Goal: Transaction & Acquisition: Purchase product/service

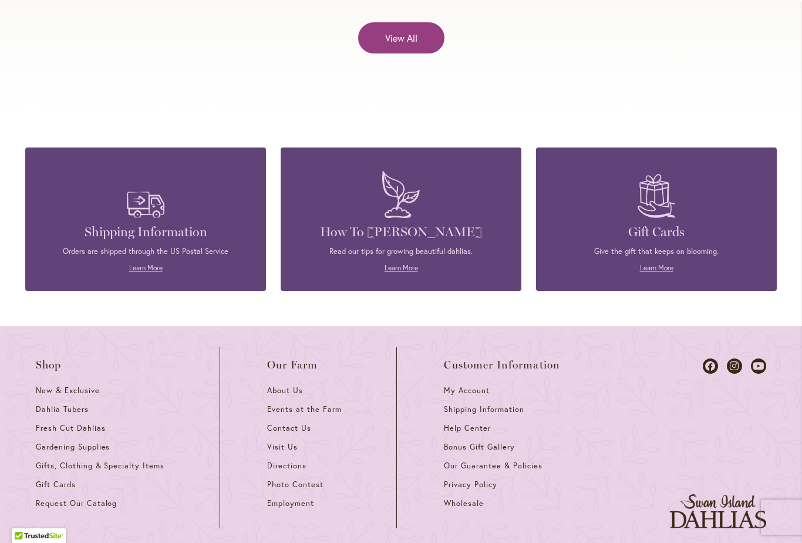
scroll to position [4915, 0]
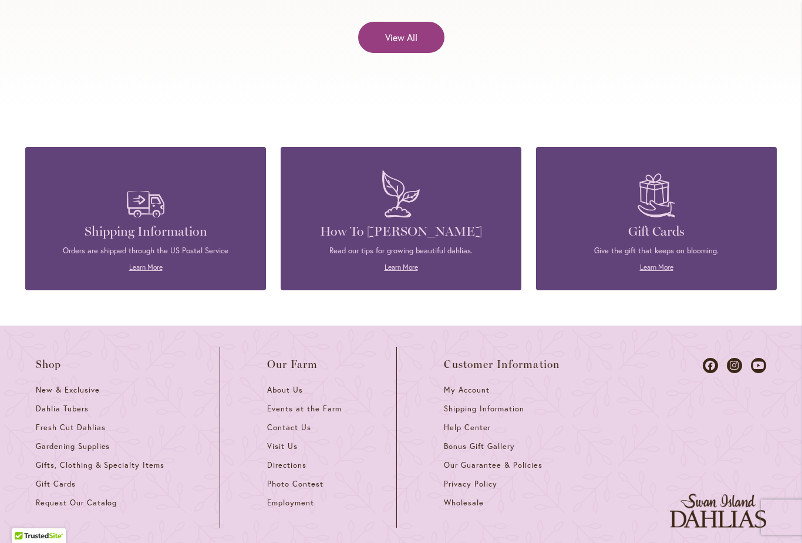
click at [53, 403] on span "Dahlia Tubers" at bounding box center [62, 408] width 53 height 10
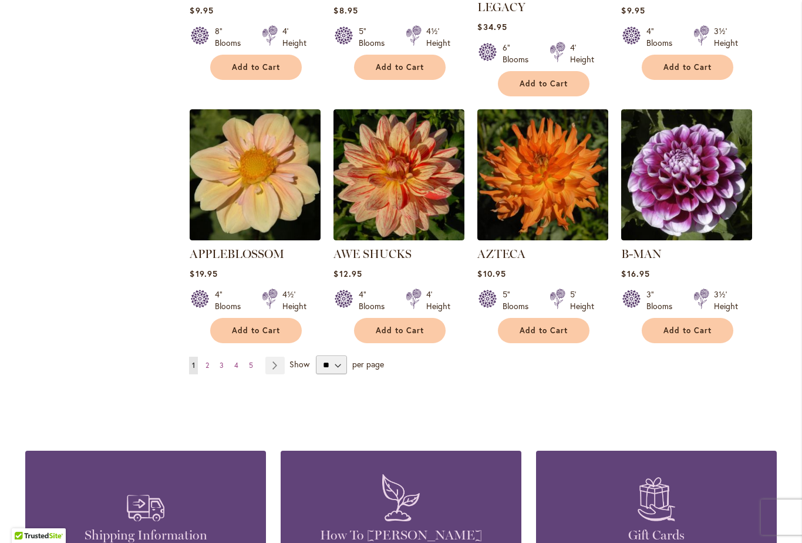
scroll to position [941, 0]
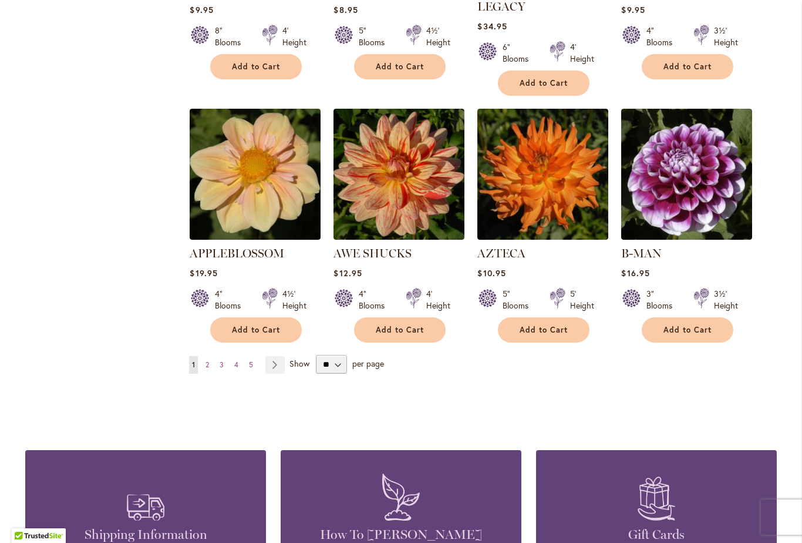
click at [270, 356] on link "Page Next" at bounding box center [274, 365] width 19 height 18
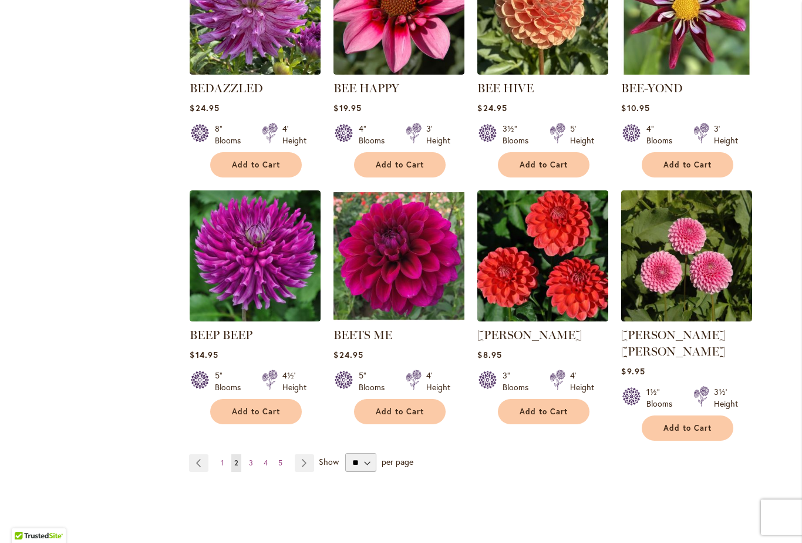
scroll to position [870, 0]
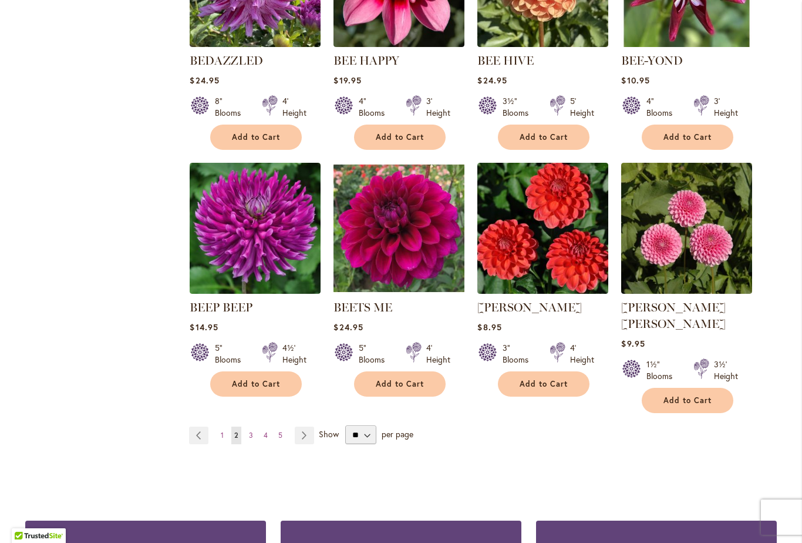
click at [299, 426] on link "Page Next" at bounding box center [304, 435] width 19 height 18
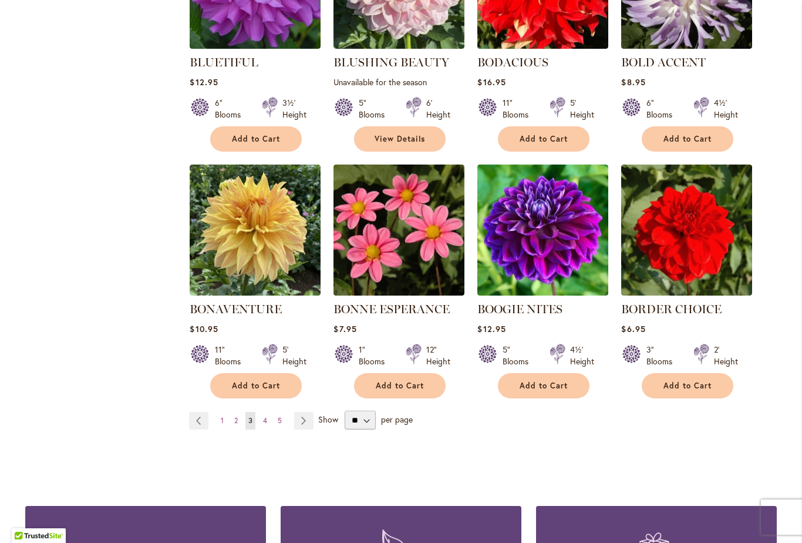
scroll to position [868, 0]
click at [300, 422] on link "Page Next" at bounding box center [303, 421] width 19 height 18
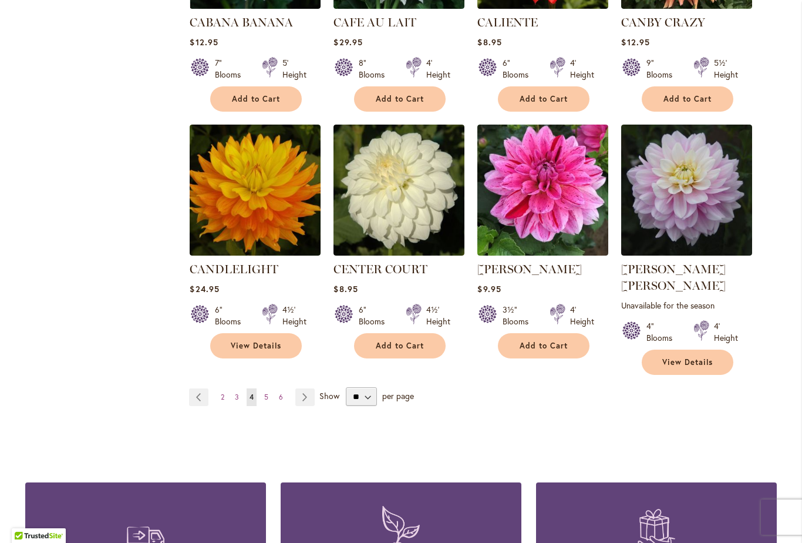
scroll to position [925, 0]
click at [303, 388] on link "Page Next" at bounding box center [304, 397] width 19 height 18
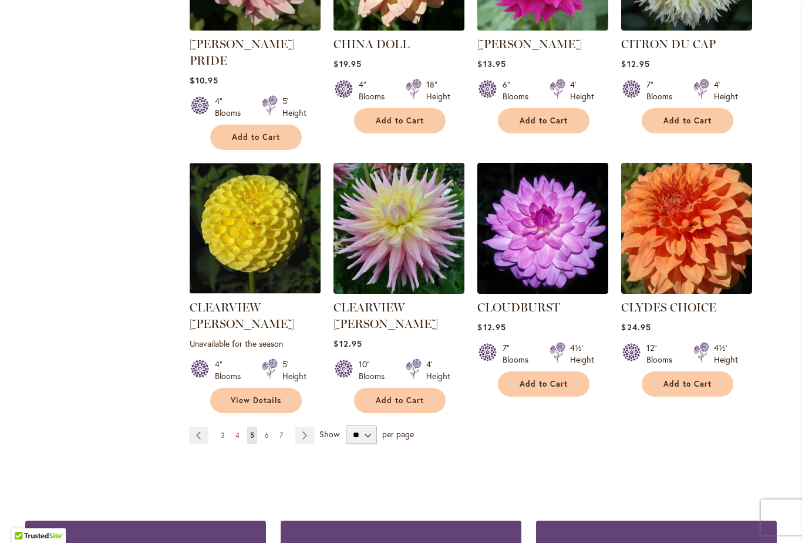
scroll to position [904, 0]
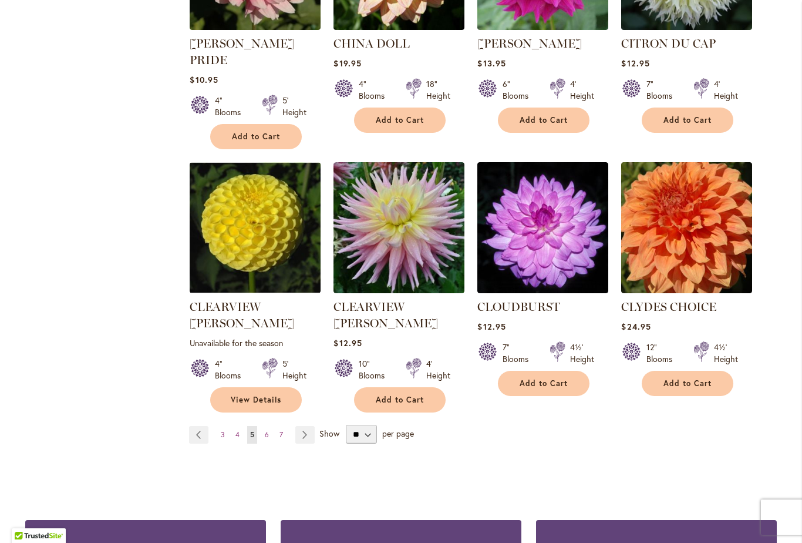
click at [303, 426] on link "Page Next" at bounding box center [304, 435] width 19 height 18
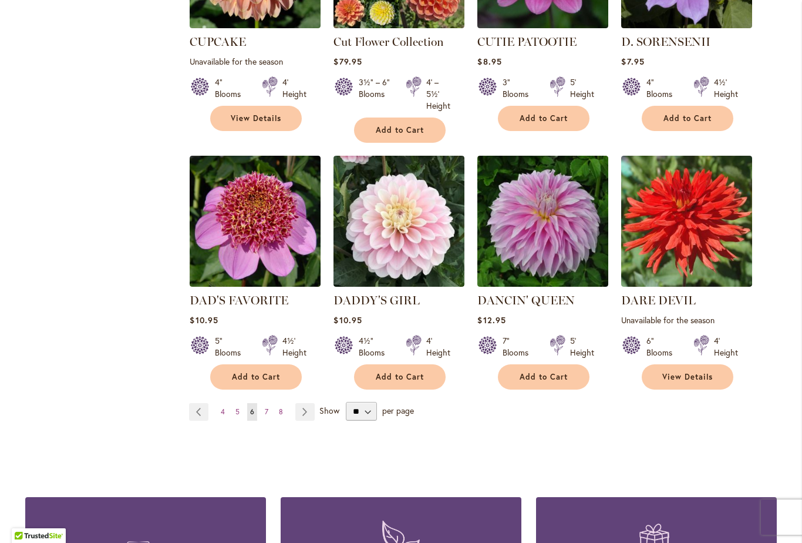
scroll to position [924, 0]
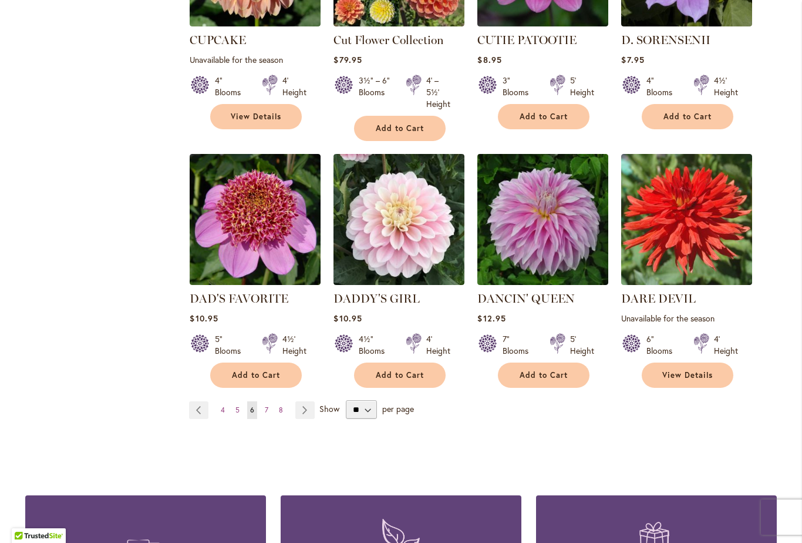
click at [233, 208] on img at bounding box center [255, 219] width 131 height 131
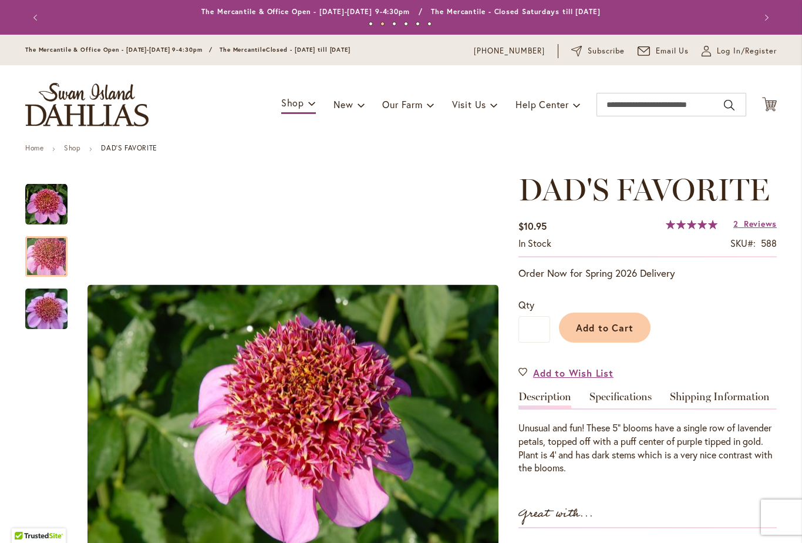
click at [43, 257] on img "DAD'S FAVORITE" at bounding box center [46, 256] width 85 height 56
click at [45, 314] on img "DAD'S FAVORITE" at bounding box center [46, 309] width 85 height 56
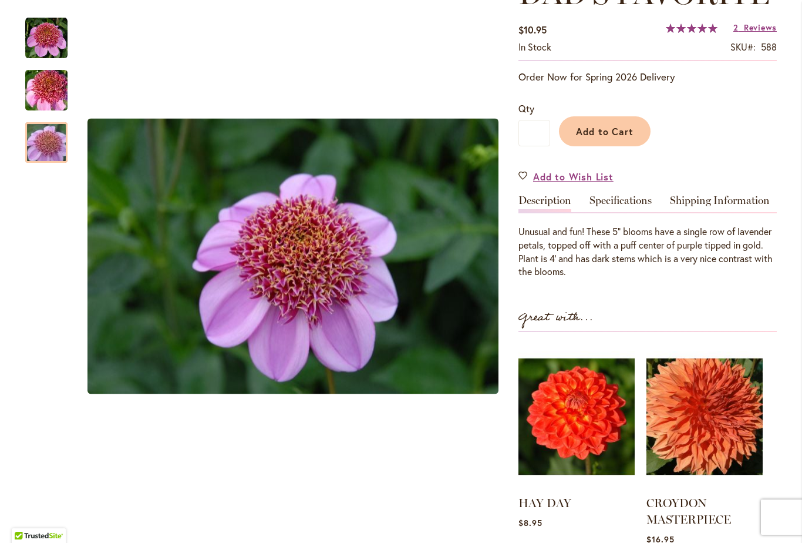
scroll to position [192, 0]
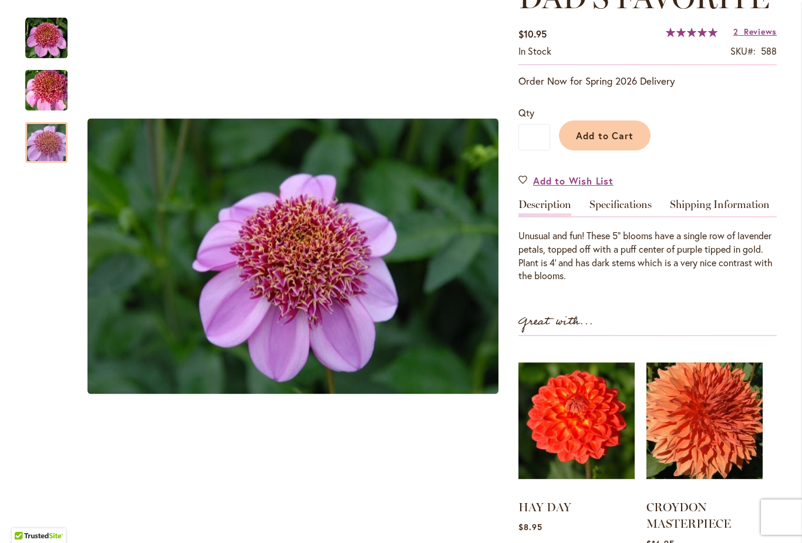
click at [32, 86] on img "DAD'S FAVORITE" at bounding box center [46, 90] width 85 height 56
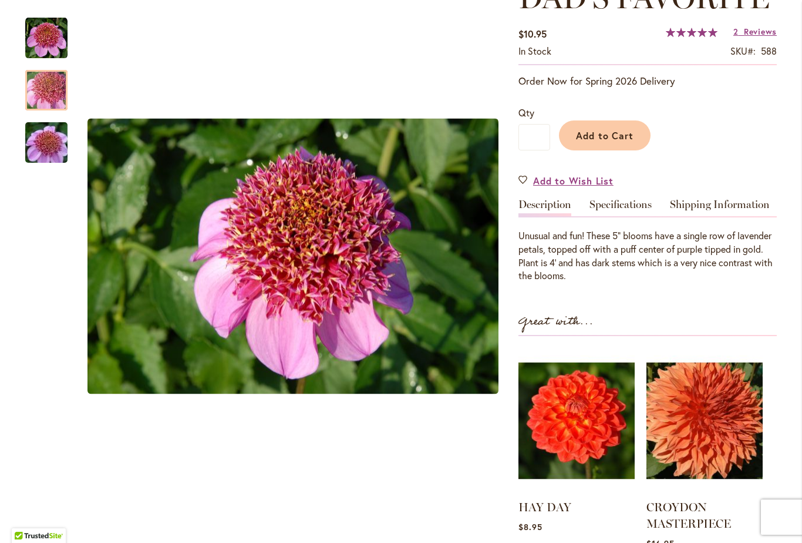
click at [594, 132] on span "Add to Cart" at bounding box center [605, 135] width 58 height 12
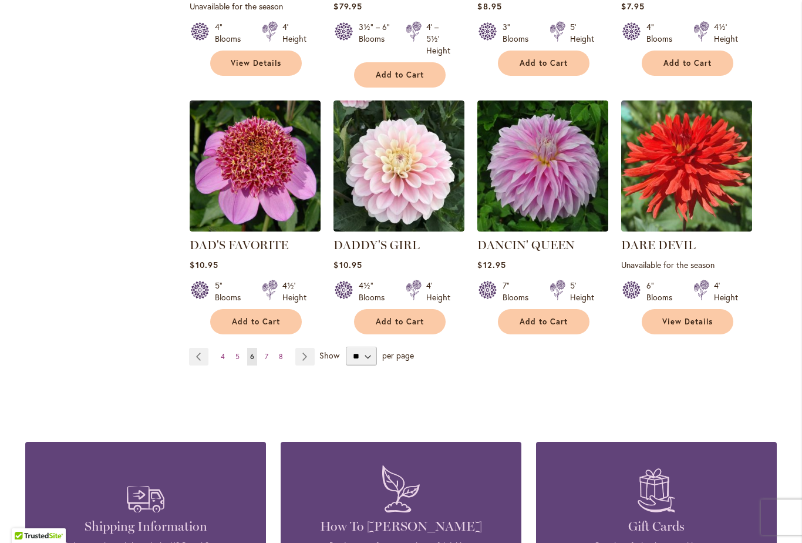
scroll to position [983, 0]
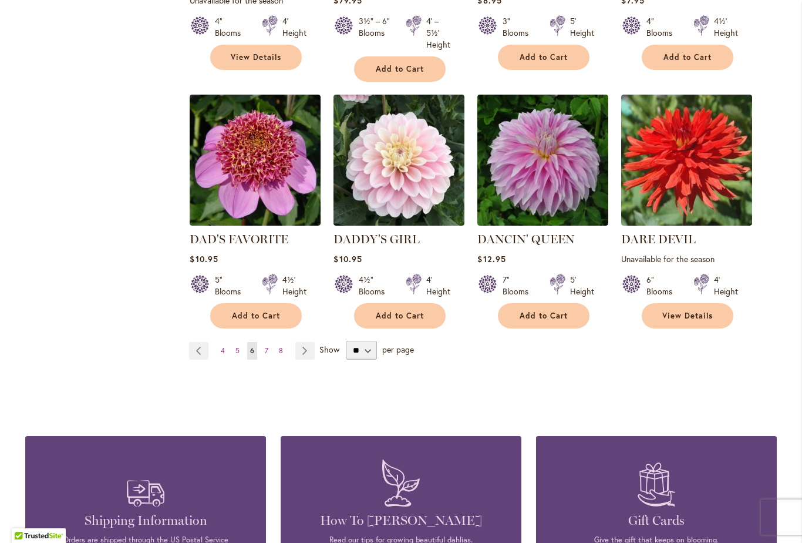
click at [300, 342] on link "Page Next" at bounding box center [304, 351] width 19 height 18
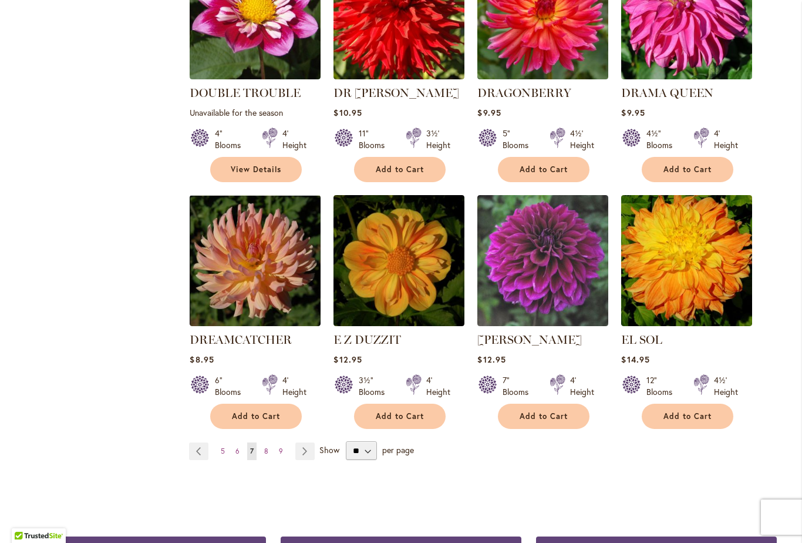
scroll to position [872, 0]
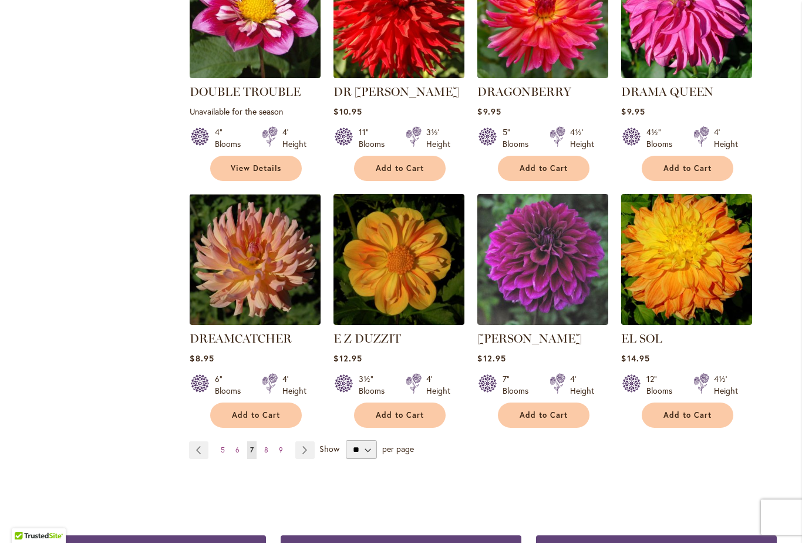
click at [373, 230] on img at bounding box center [399, 259] width 131 height 131
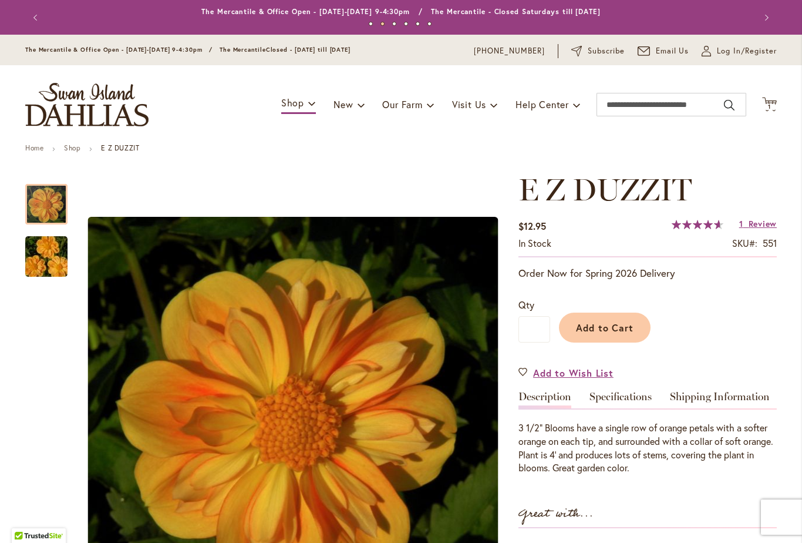
click at [45, 254] on img "E Z DUZZIT" at bounding box center [46, 256] width 85 height 56
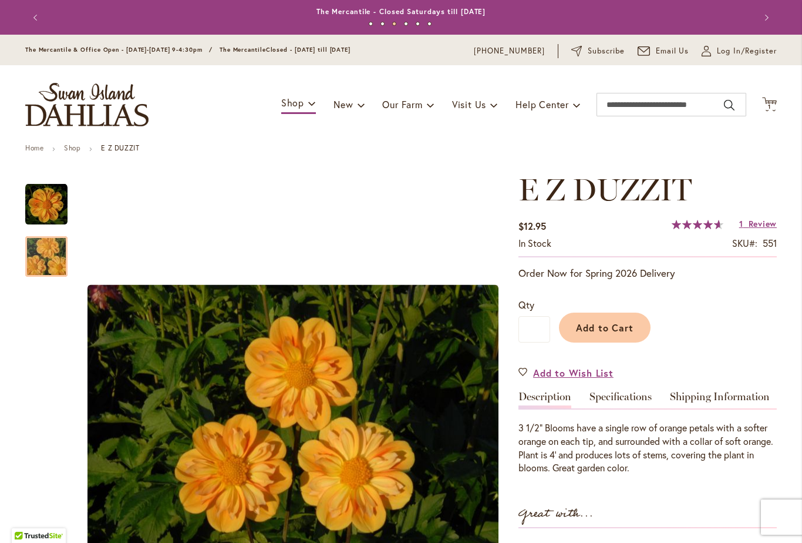
click at [585, 334] on button "Add to Cart" at bounding box center [605, 327] width 92 height 30
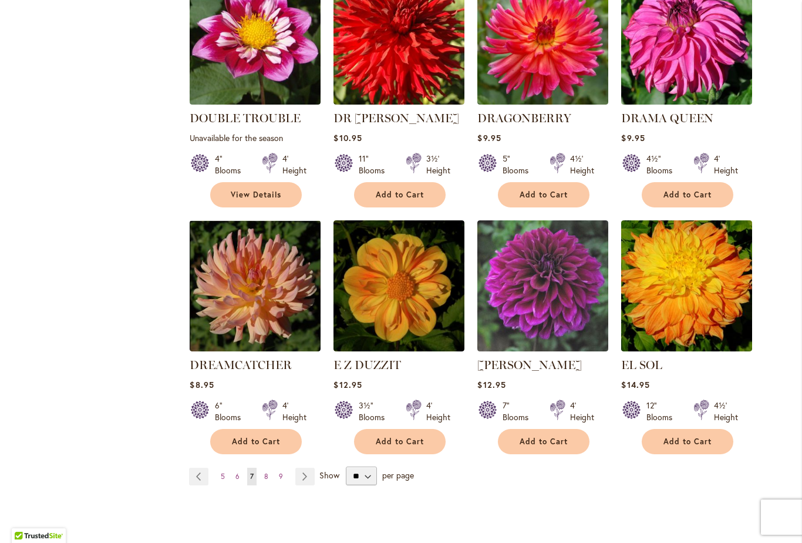
scroll to position [850, 0]
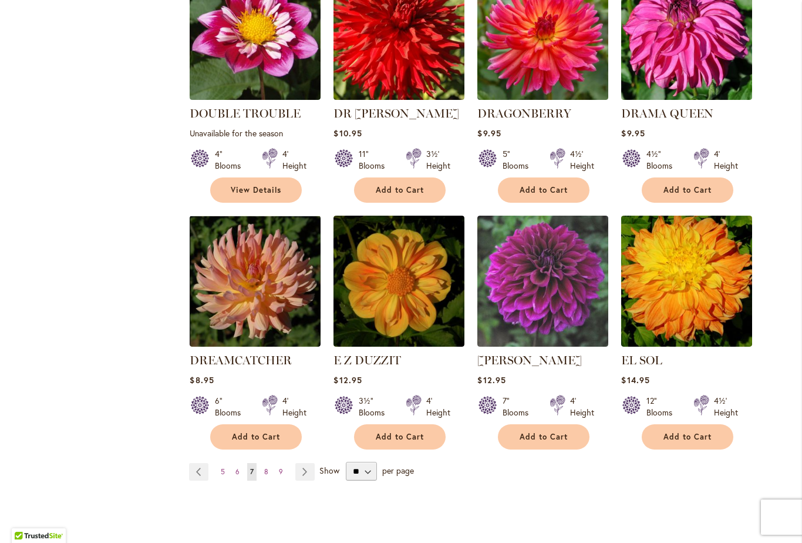
click at [307, 463] on link "Page Next" at bounding box center [304, 472] width 19 height 18
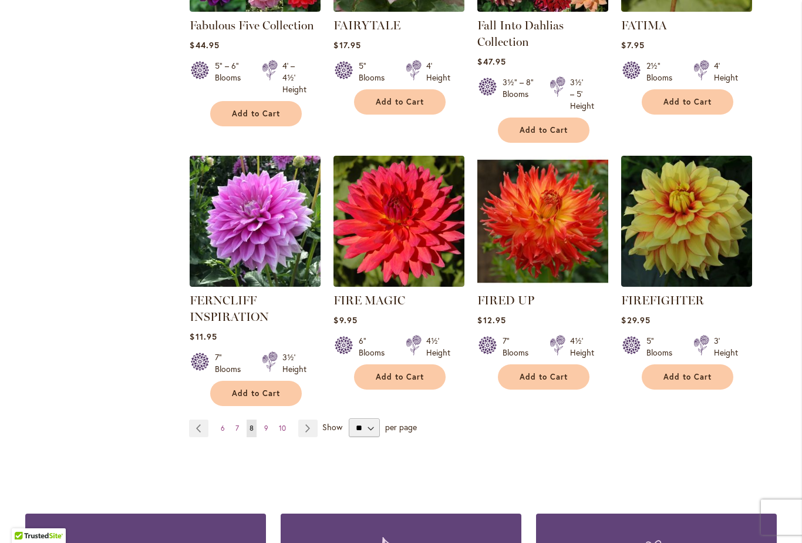
scroll to position [909, 0]
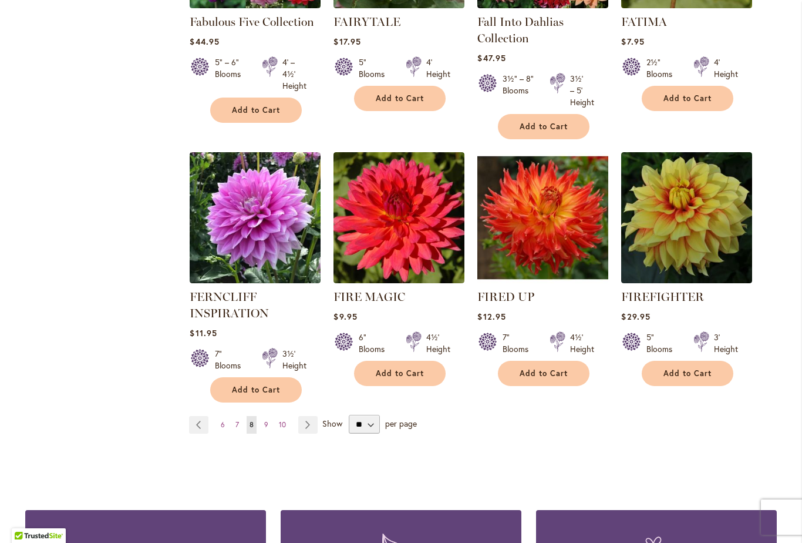
click at [304, 422] on link "Page Next" at bounding box center [307, 425] width 19 height 18
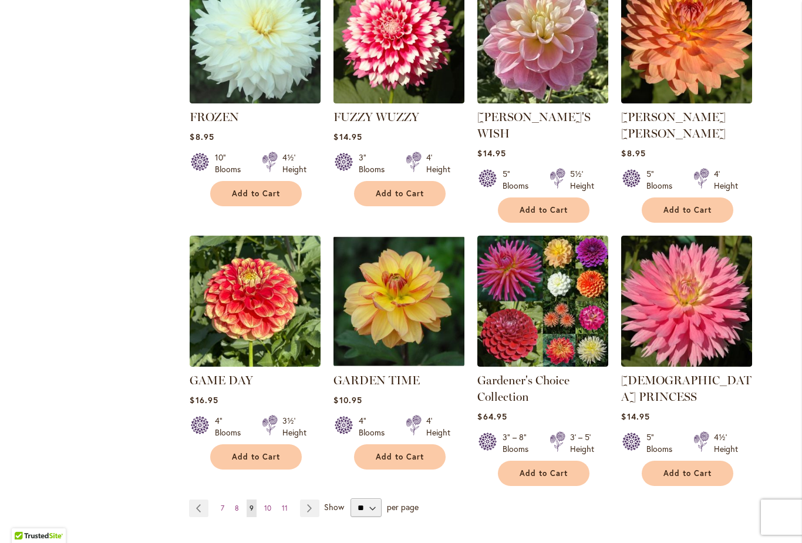
scroll to position [847, 0]
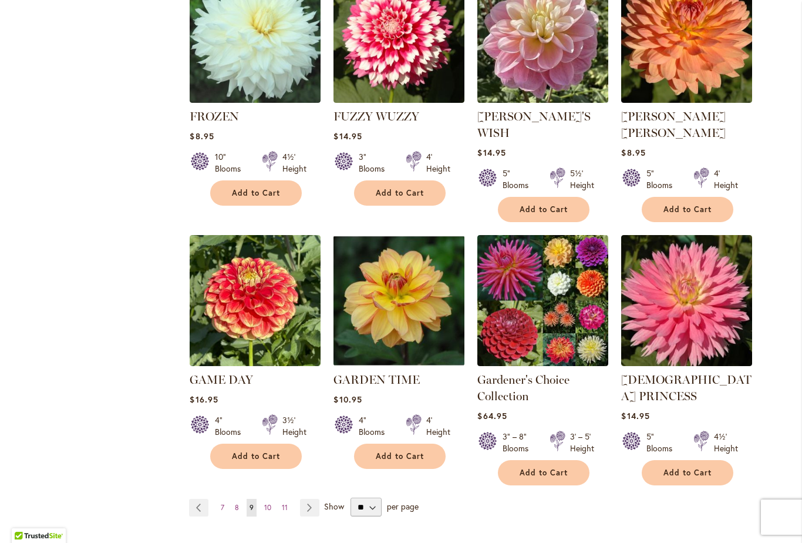
click at [310, 499] on link "Page Next" at bounding box center [309, 508] width 19 height 18
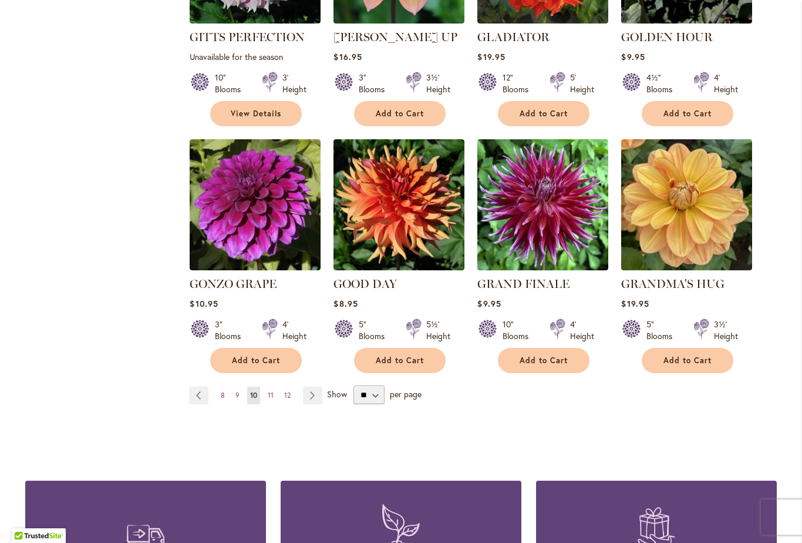
scroll to position [916, 0]
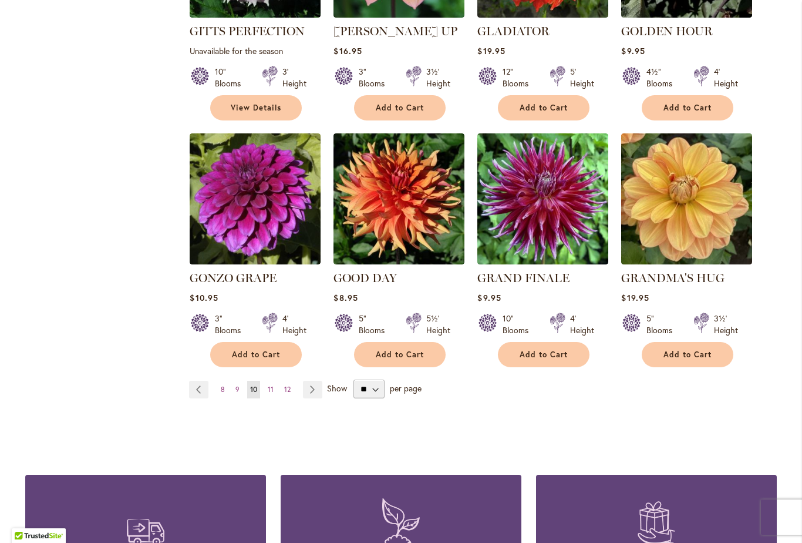
click at [308, 380] on link "Page Next" at bounding box center [312, 389] width 19 height 18
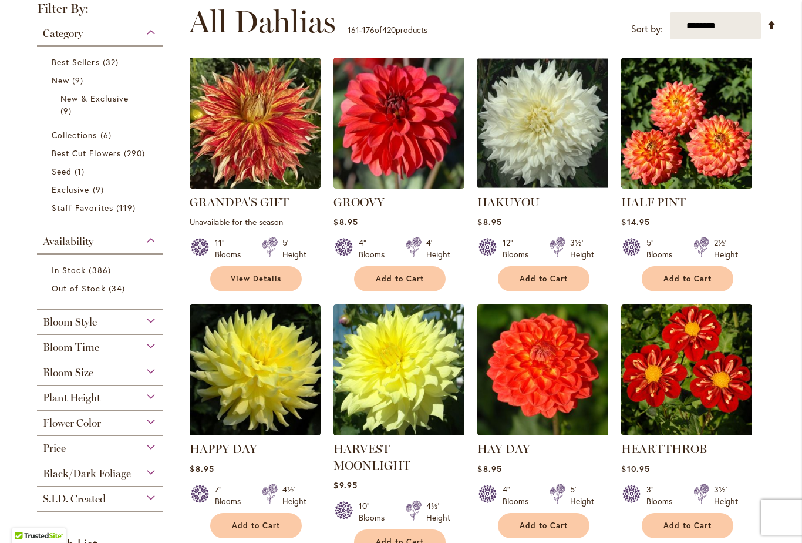
scroll to position [237, 0]
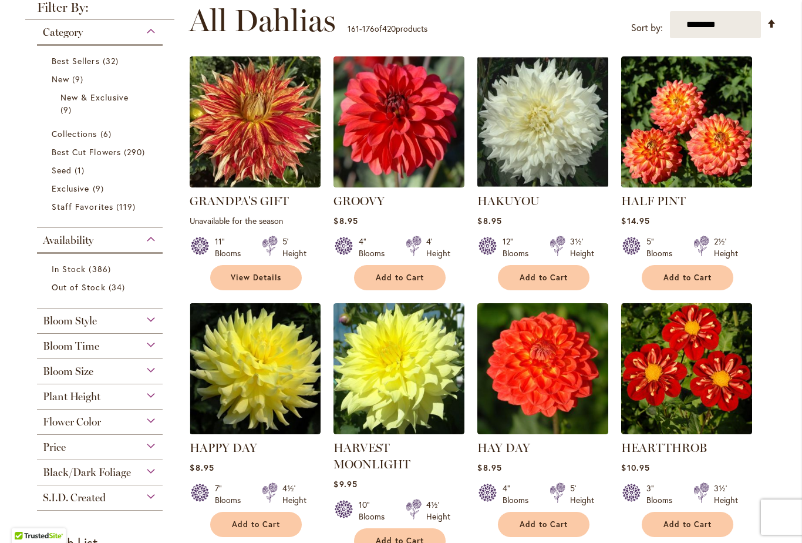
click at [668, 275] on span "Add to Cart" at bounding box center [688, 277] width 48 height 10
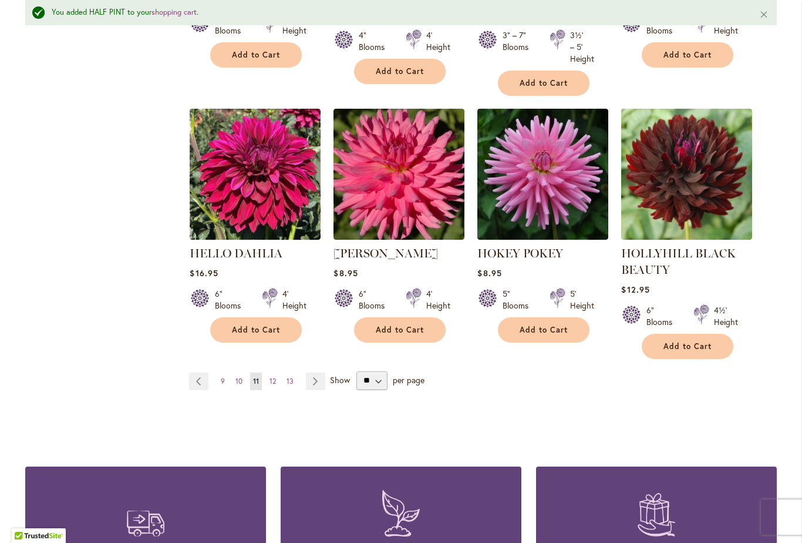
scroll to position [1005, 0]
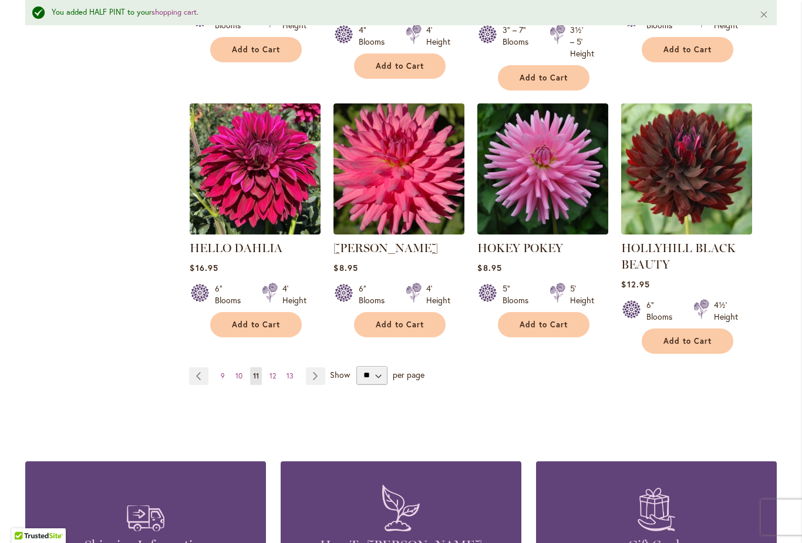
click at [533, 328] on span "Add to Cart" at bounding box center [544, 324] width 48 height 10
click at [314, 373] on link "Page Next" at bounding box center [315, 376] width 19 height 18
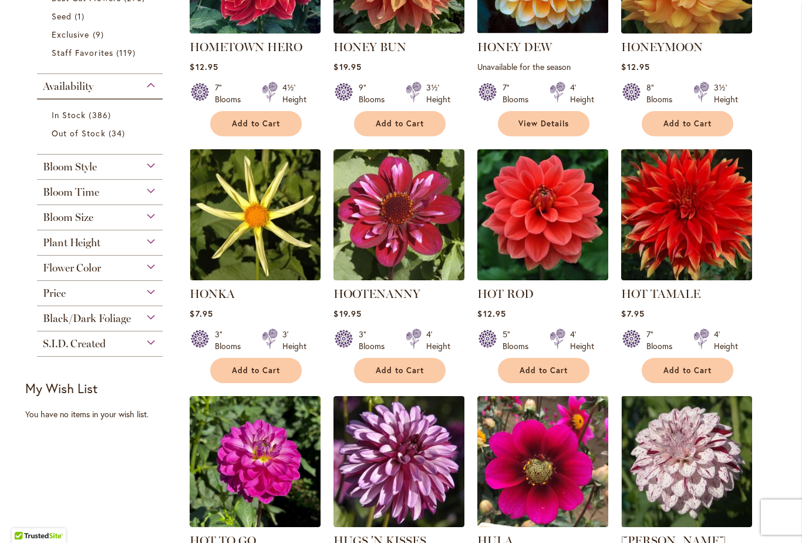
scroll to position [392, 0]
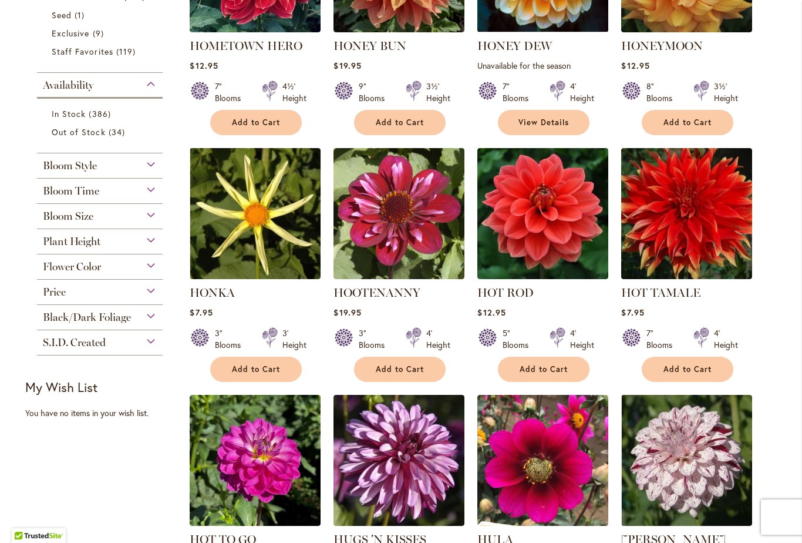
click at [237, 368] on span "Add to Cart" at bounding box center [256, 369] width 48 height 10
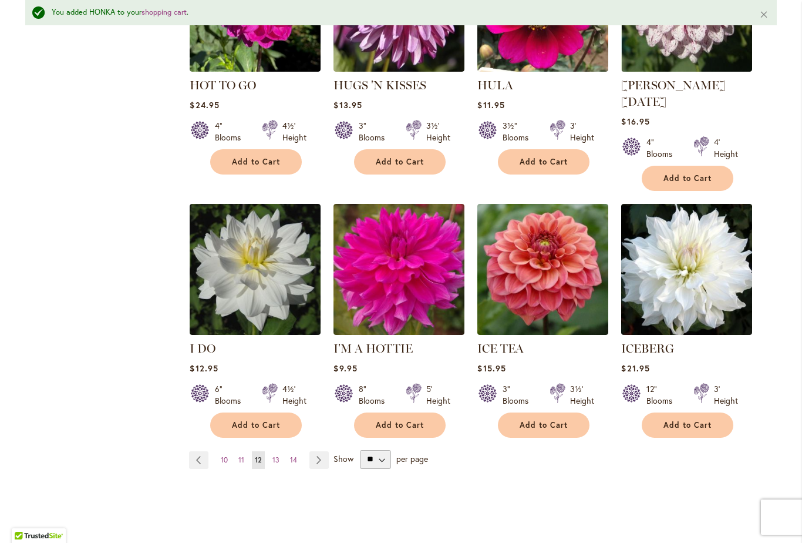
scroll to position [878, 0]
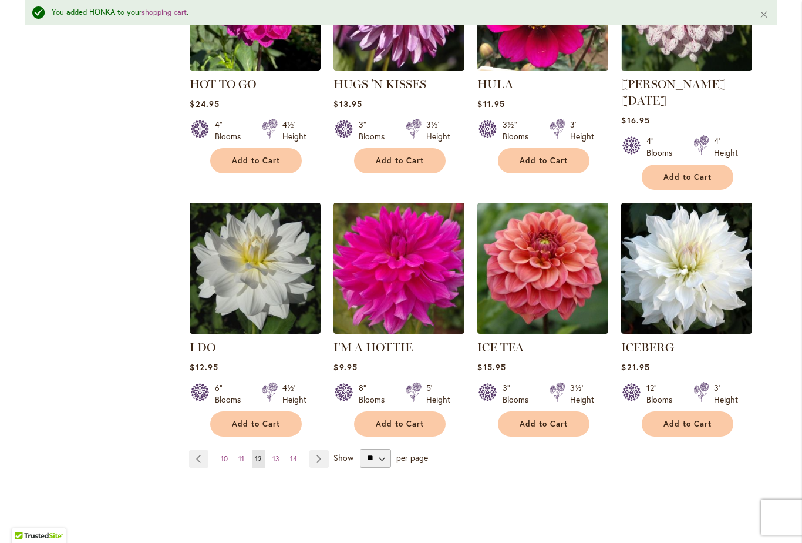
click at [318, 450] on link "Page Next" at bounding box center [318, 459] width 19 height 18
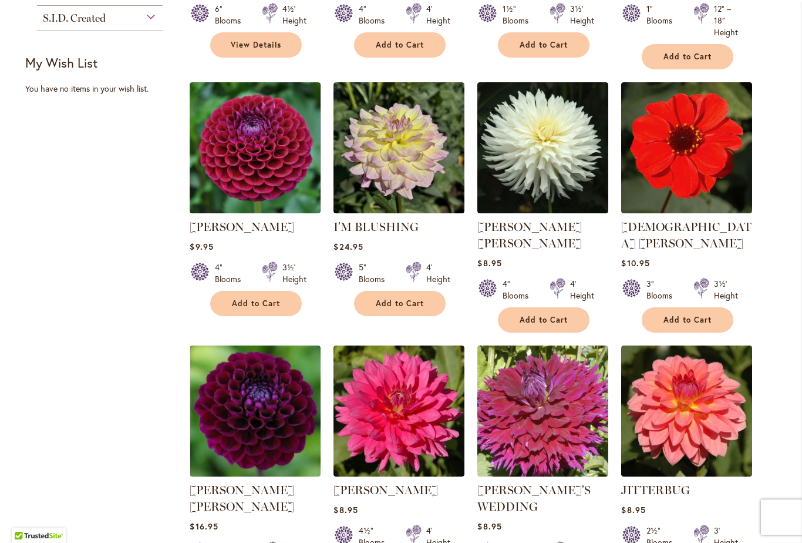
scroll to position [717, 0]
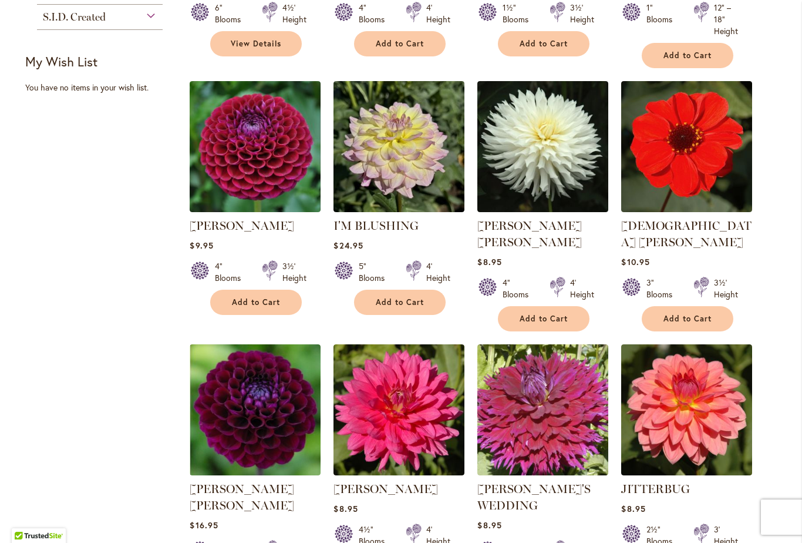
click at [692, 149] on img at bounding box center [686, 146] width 131 height 131
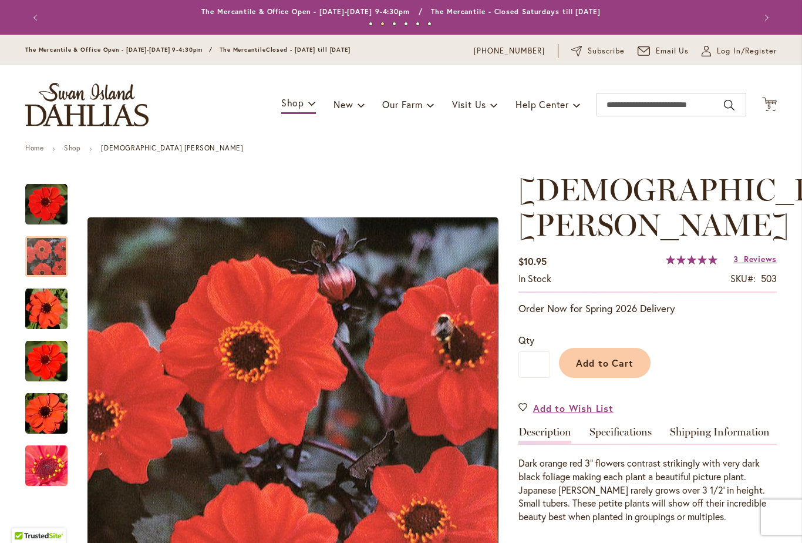
click at [38, 255] on img "JAPANESE BISHOP" at bounding box center [46, 256] width 42 height 42
click at [40, 304] on img "JAPANESE BISHOP" at bounding box center [46, 309] width 85 height 56
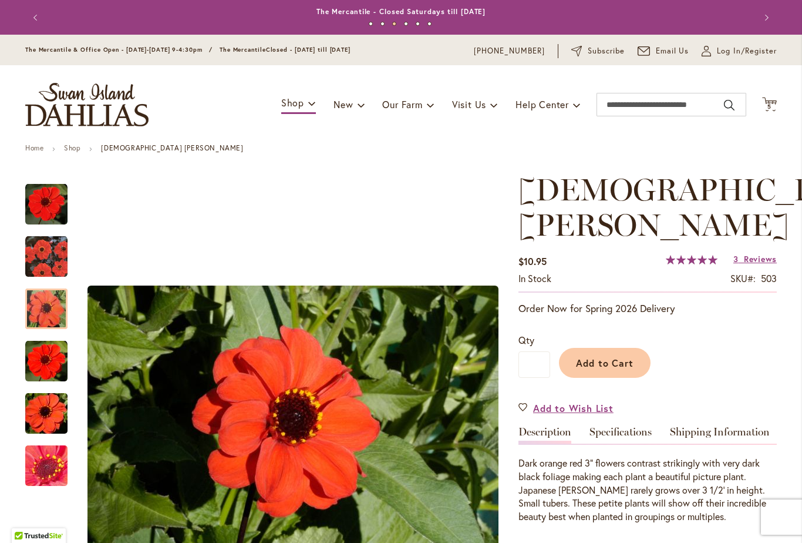
click at [39, 366] on img "JAPANESE BISHOP" at bounding box center [46, 361] width 42 height 42
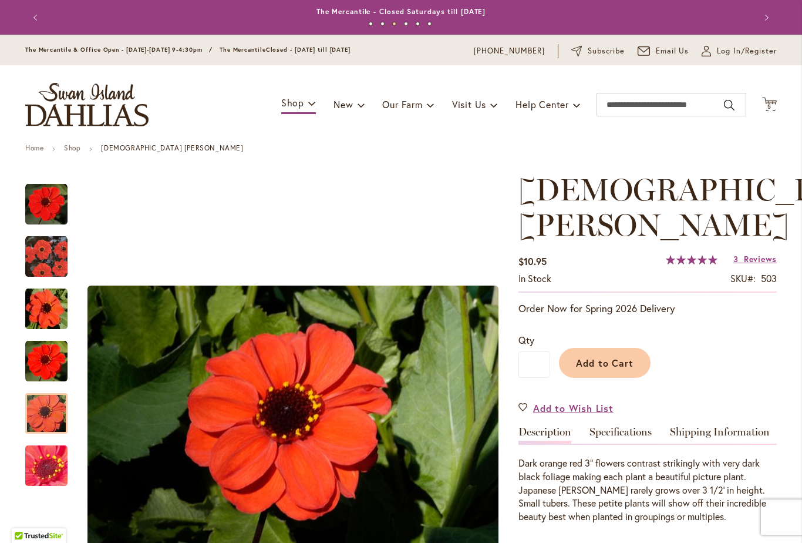
click at [43, 413] on img "JAPANESE BISHOP" at bounding box center [46, 413] width 85 height 56
click at [38, 464] on img "JAPANESE BISHOP" at bounding box center [46, 465] width 85 height 63
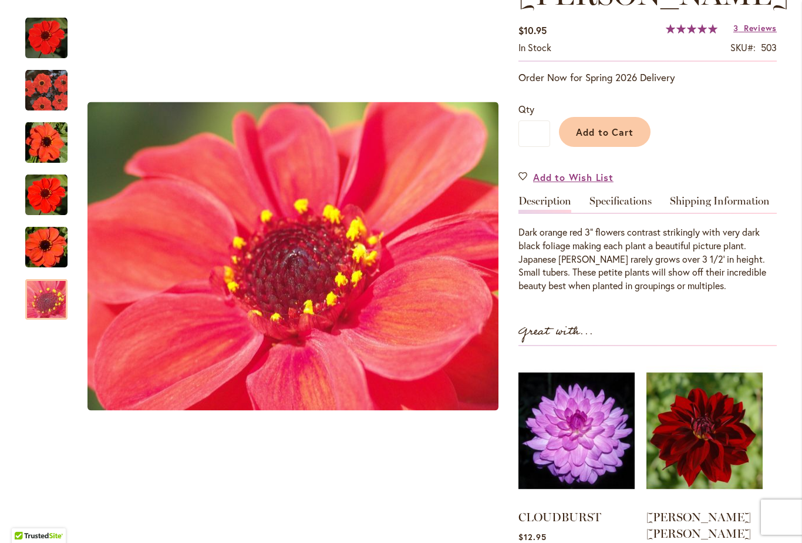
scroll to position [230, 0]
click at [582, 122] on button "Add to Cart" at bounding box center [605, 132] width 92 height 30
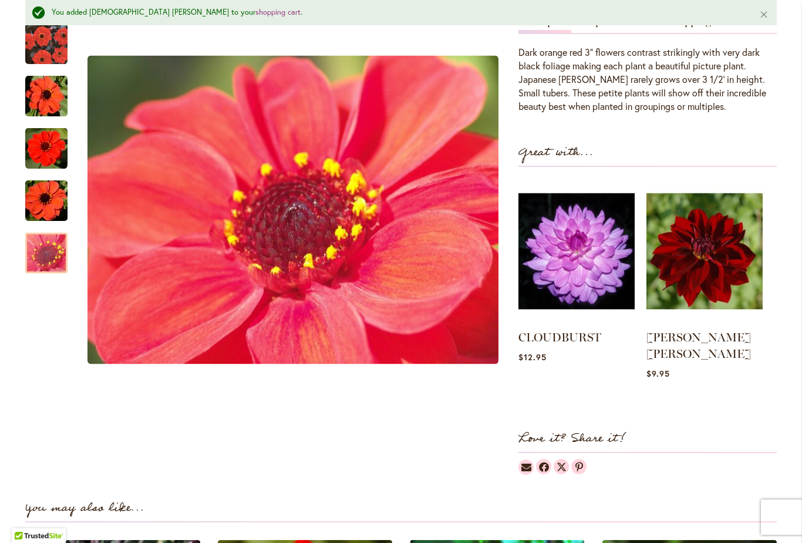
scroll to position [432, 0]
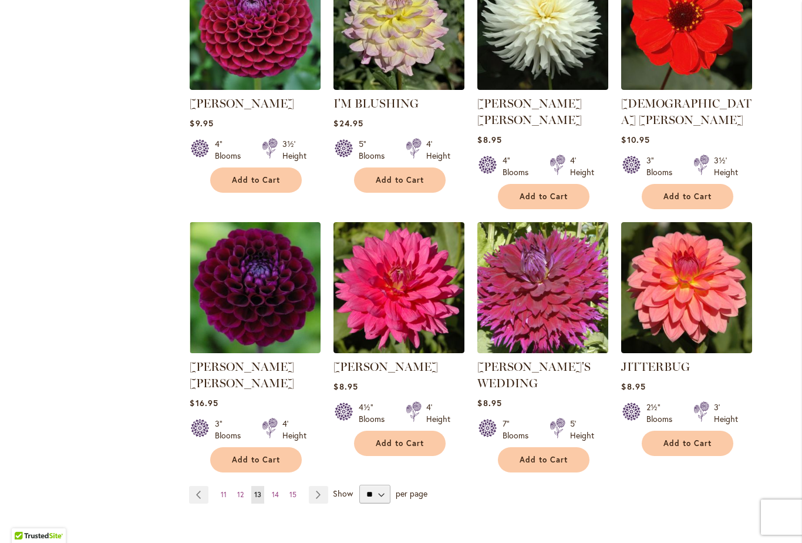
scroll to position [840, 0]
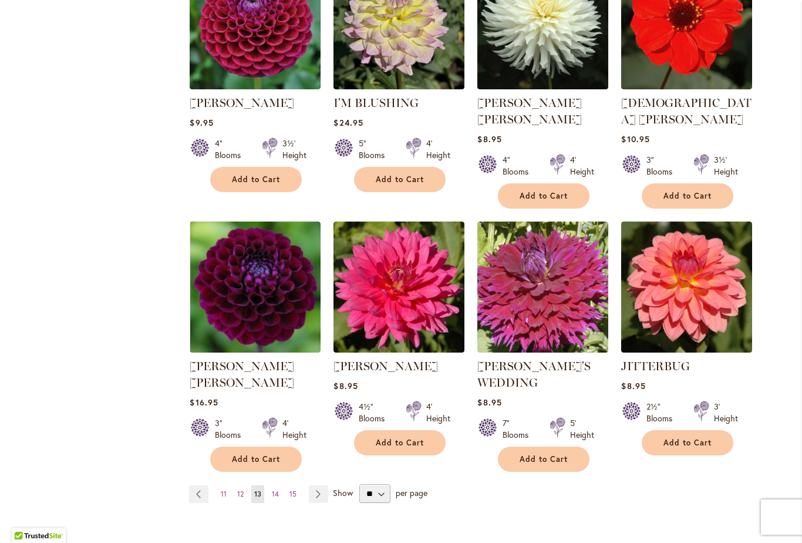
click at [312, 485] on link "Page Next" at bounding box center [318, 494] width 19 height 18
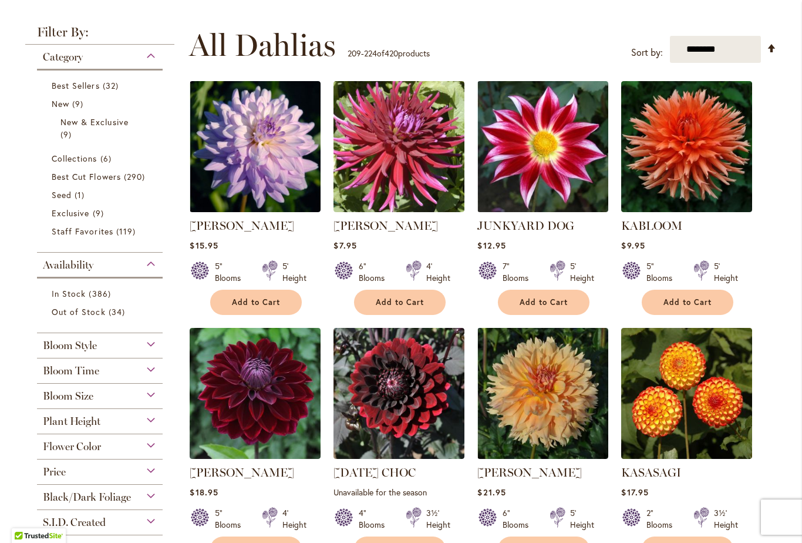
scroll to position [212, 0]
click at [518, 147] on img at bounding box center [542, 146] width 131 height 131
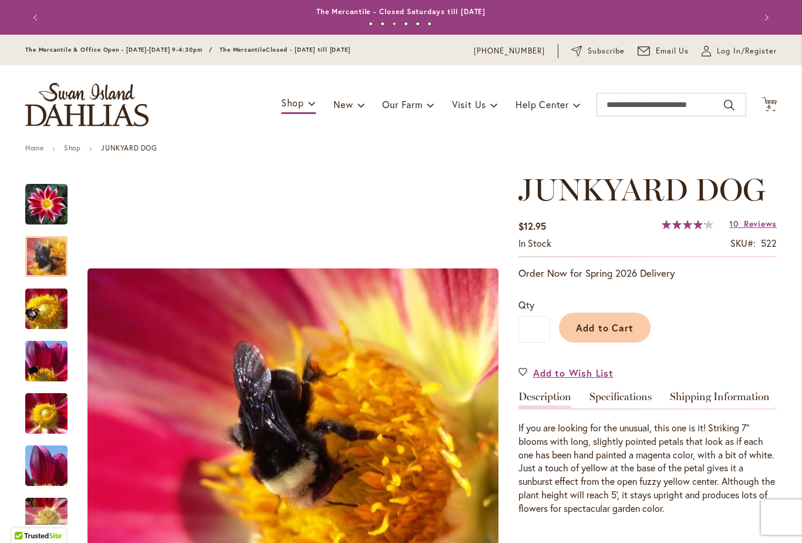
click at [41, 254] on img "JUNKYARD DOG" at bounding box center [46, 256] width 85 height 63
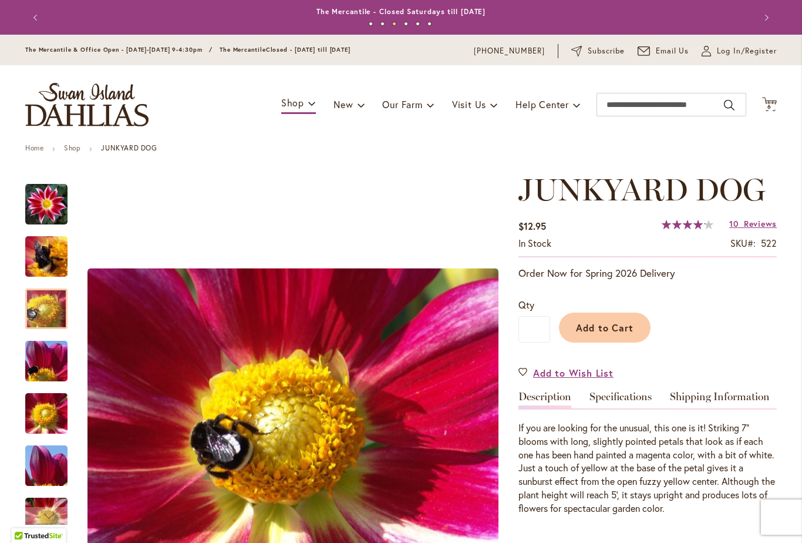
click at [36, 312] on img "JUNKYARD DOG" at bounding box center [46, 308] width 85 height 63
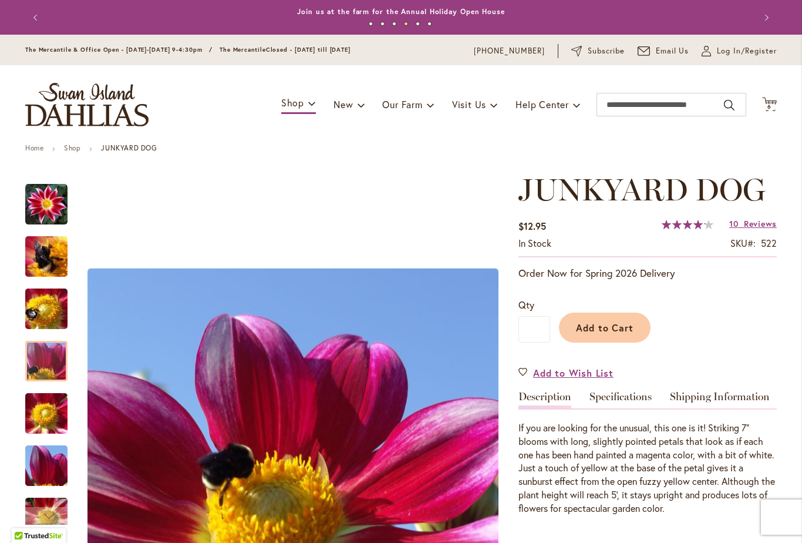
click at [31, 356] on img "JUNKYARD DOG" at bounding box center [46, 360] width 85 height 63
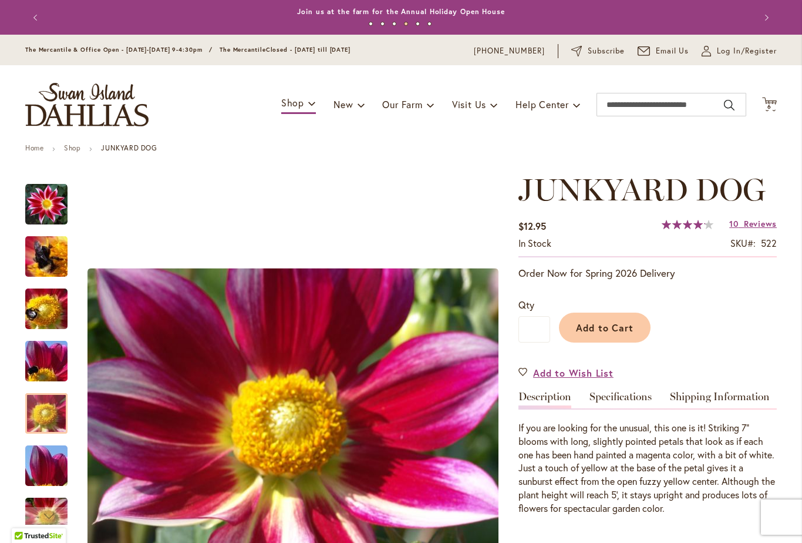
click at [29, 414] on img "JUNKYARD DOG" at bounding box center [46, 413] width 85 height 63
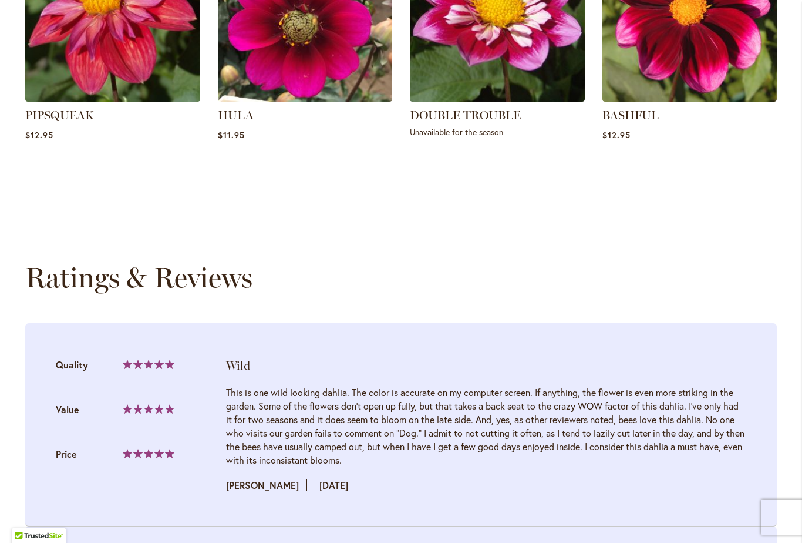
scroll to position [1012, 0]
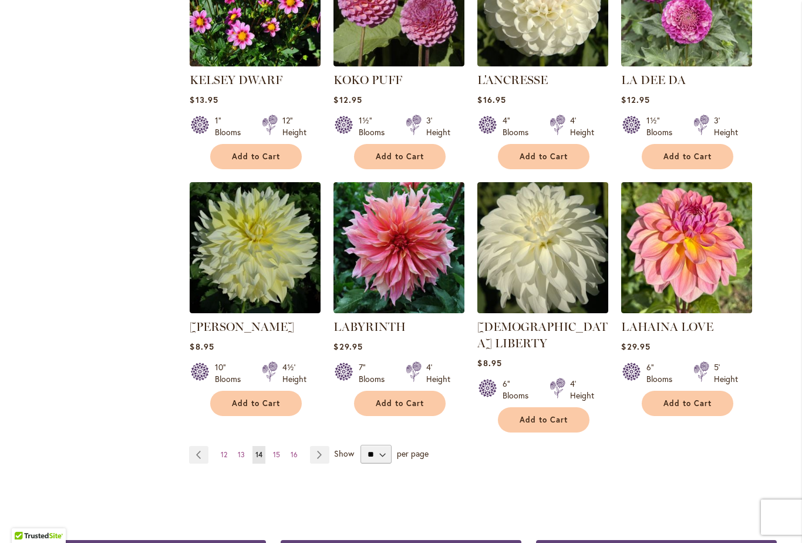
scroll to position [851, 0]
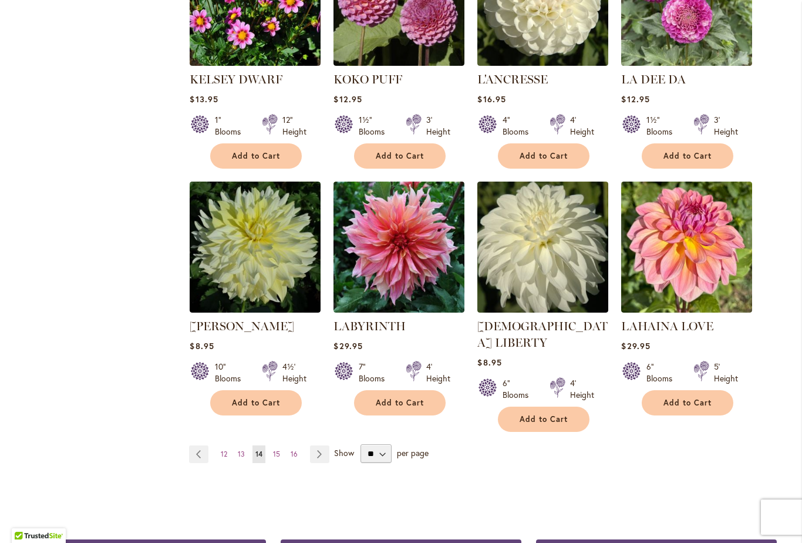
click at [315, 445] on link "Page Next" at bounding box center [319, 454] width 19 height 18
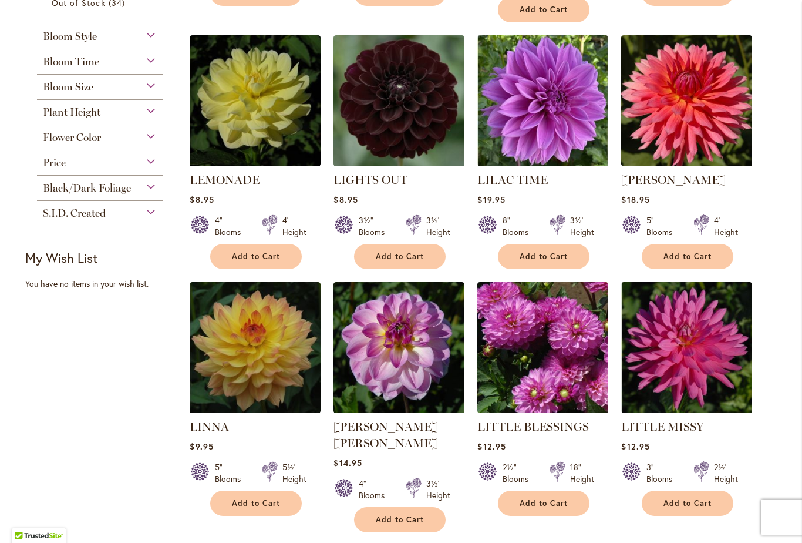
scroll to position [521, 0]
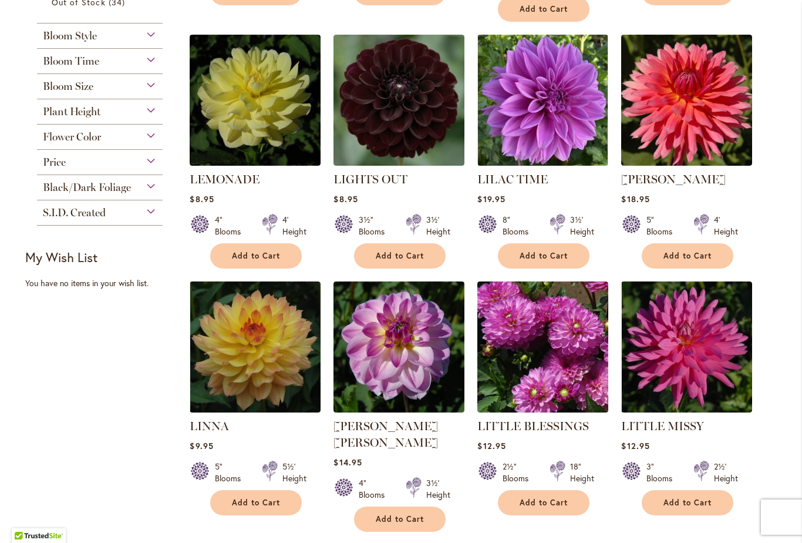
click at [147, 441] on div "Filter by: Filter By: Category Best Sellers 32 items New 9 items New & Exclusiv…" at bounding box center [401, 283] width 752 height 1134
click at [537, 318] on img at bounding box center [542, 346] width 131 height 131
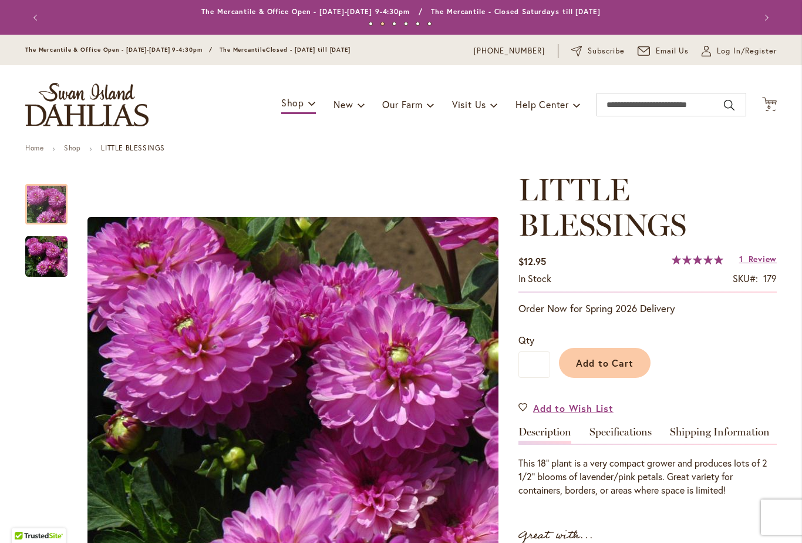
click at [48, 254] on img "LITTLE BLESSINGS" at bounding box center [46, 256] width 42 height 43
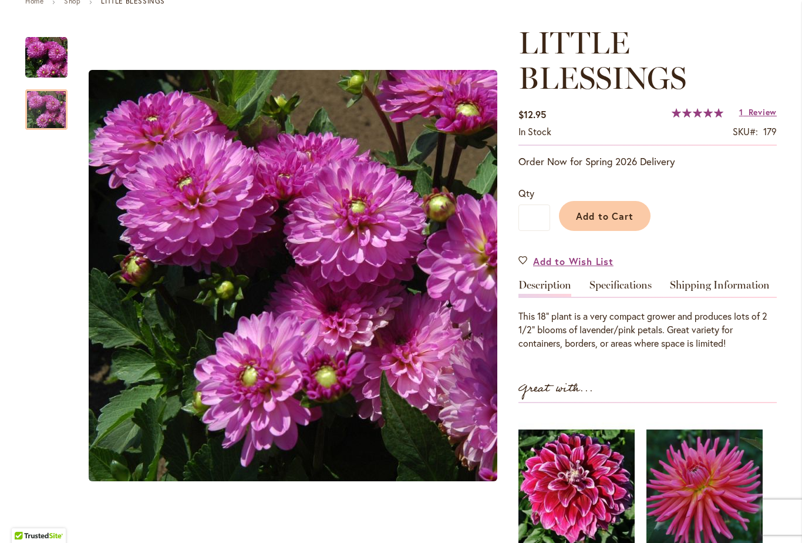
scroll to position [146, 0]
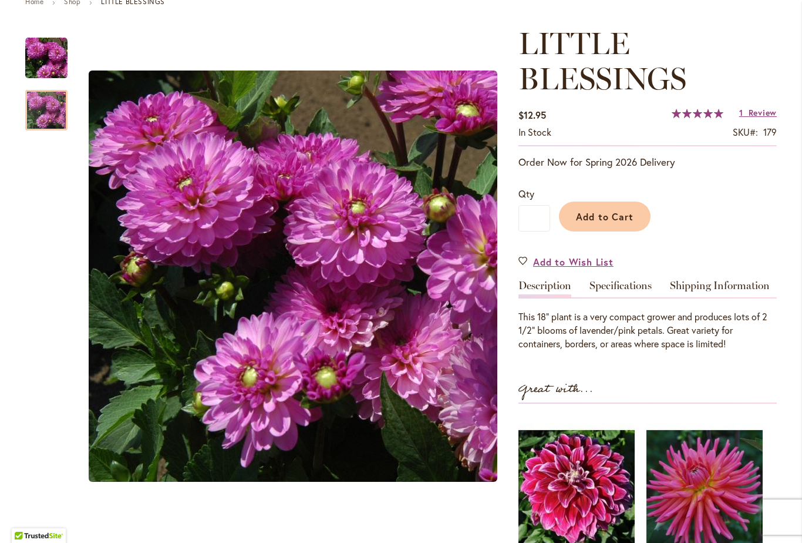
click at [584, 220] on span "Add to Cart" at bounding box center [605, 216] width 58 height 12
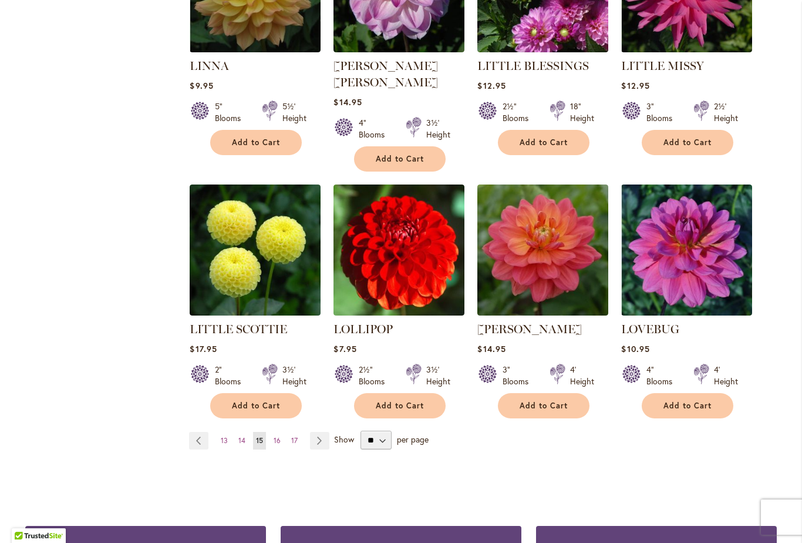
scroll to position [881, 0]
click at [316, 432] on link "Page Next" at bounding box center [319, 441] width 19 height 18
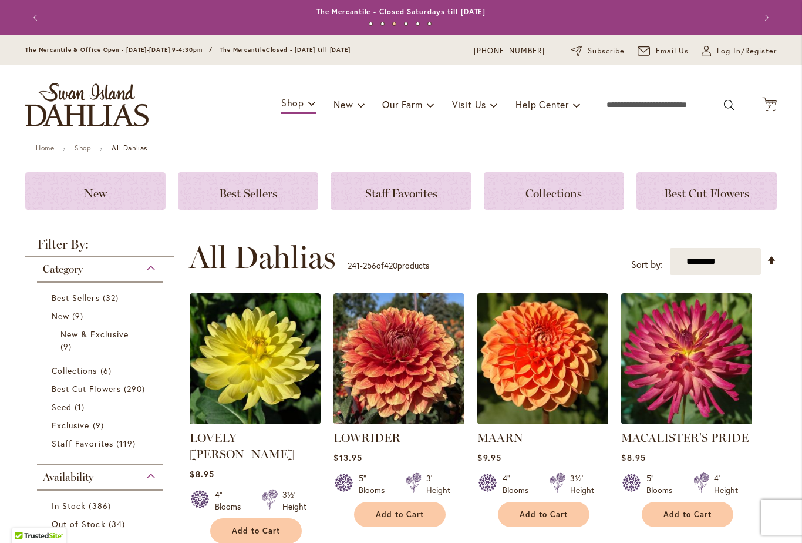
click at [521, 378] on img at bounding box center [542, 358] width 131 height 131
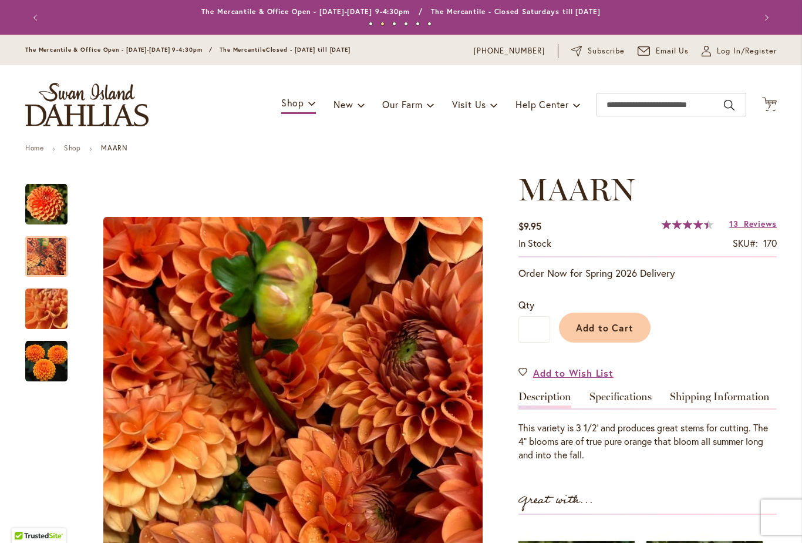
click at [46, 252] on img "MAARN" at bounding box center [46, 256] width 42 height 46
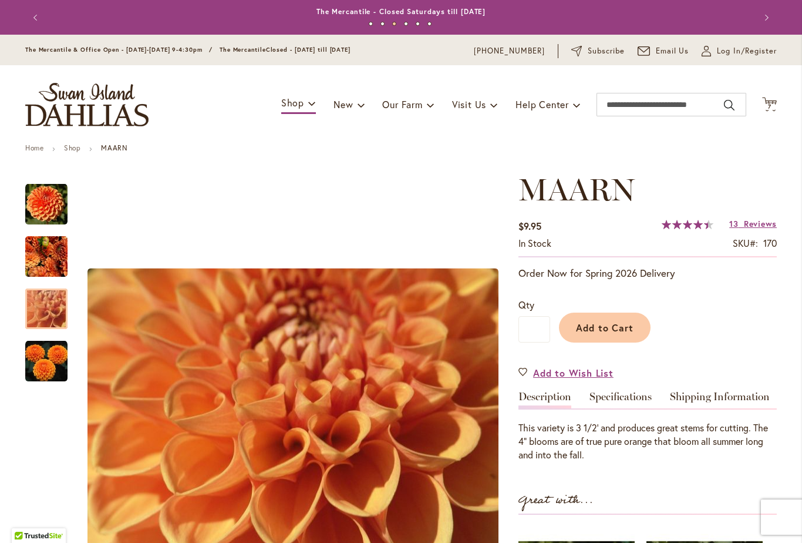
click at [39, 308] on img "MAARN" at bounding box center [46, 308] width 85 height 63
click at [42, 360] on img "MAARN" at bounding box center [46, 361] width 42 height 42
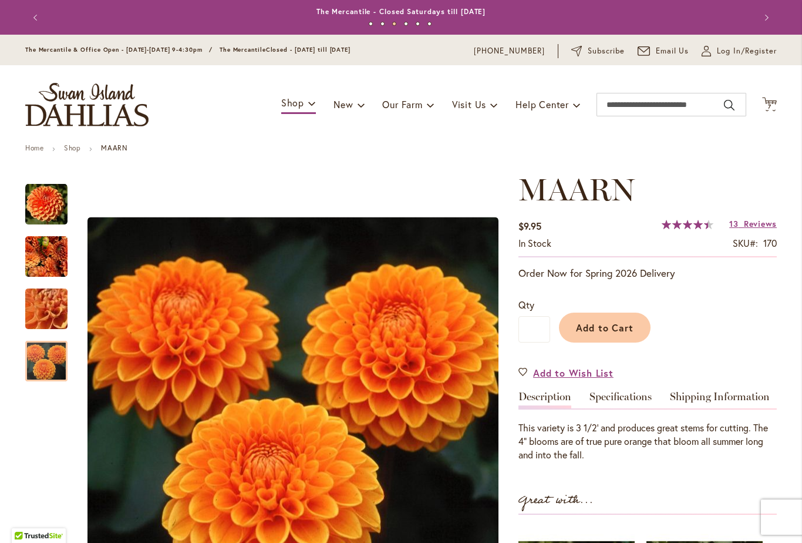
click at [584, 321] on span "Add to Cart" at bounding box center [605, 327] width 58 height 12
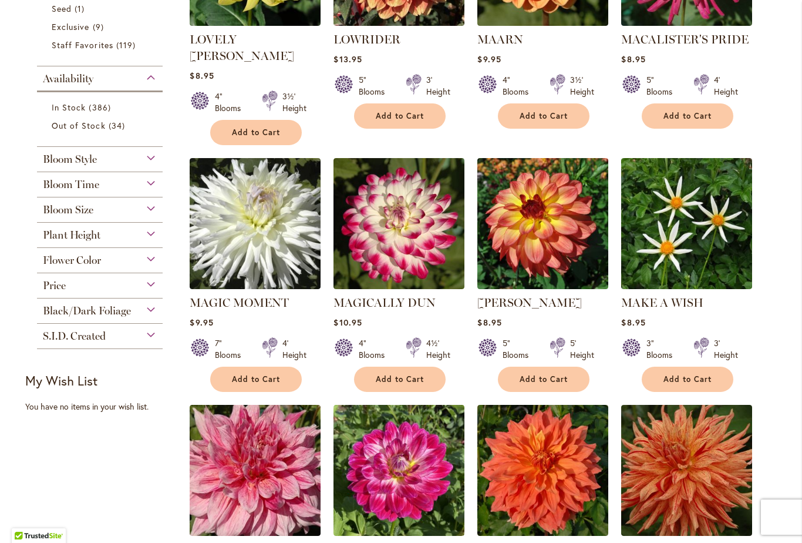
scroll to position [399, 0]
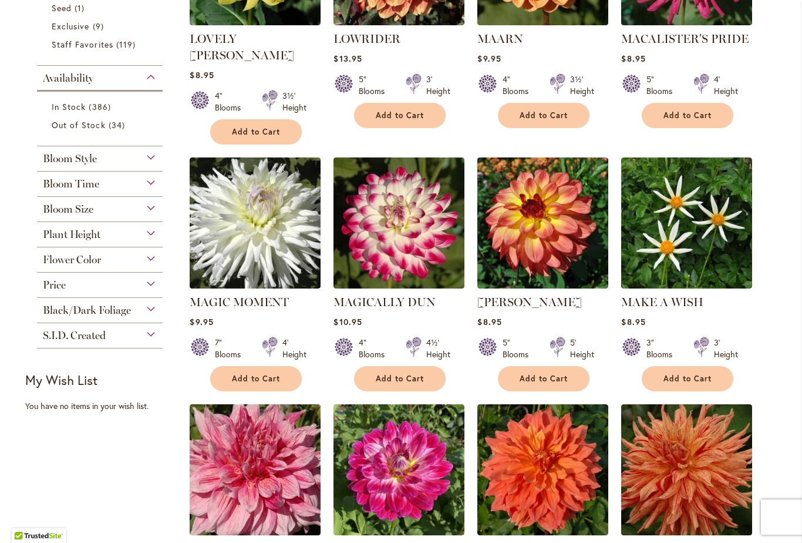
click at [392, 226] on img at bounding box center [399, 222] width 131 height 131
click at [387, 233] on img at bounding box center [399, 222] width 131 height 131
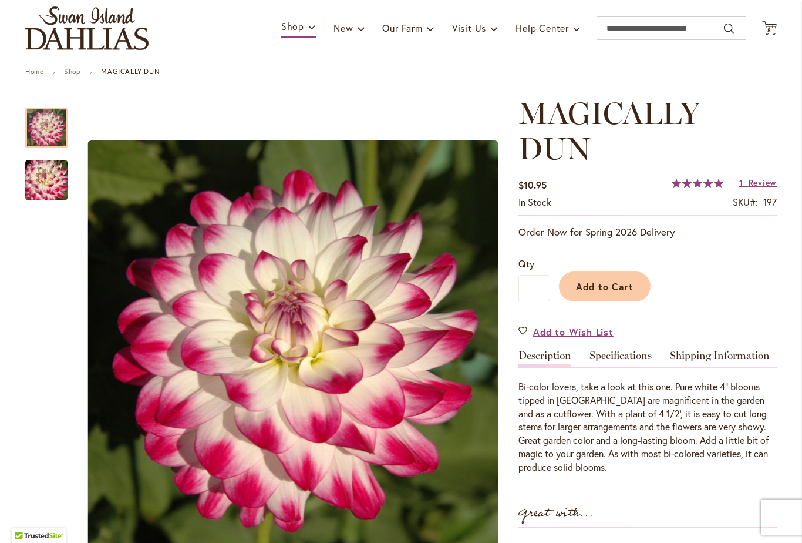
scroll to position [68, 0]
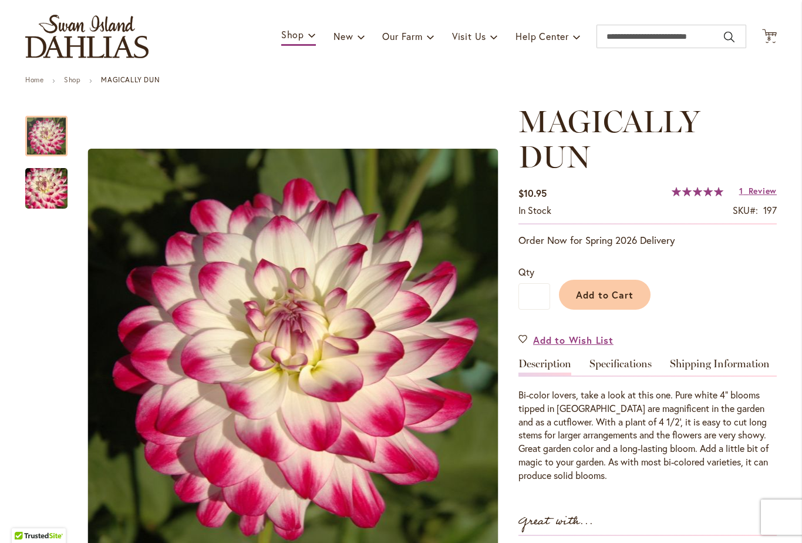
click at [596, 295] on span "Add to Cart" at bounding box center [605, 294] width 58 height 12
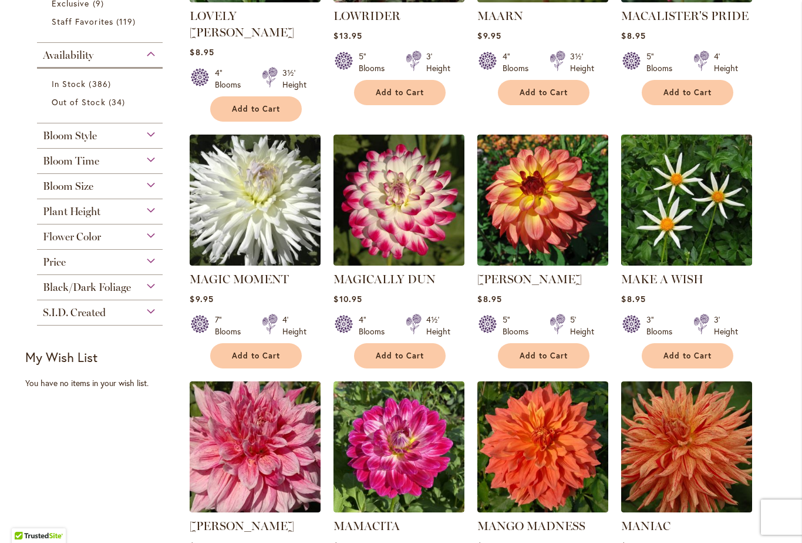
scroll to position [422, 0]
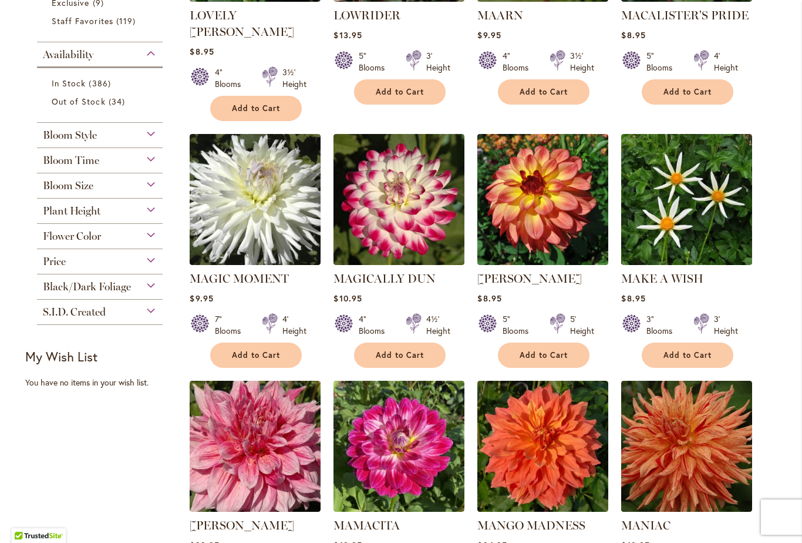
click at [666, 192] on img at bounding box center [686, 199] width 131 height 131
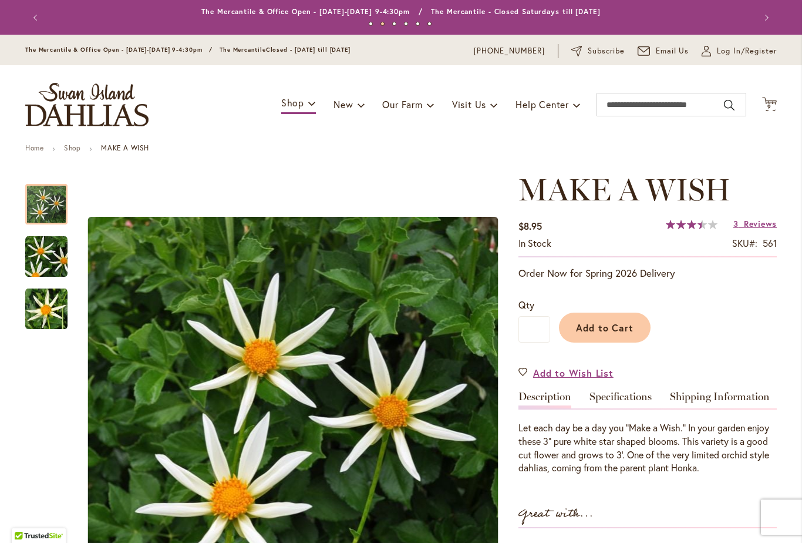
click at [45, 252] on img "MAKE A WISH" at bounding box center [46, 256] width 42 height 42
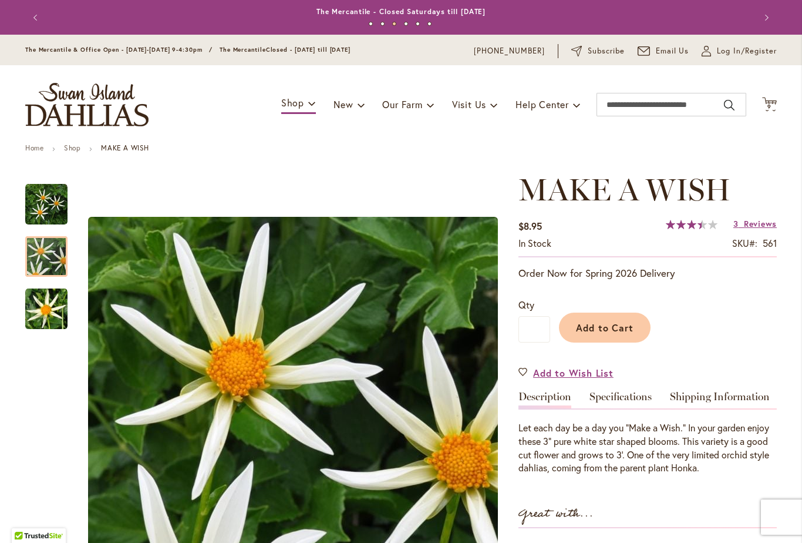
click at [47, 318] on img "MAKE A WISH" at bounding box center [46, 309] width 42 height 42
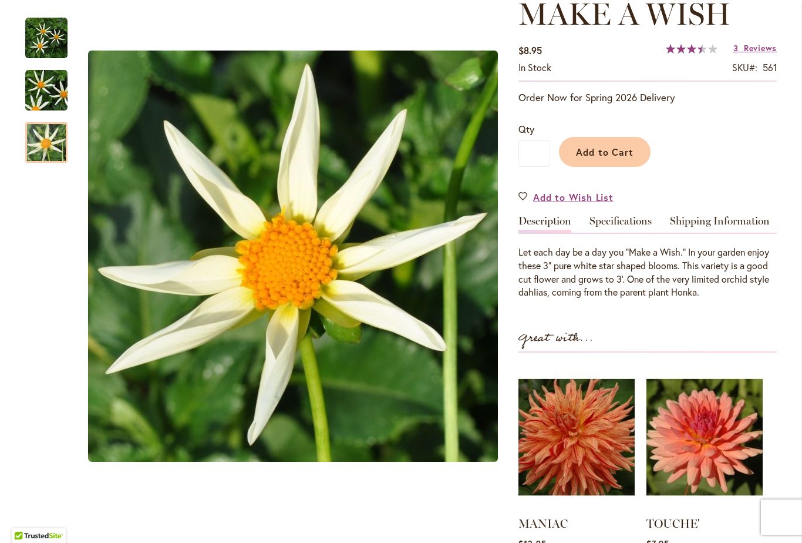
scroll to position [174, 0]
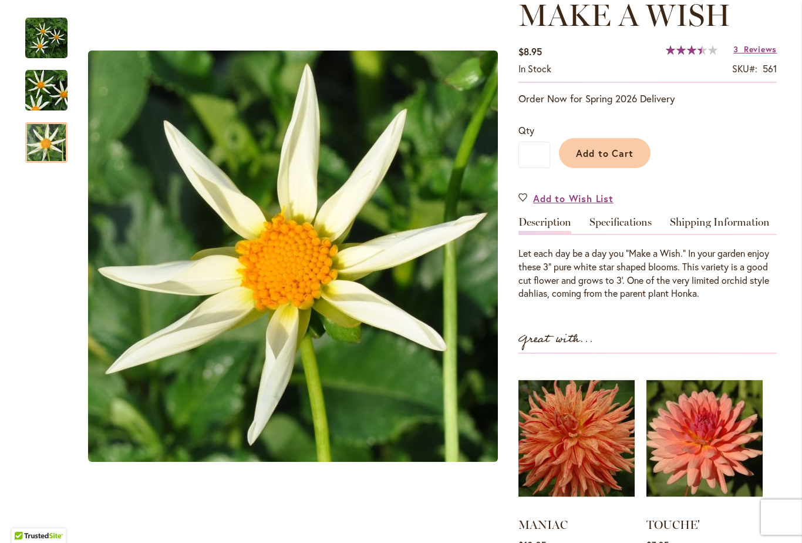
click at [579, 153] on span "Add to Cart" at bounding box center [605, 153] width 58 height 12
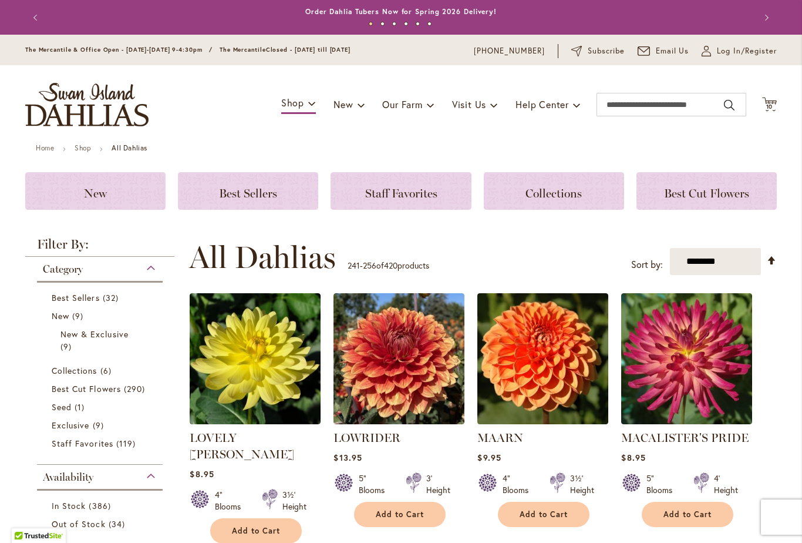
click at [716, 49] on link "My Account Log In/Register" at bounding box center [739, 51] width 75 height 12
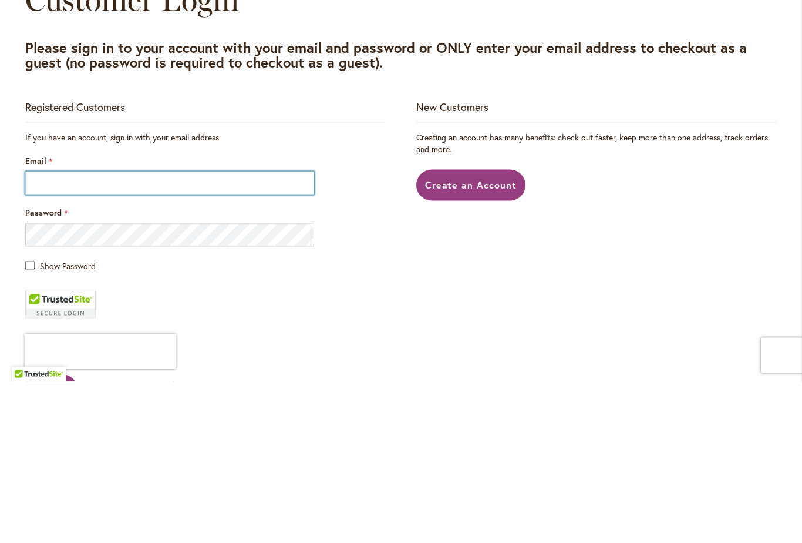
scroll to position [162, 0]
click at [43, 333] on input "Email" at bounding box center [169, 344] width 289 height 23
type input "**********"
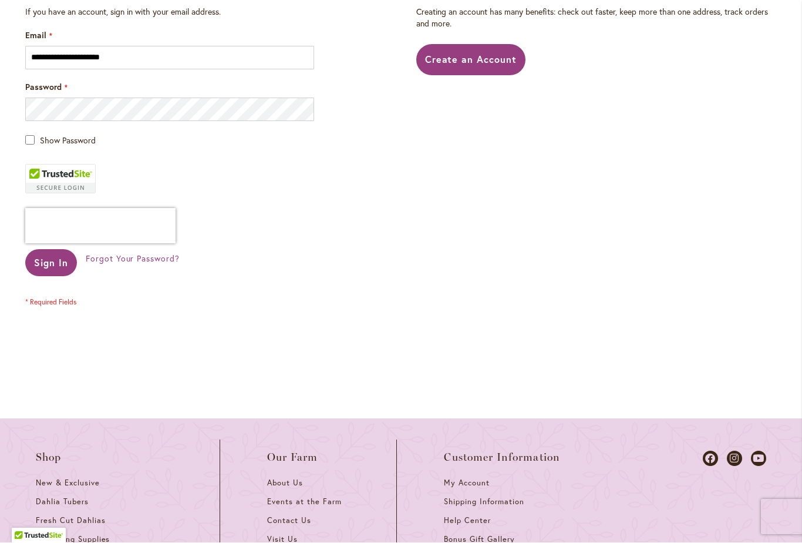
scroll to position [287, 0]
click at [43, 262] on span "Sign In" at bounding box center [51, 262] width 34 height 12
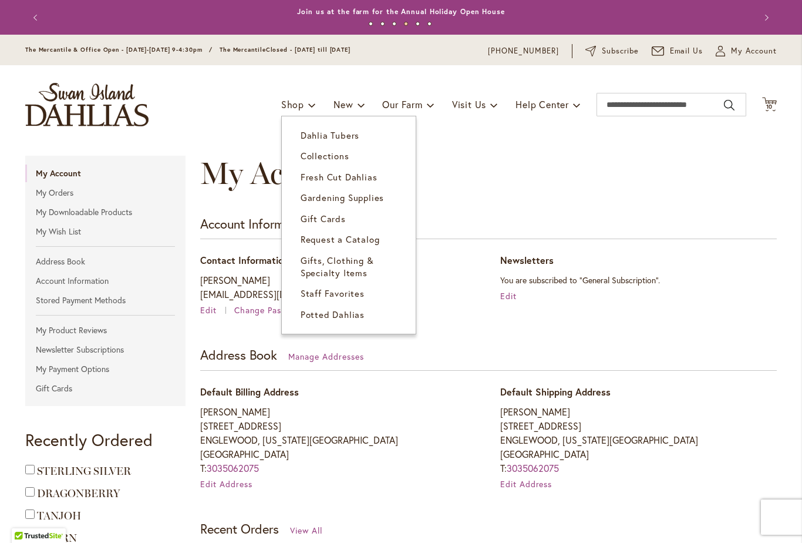
click at [332, 141] on link "Dahlia Tubers" at bounding box center [349, 135] width 134 height 21
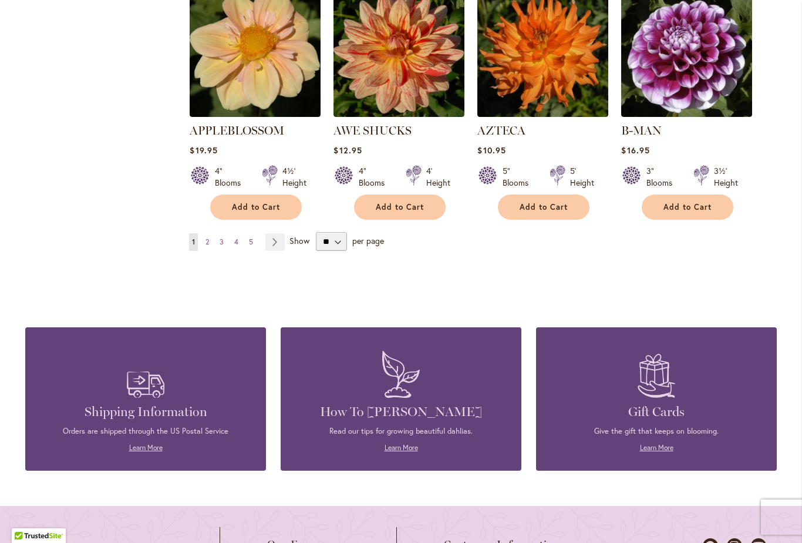
scroll to position [1055, 0]
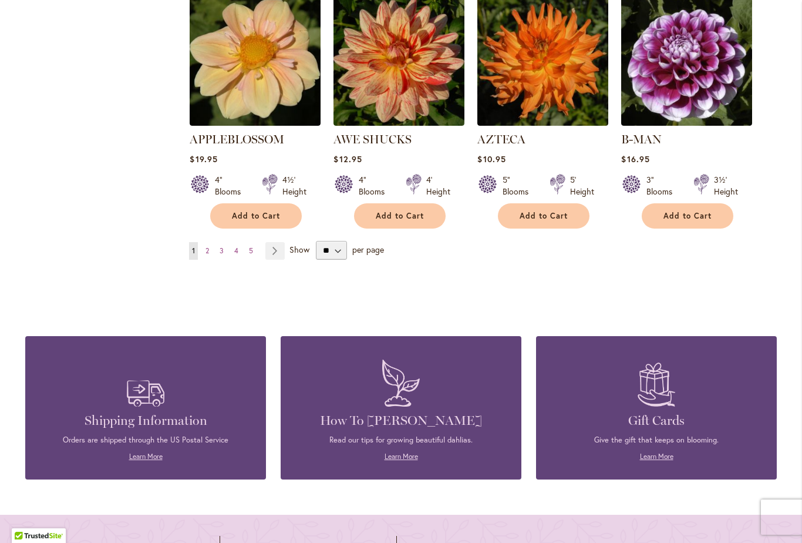
click at [250, 246] on span "5" at bounding box center [251, 250] width 4 height 9
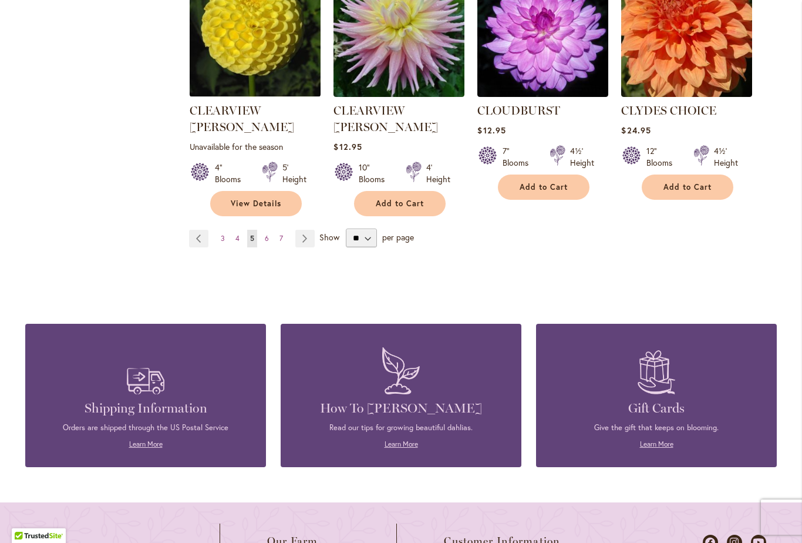
scroll to position [1100, 0]
click at [284, 230] on link "Page 7" at bounding box center [281, 239] width 9 height 18
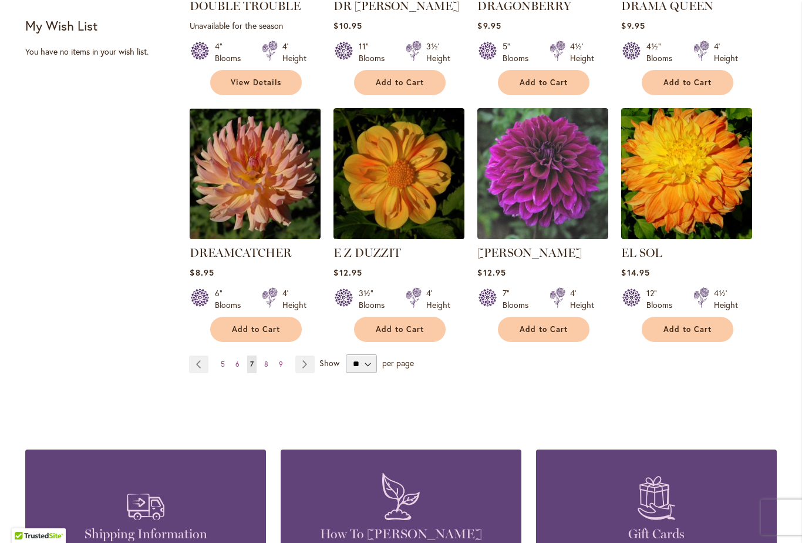
scroll to position [958, 0]
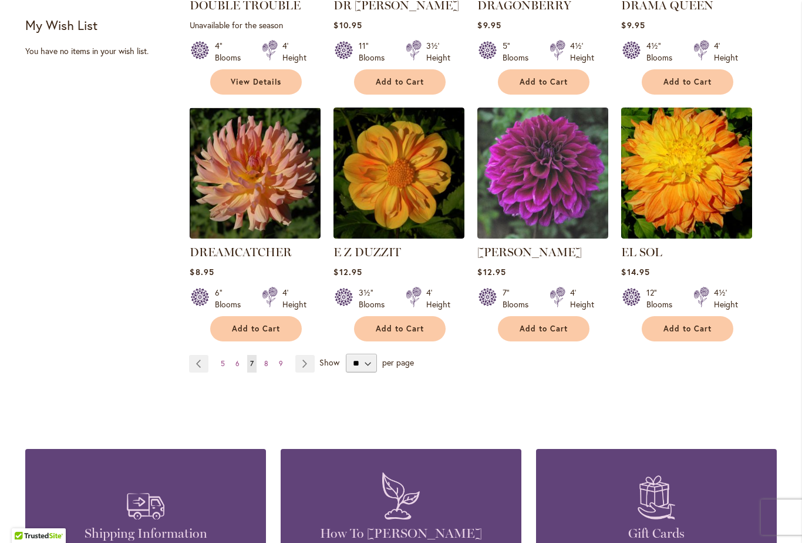
click at [426, 316] on button "Add to Cart" at bounding box center [400, 328] width 92 height 25
click at [299, 355] on link "Page Next" at bounding box center [304, 364] width 19 height 18
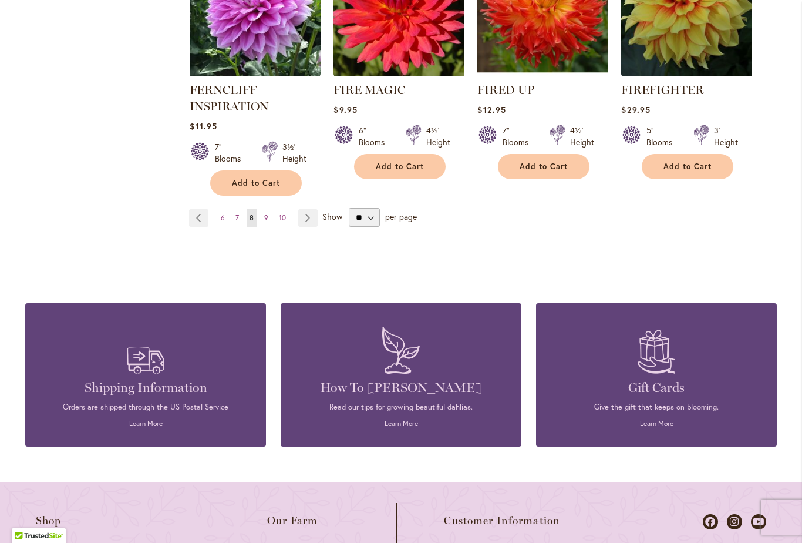
scroll to position [1115, 0]
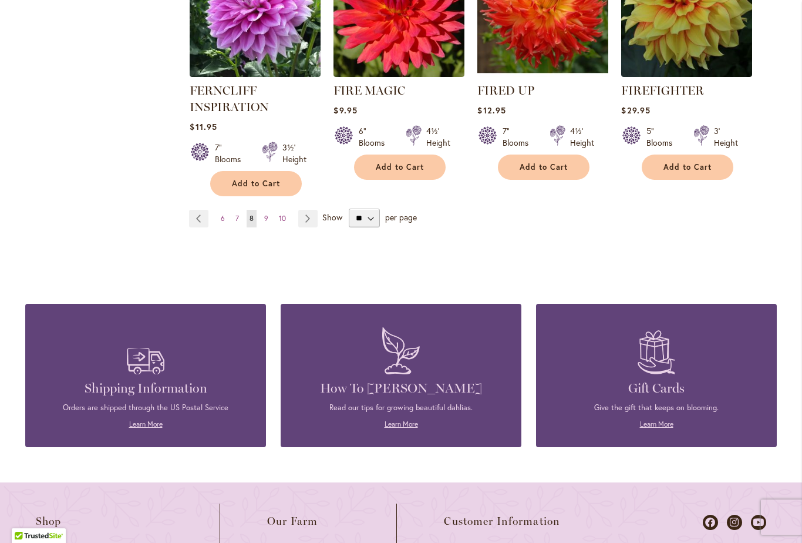
click at [288, 222] on link "Page 10" at bounding box center [282, 219] width 13 height 18
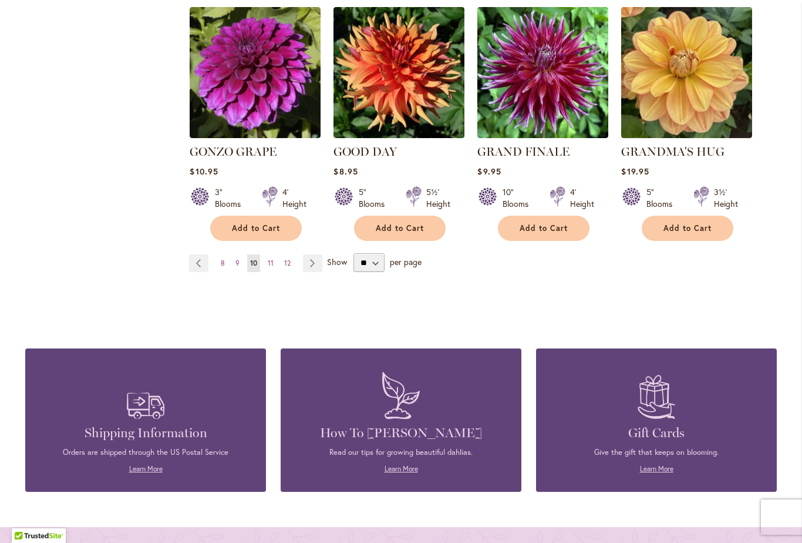
scroll to position [1042, 0]
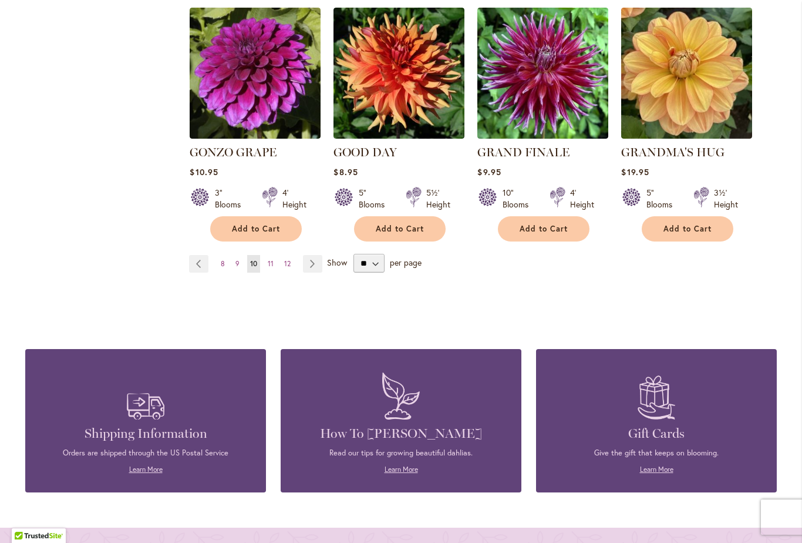
click at [292, 255] on link "Page 12" at bounding box center [287, 264] width 12 height 18
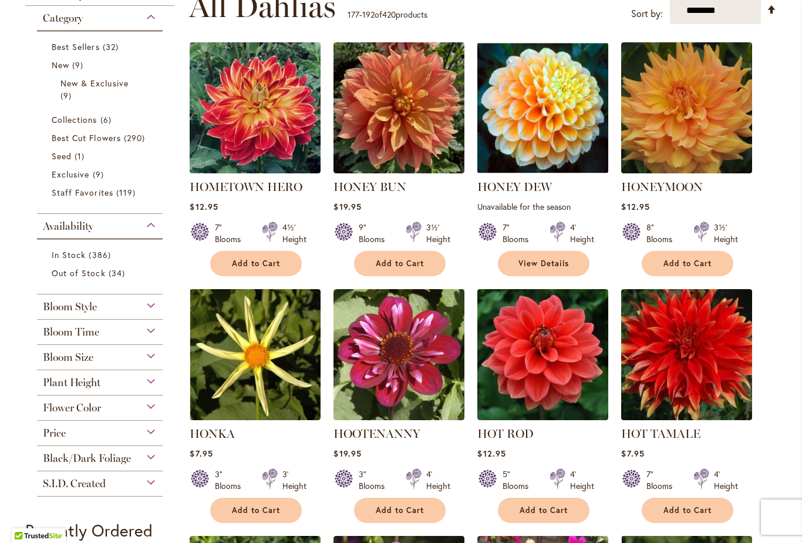
scroll to position [251, 0]
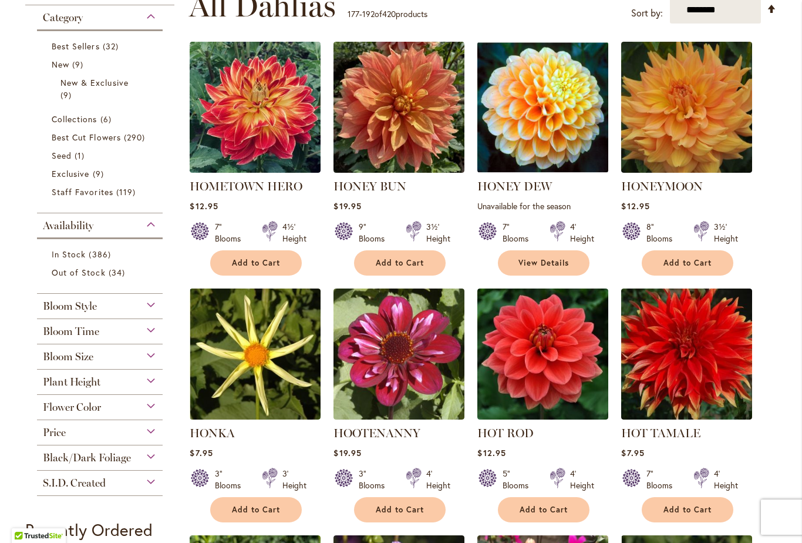
click at [203, 401] on img at bounding box center [255, 353] width 131 height 131
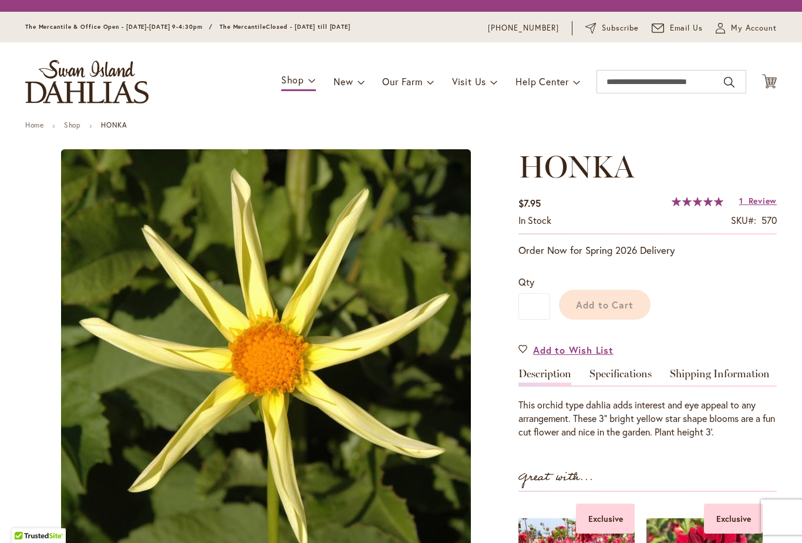
type input "*****"
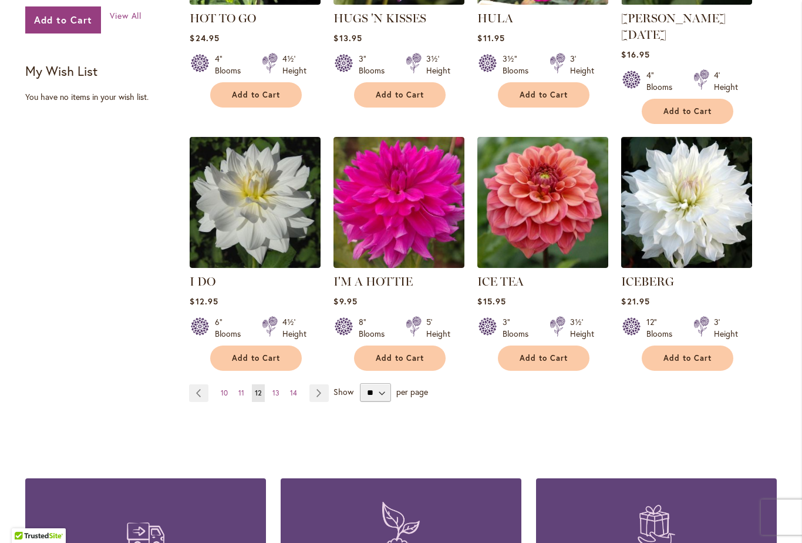
scroll to position [912, 0]
click at [291, 388] on span "14" at bounding box center [293, 392] width 7 height 9
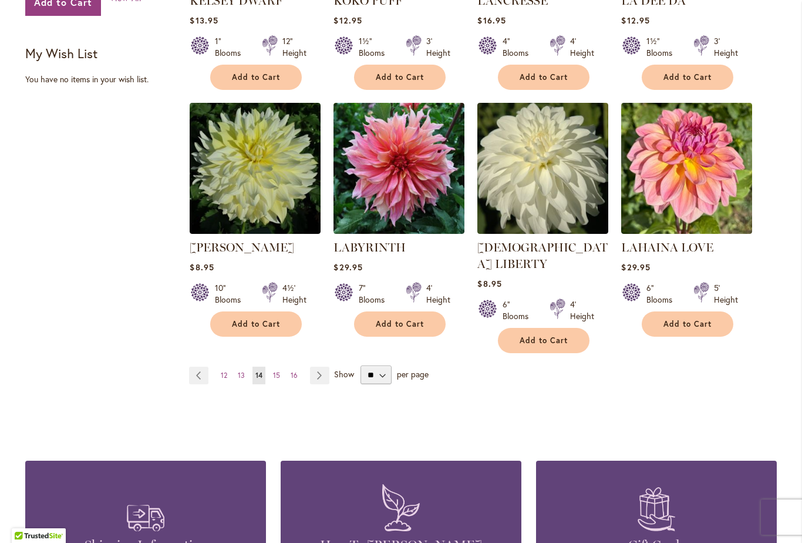
scroll to position [930, 0]
click at [272, 366] on link "Page 15" at bounding box center [276, 375] width 13 height 18
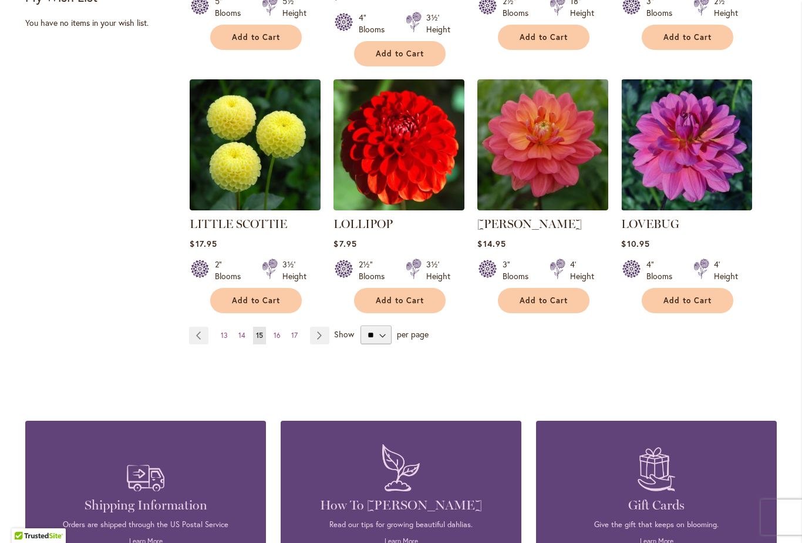
scroll to position [991, 0]
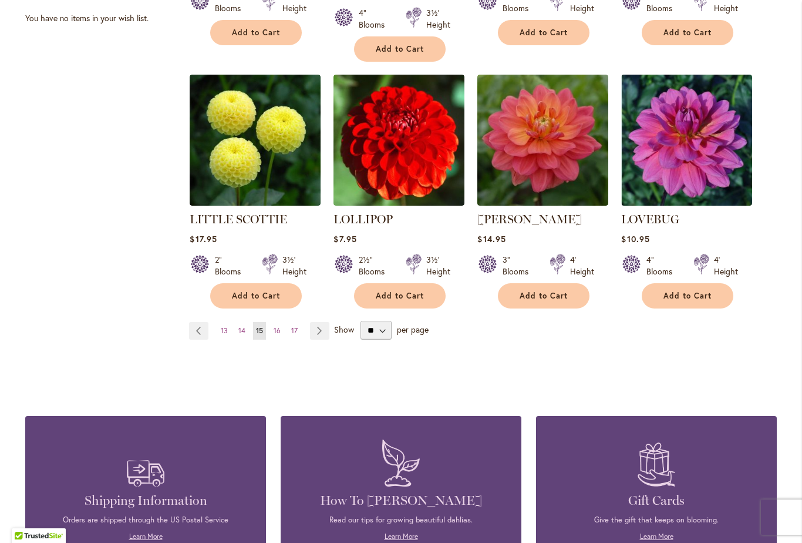
click at [280, 326] on span "16" at bounding box center [277, 330] width 7 height 9
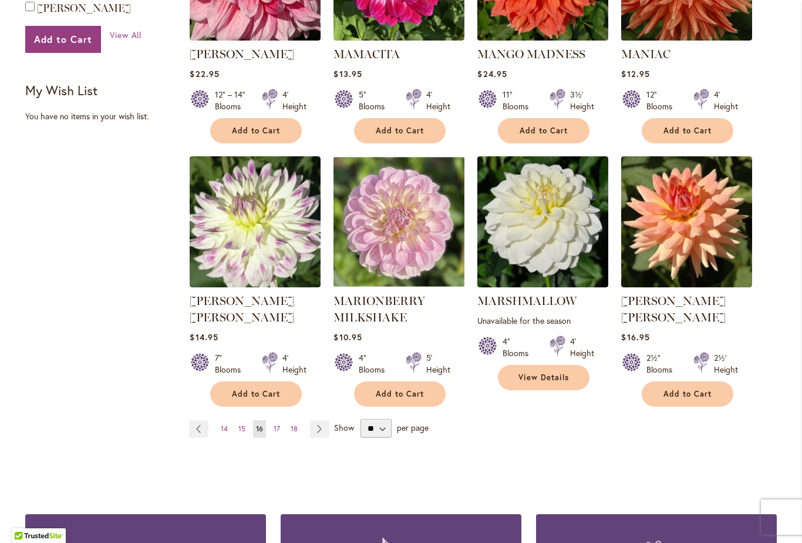
scroll to position [894, 0]
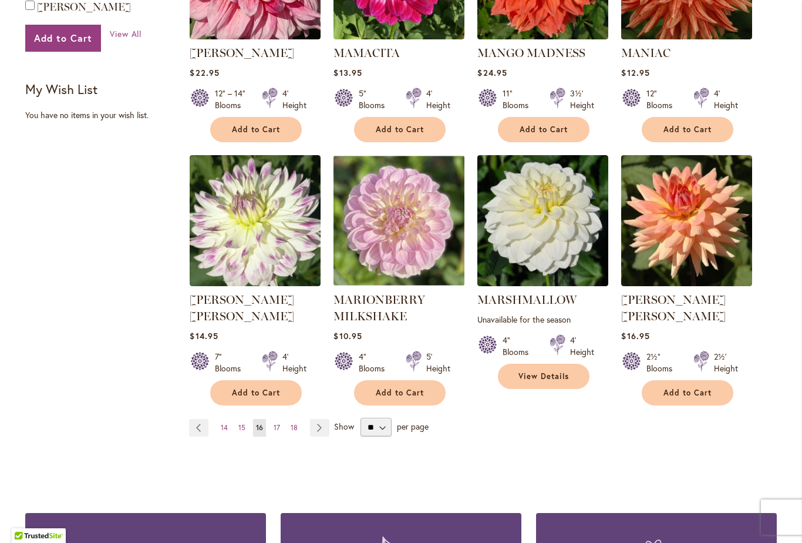
click at [275, 423] on span "17" at bounding box center [277, 427] width 6 height 9
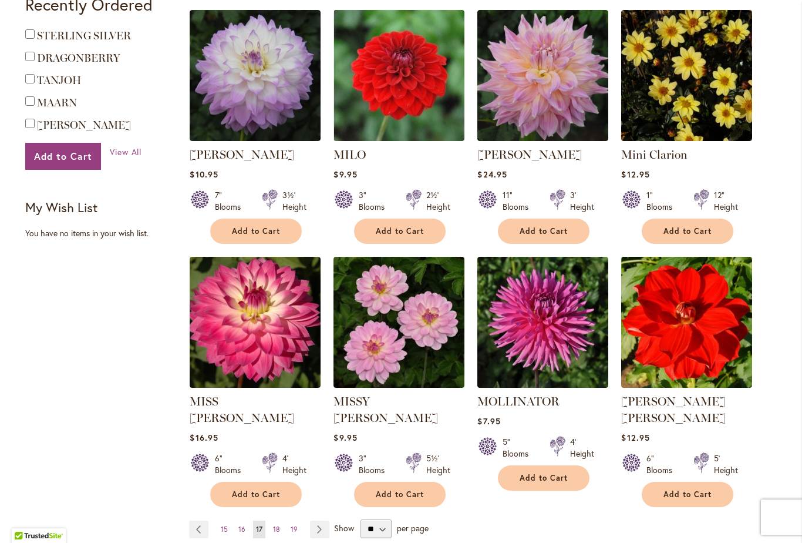
scroll to position [777, 0]
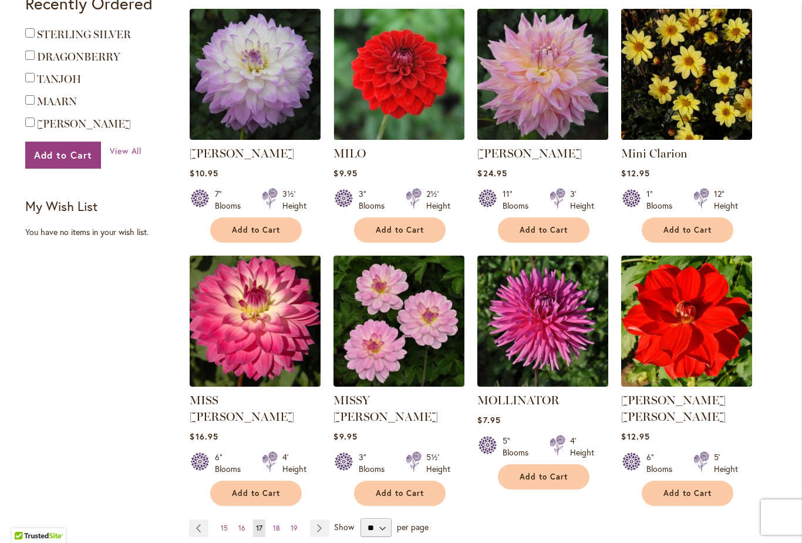
click at [316, 519] on link "Page Next" at bounding box center [319, 528] width 19 height 18
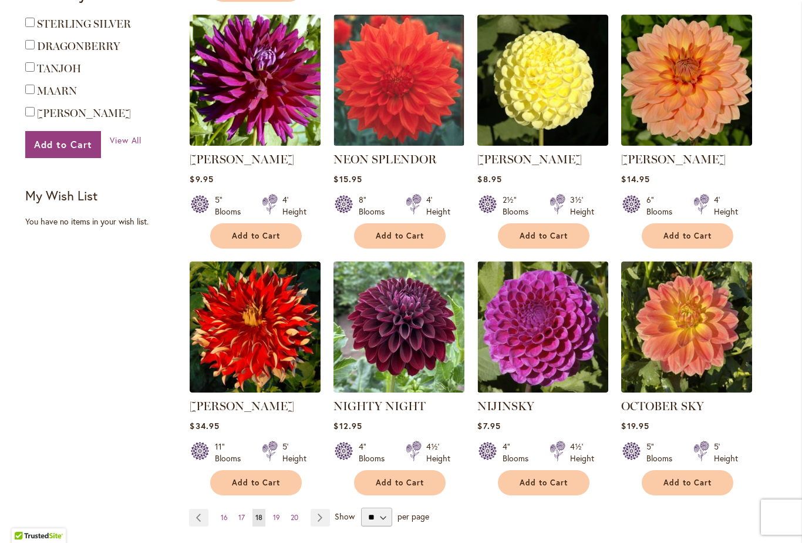
scroll to position [788, 0]
click at [313, 509] on link "Page Next" at bounding box center [320, 518] width 19 height 18
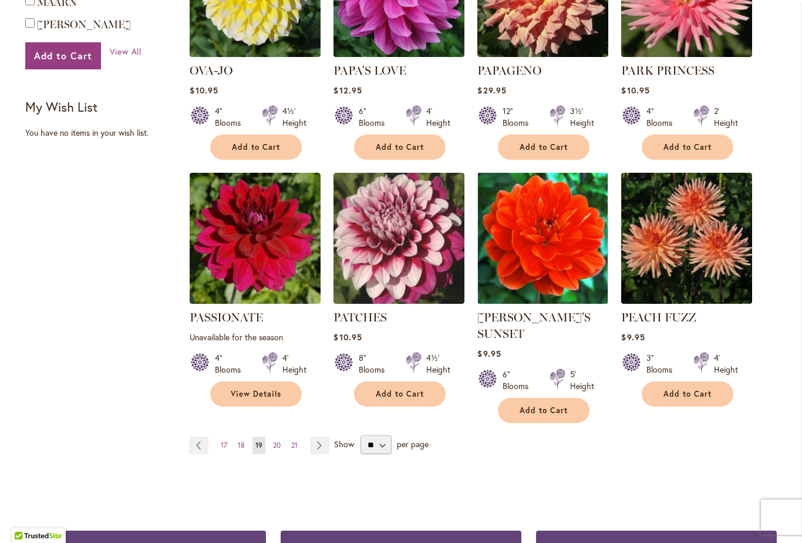
scroll to position [883, 0]
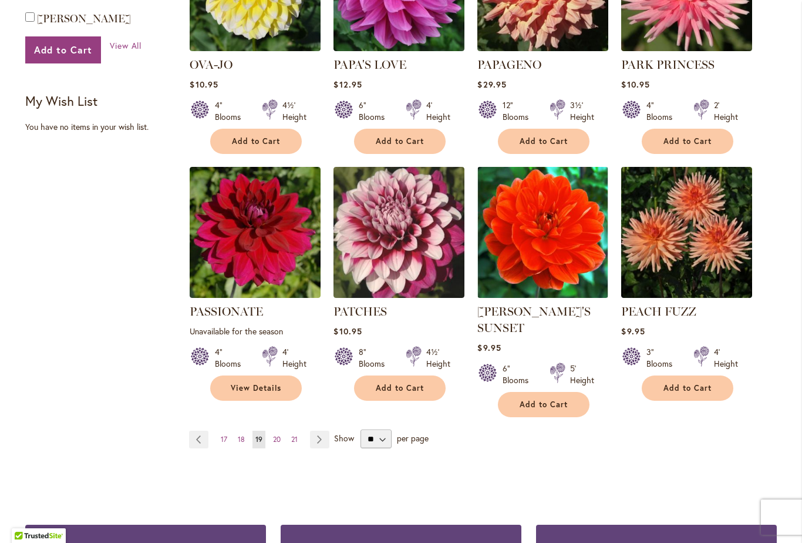
click at [313, 430] on link "Page Next" at bounding box center [319, 439] width 19 height 18
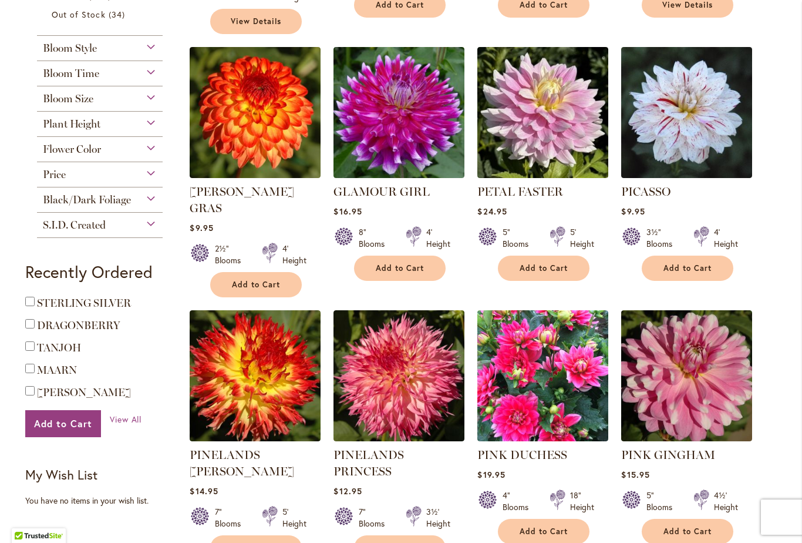
scroll to position [510, 0]
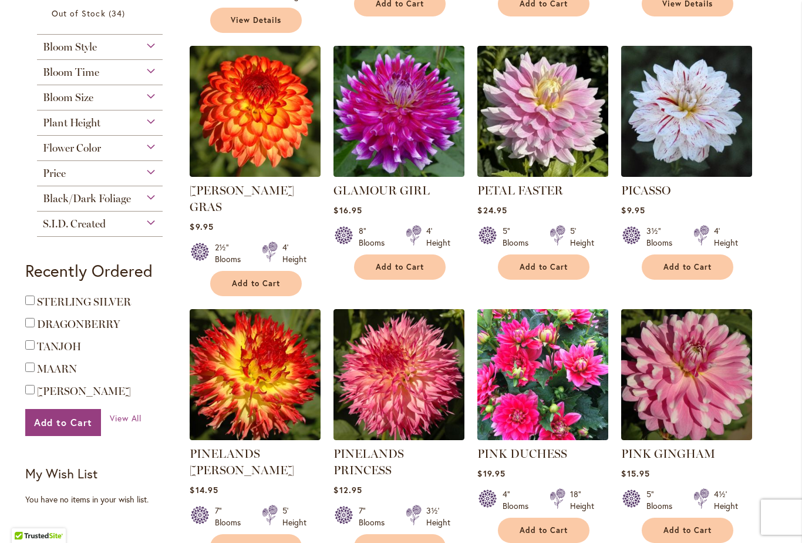
click at [153, 449] on div "Recently Ordered Last Ordered Items Add to Cart STERLING SILVER Add to Cart DRA…" at bounding box center [103, 397] width 157 height 274
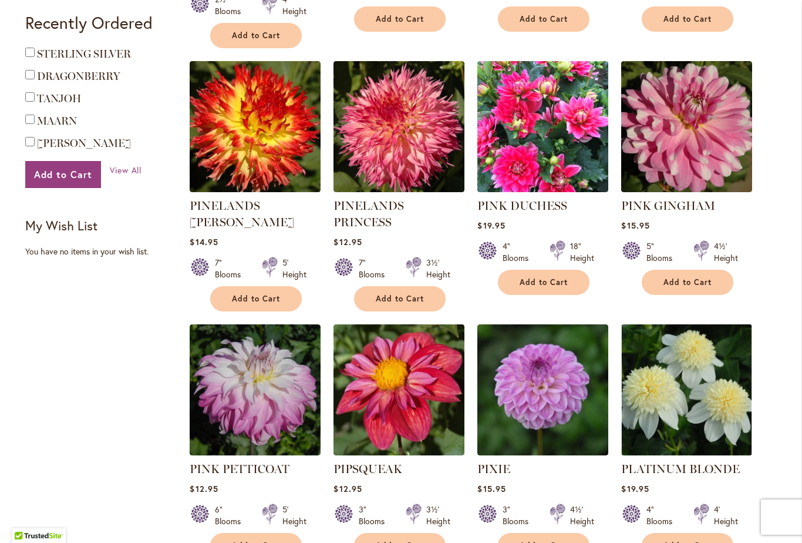
scroll to position [782, 0]
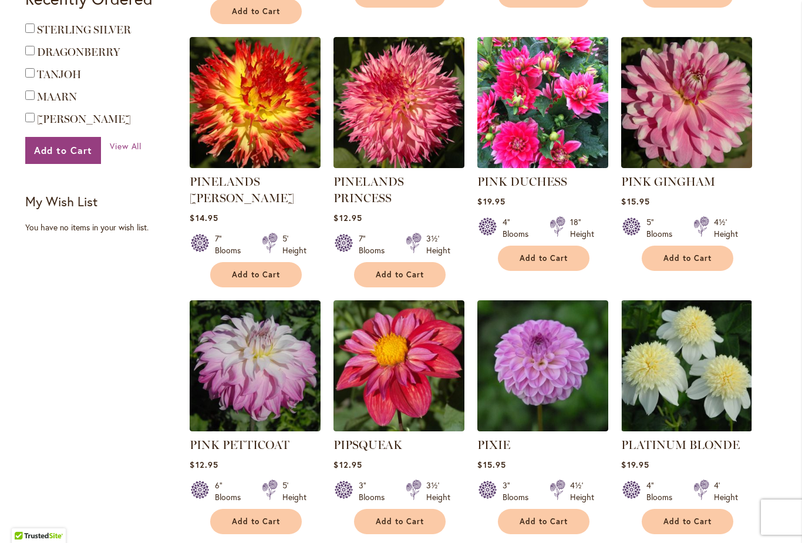
click at [147, 430] on div "Filter by: Filter By: Category Best Sellers 32 items New 9 items New & Exclusiv…" at bounding box center [401, 31] width 752 height 1150
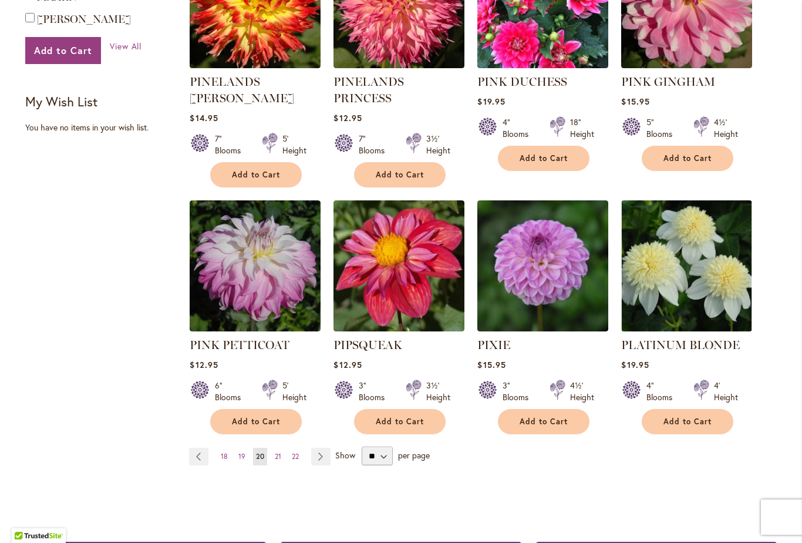
scroll to position [888, 0]
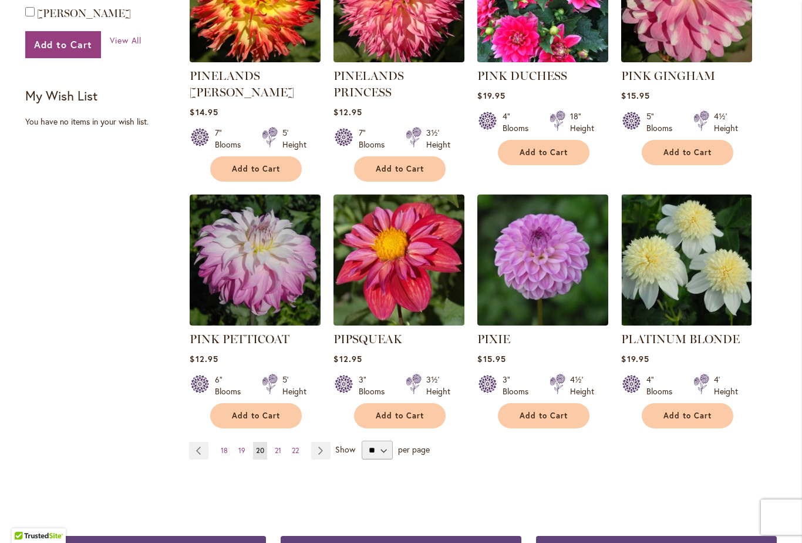
click at [314, 442] on link "Page Next" at bounding box center [320, 451] width 19 height 18
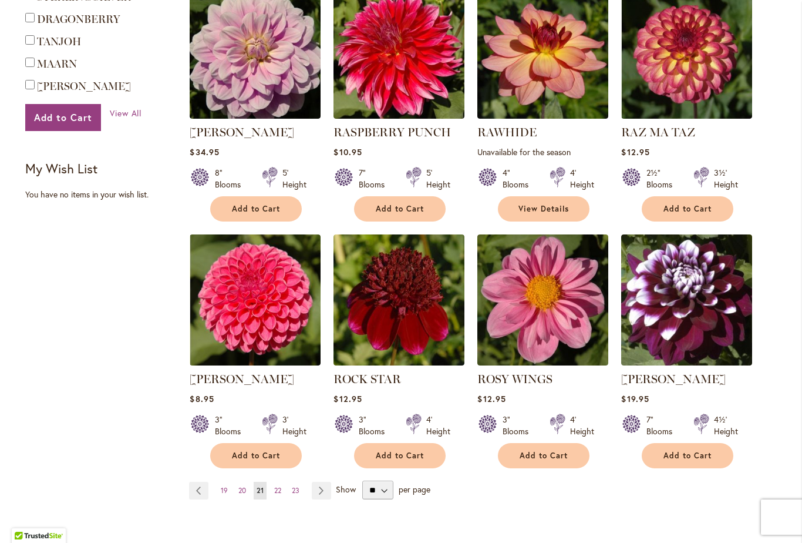
scroll to position [816, 0]
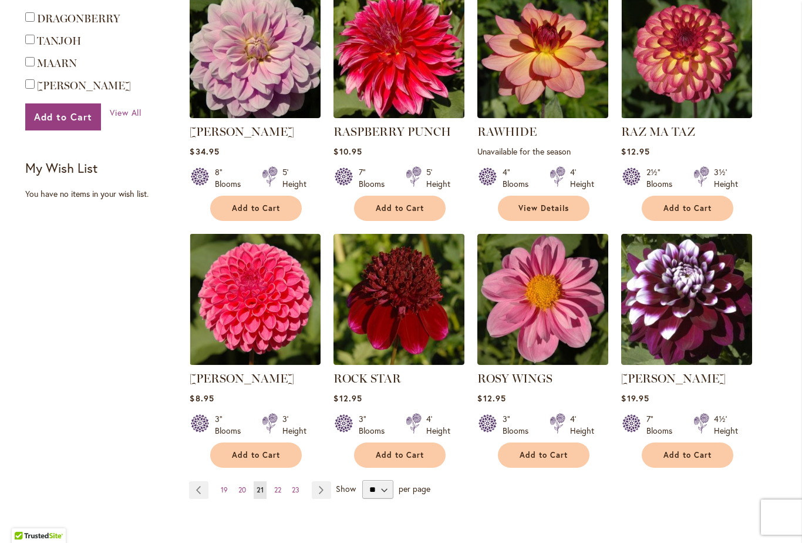
click at [376, 308] on img at bounding box center [399, 299] width 131 height 131
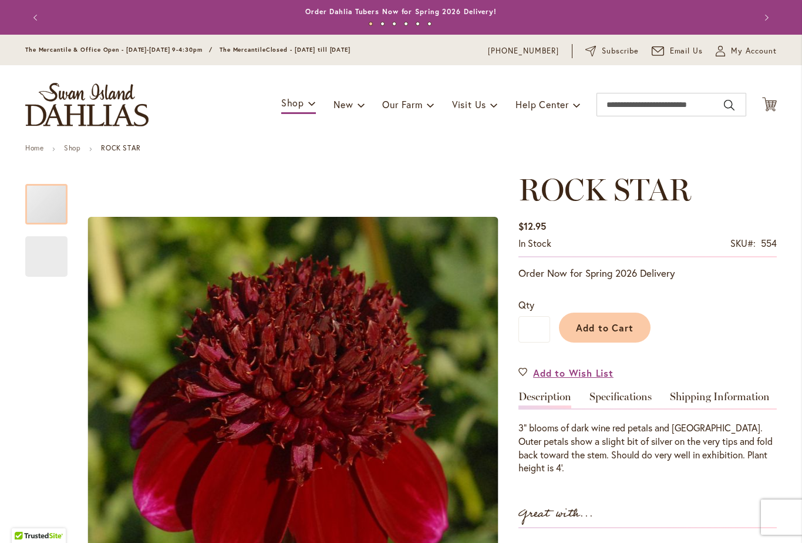
type input "*****"
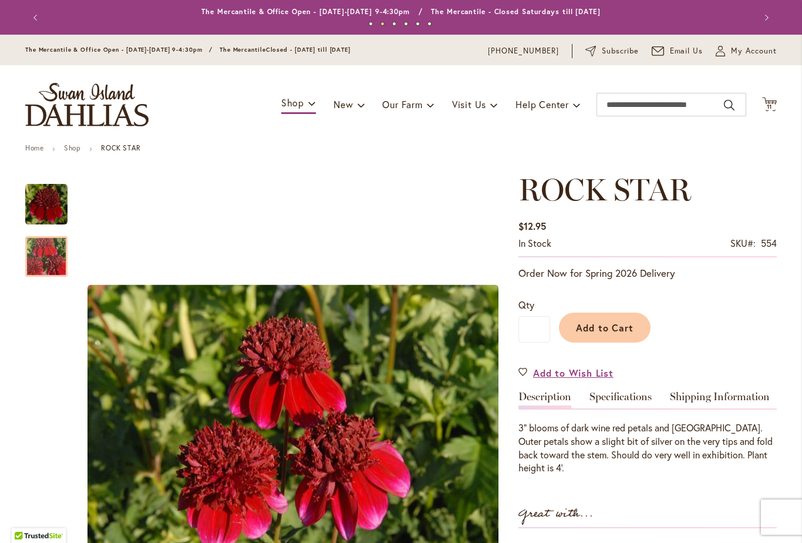
click at [39, 257] on img "ROCK STAR" at bounding box center [46, 256] width 85 height 56
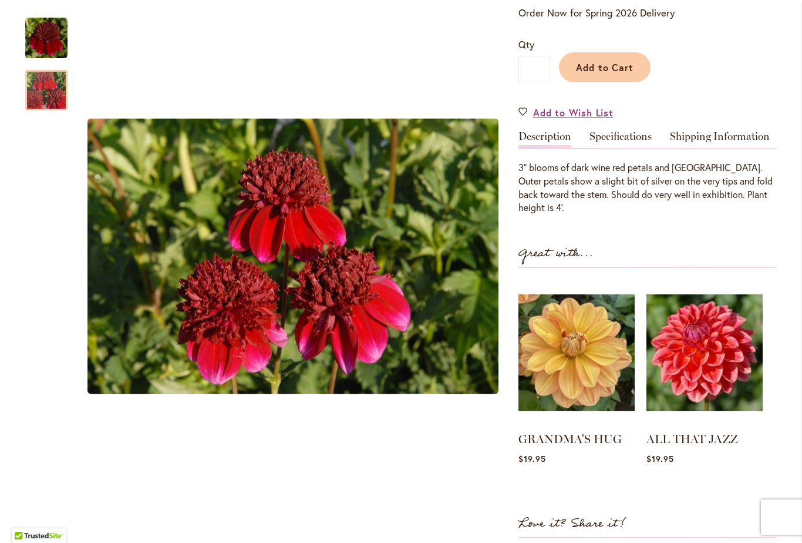
scroll to position [256, 0]
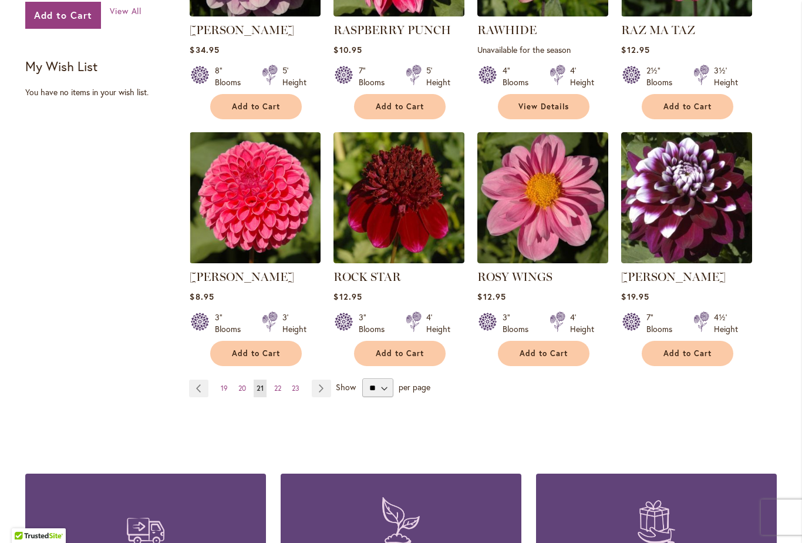
scroll to position [918, 0]
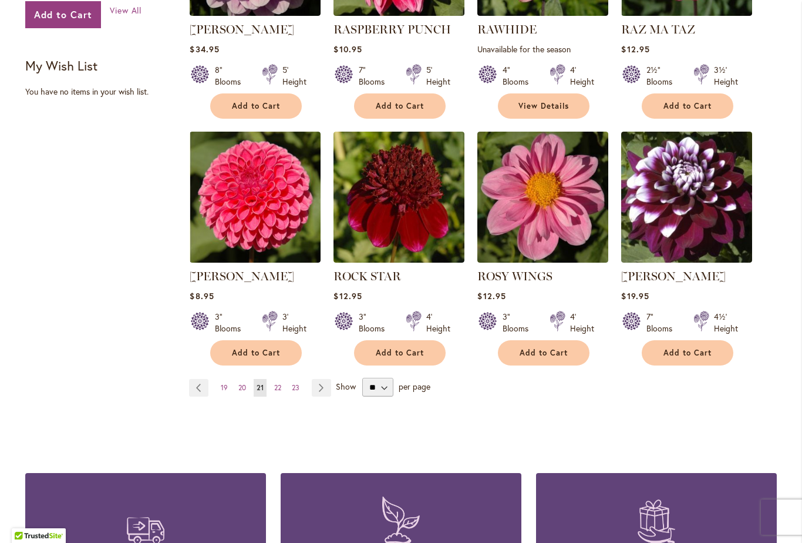
click at [319, 388] on link "Page Next" at bounding box center [321, 388] width 19 height 18
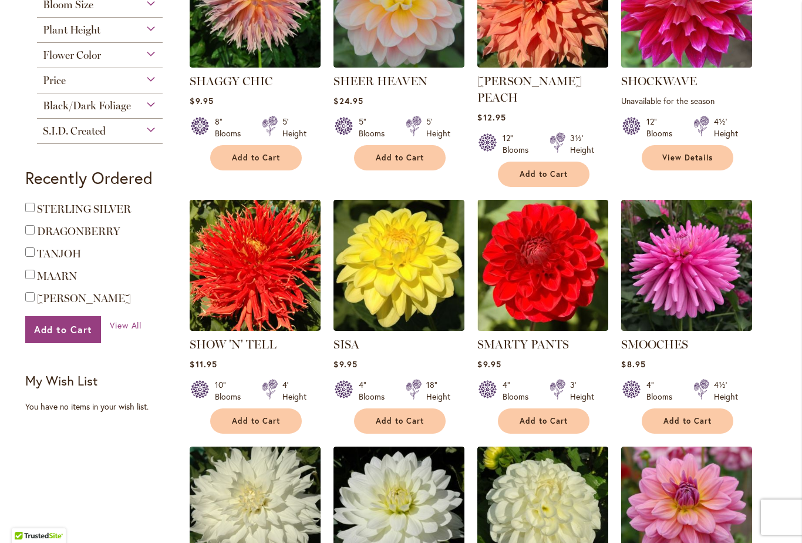
scroll to position [604, 0]
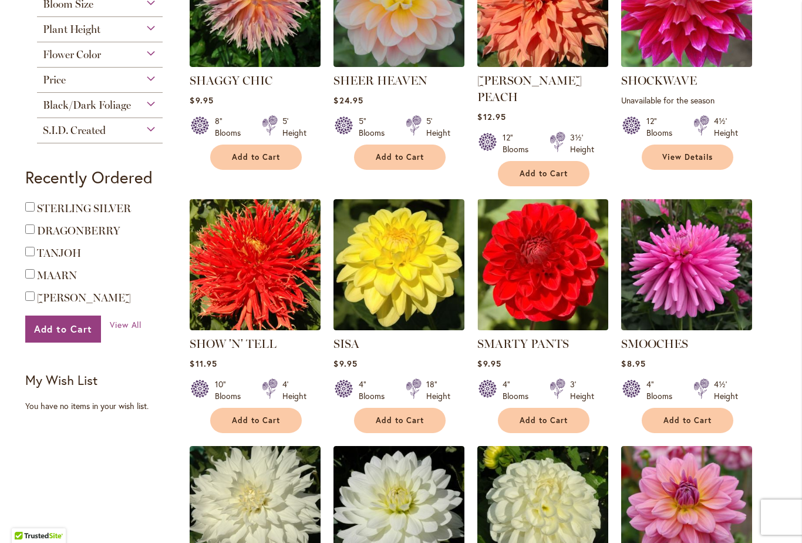
click at [677, 257] on img at bounding box center [686, 264] width 131 height 131
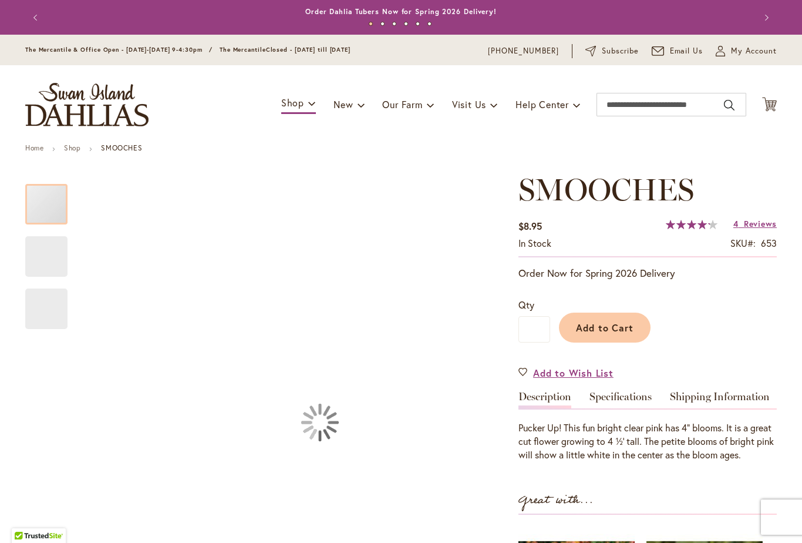
type input "*****"
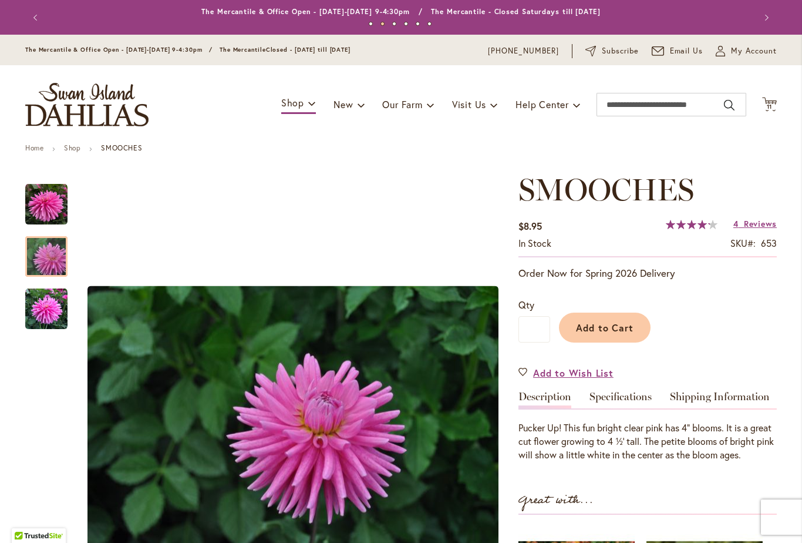
click at [47, 252] on img "SMOOCHES" at bounding box center [46, 256] width 85 height 56
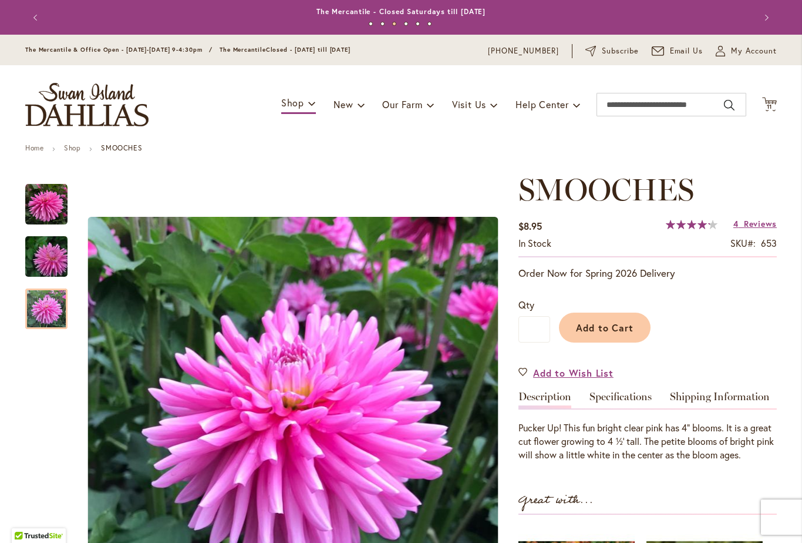
click at [35, 310] on img "SMOOCHES" at bounding box center [46, 309] width 42 height 42
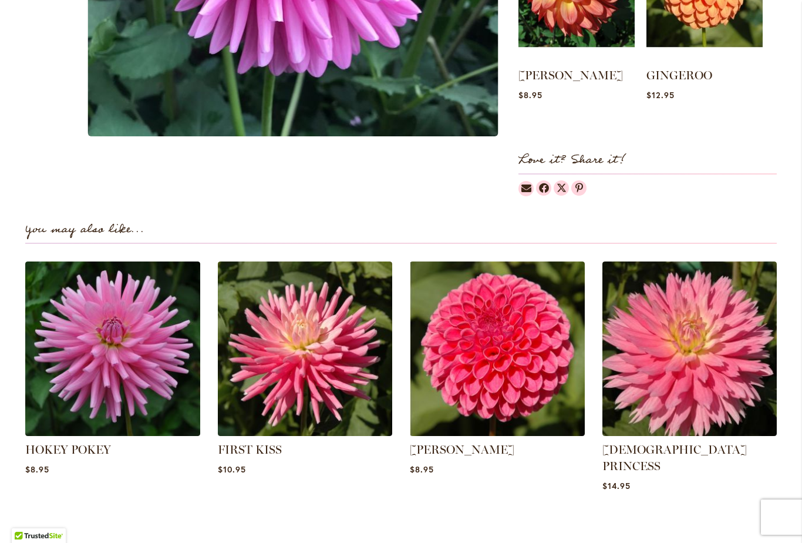
scroll to position [584, 0]
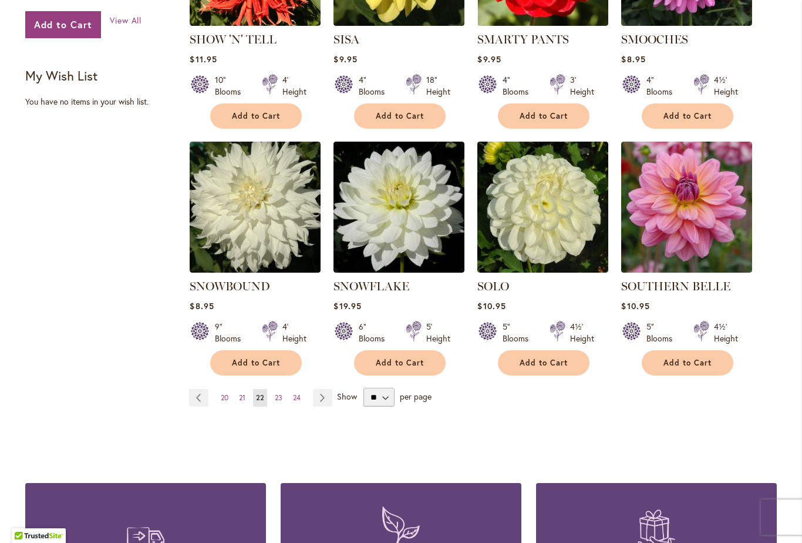
scroll to position [910, 0]
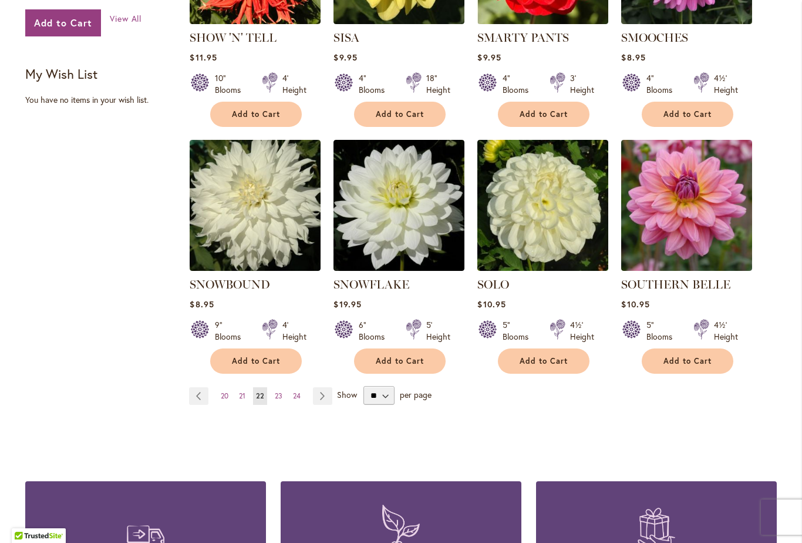
click at [319, 387] on link "Page Next" at bounding box center [322, 396] width 19 height 18
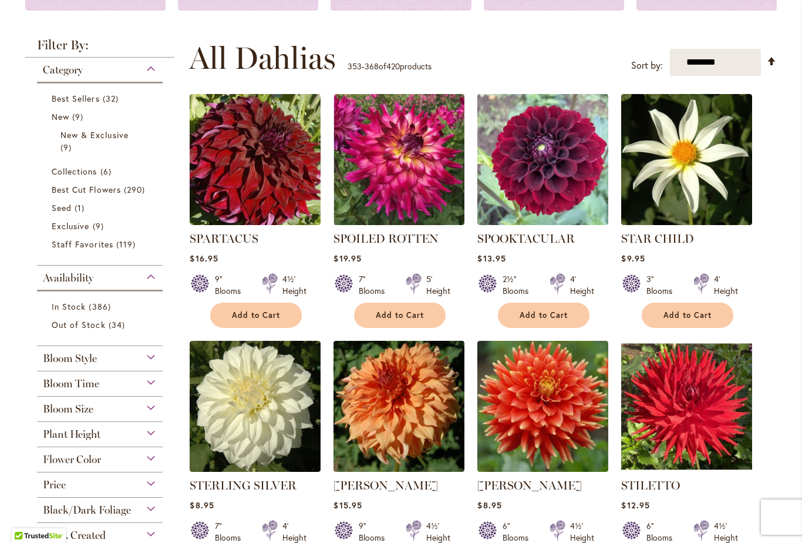
scroll to position [200, 0]
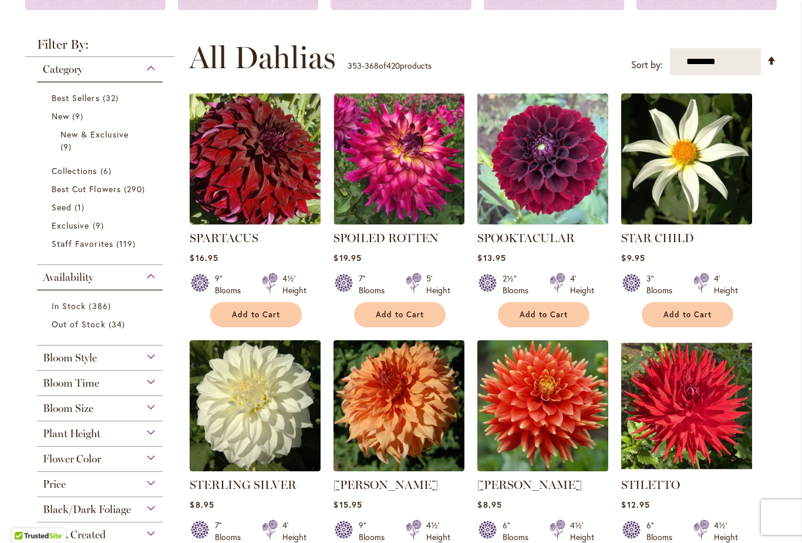
click at [661, 162] on img at bounding box center [686, 158] width 131 height 131
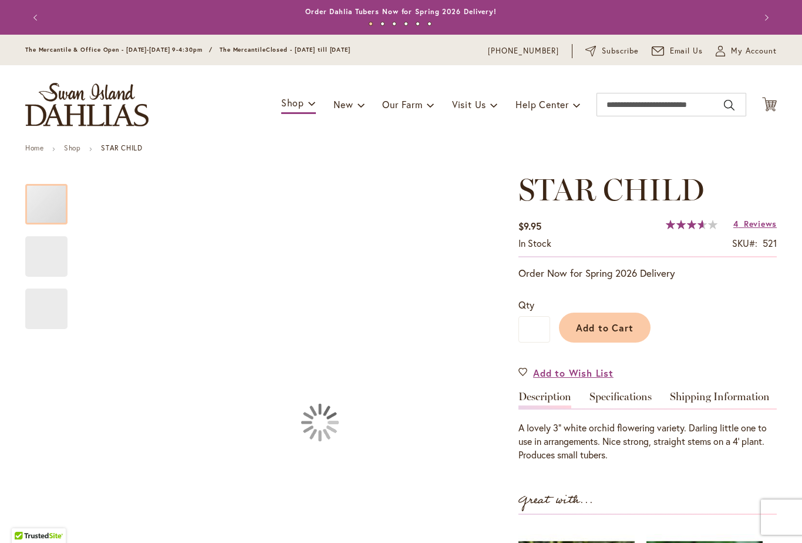
type input "*****"
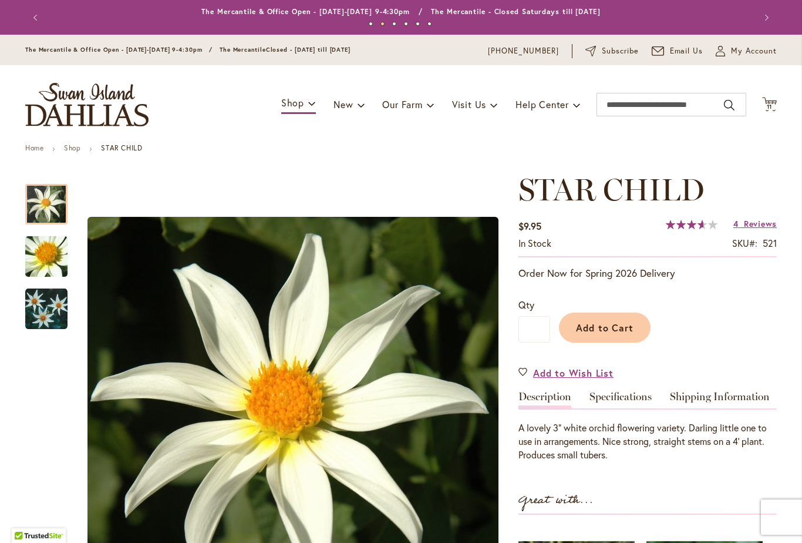
click at [39, 224] on div at bounding box center [46, 204] width 42 height 41
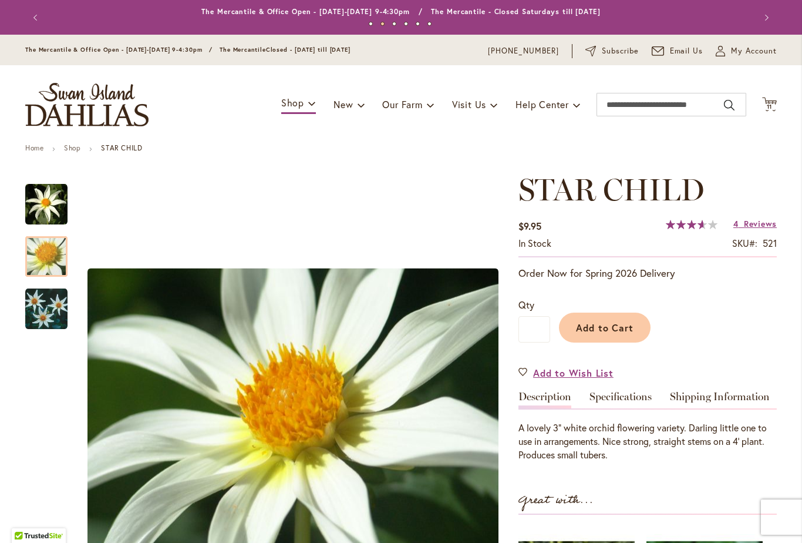
click at [38, 312] on img "STAR CHILD" at bounding box center [46, 308] width 42 height 43
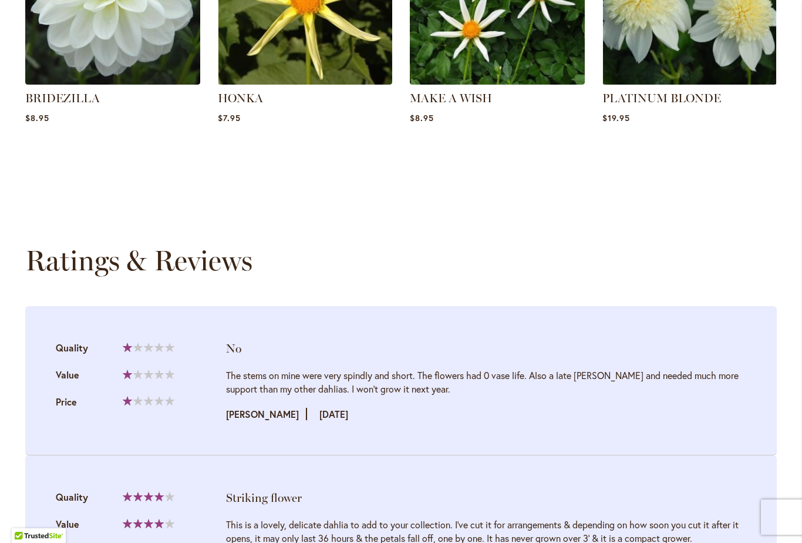
scroll to position [955, 0]
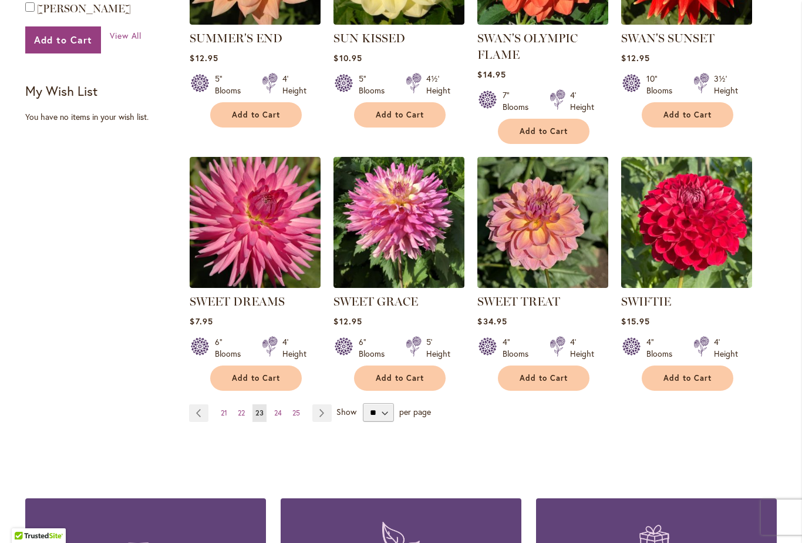
scroll to position [901, 0]
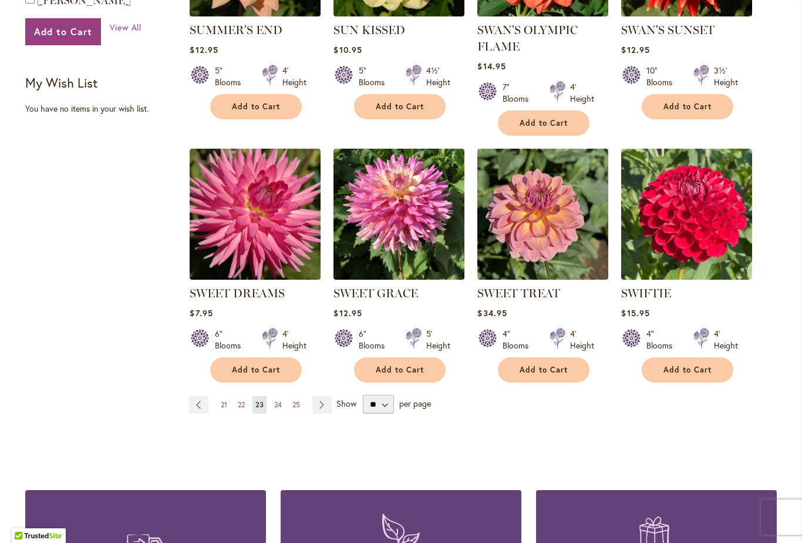
click at [321, 402] on link "Page Next" at bounding box center [321, 405] width 19 height 18
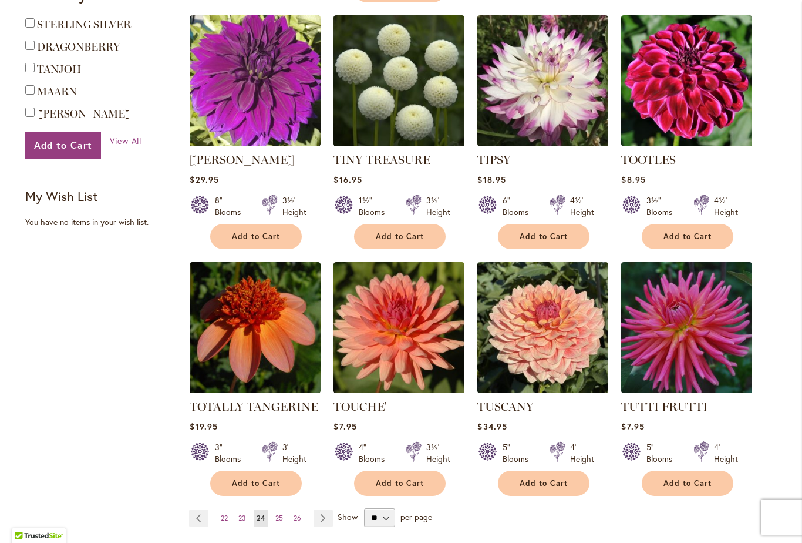
scroll to position [788, 0]
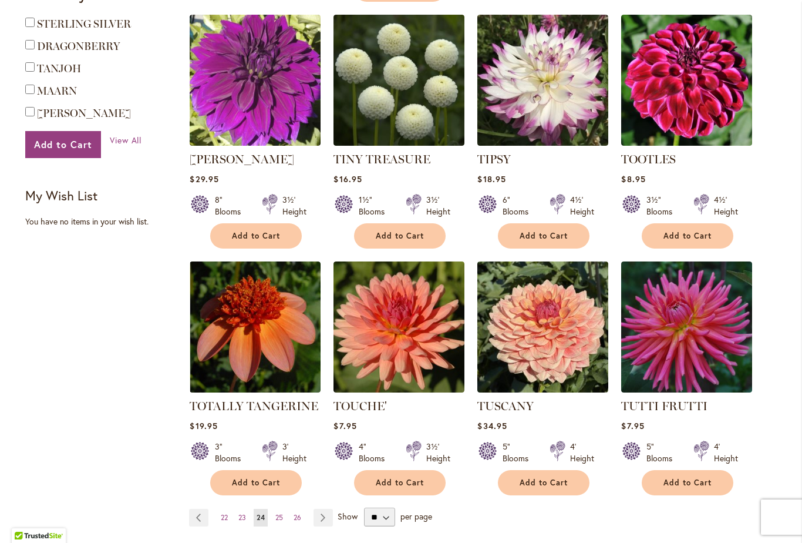
click at [316, 509] on link "Page Next" at bounding box center [323, 518] width 19 height 18
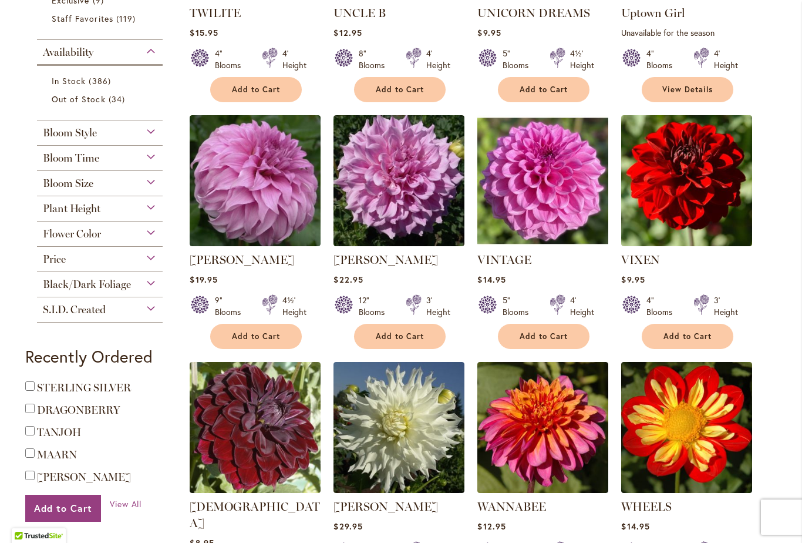
scroll to position [424, 0]
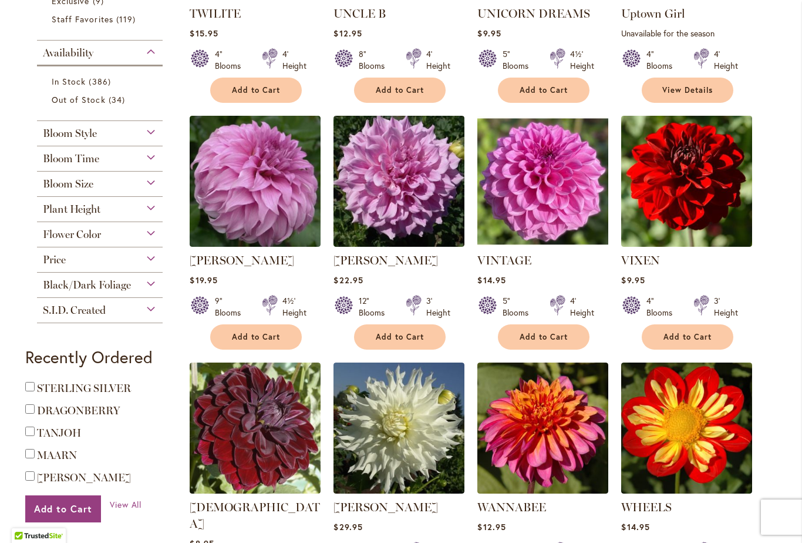
click at [666, 336] on span "Add to Cart" at bounding box center [688, 337] width 48 height 10
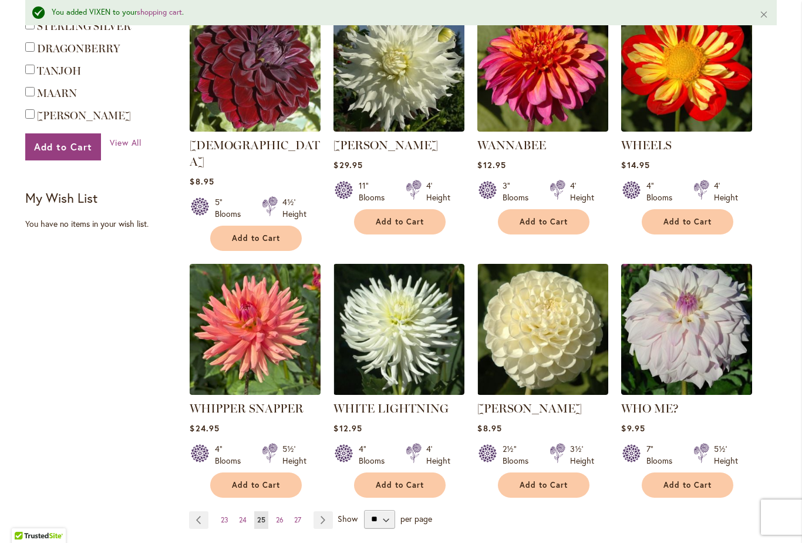
scroll to position [817, 0]
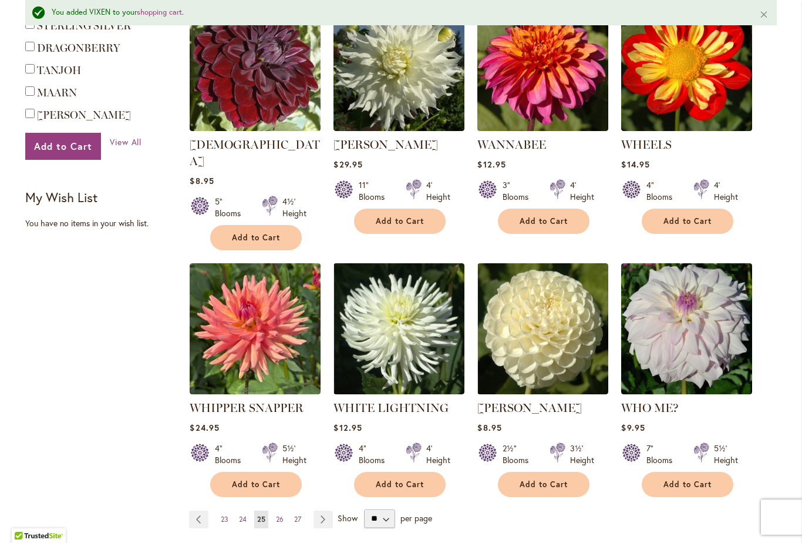
click at [324, 510] on link "Page Next" at bounding box center [323, 519] width 19 height 18
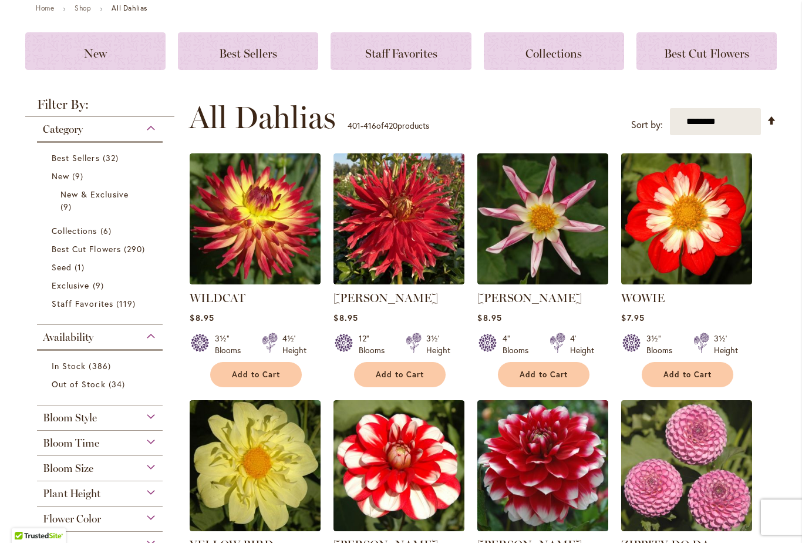
scroll to position [141, 0]
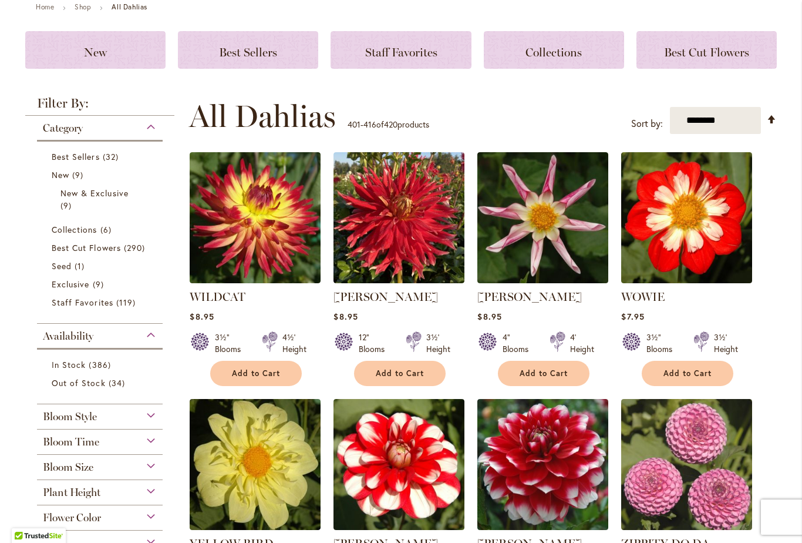
click at [238, 373] on span "Add to Cart" at bounding box center [256, 373] width 48 height 10
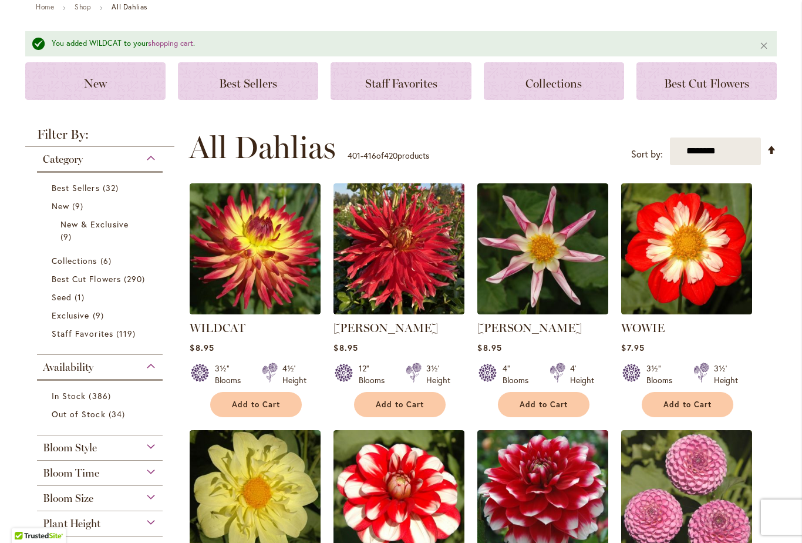
click at [520, 261] on img at bounding box center [542, 248] width 131 height 131
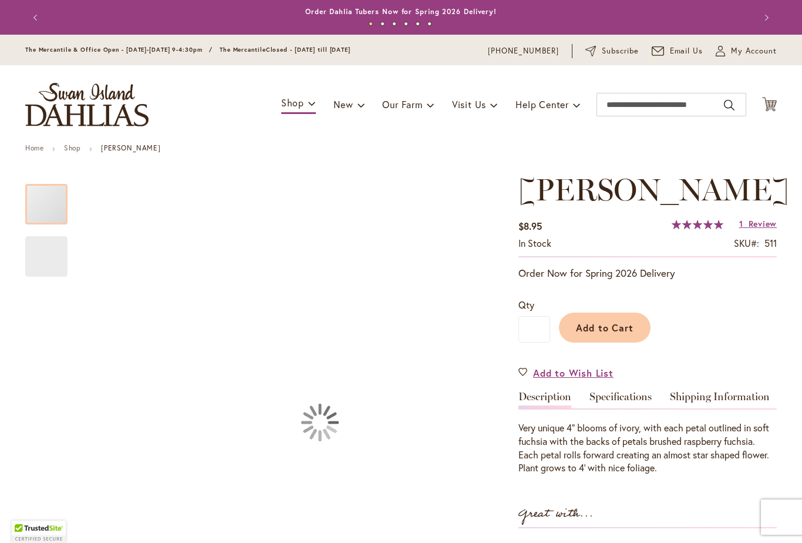
type input "*****"
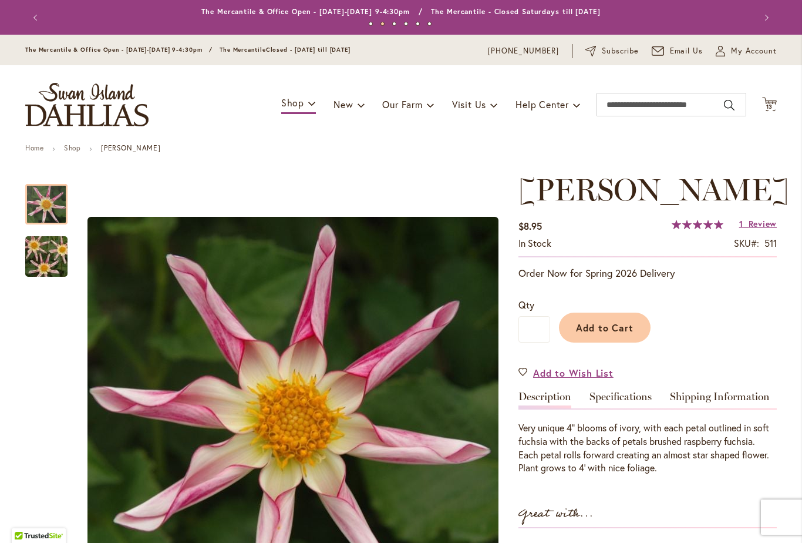
click at [40, 259] on img "WILLIE WILLIE" at bounding box center [46, 256] width 85 height 56
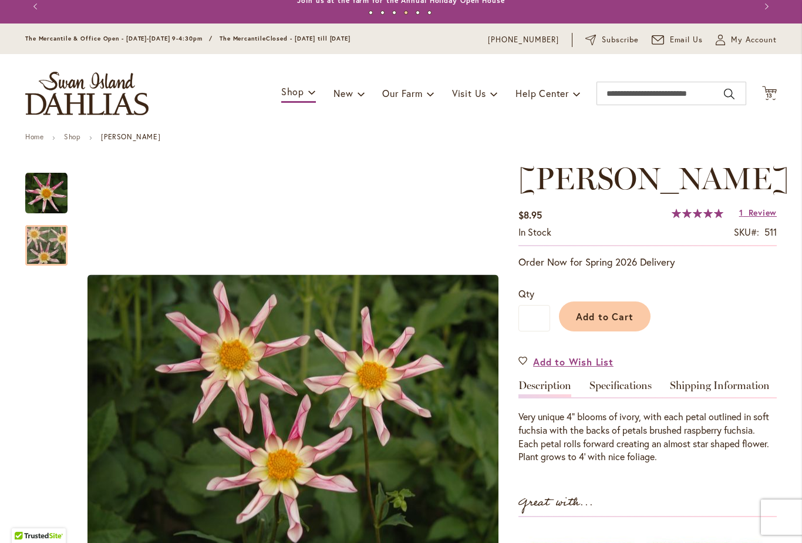
scroll to position [5, 0]
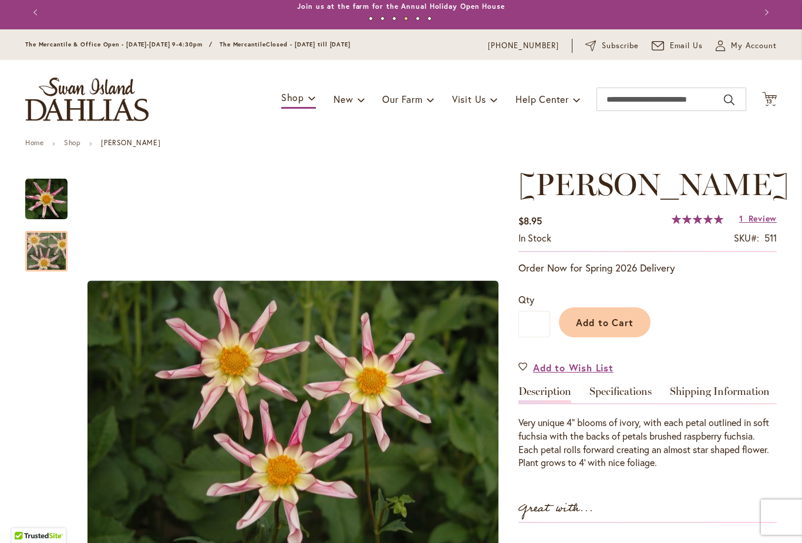
click at [594, 323] on span "Add to Cart" at bounding box center [605, 322] width 58 height 12
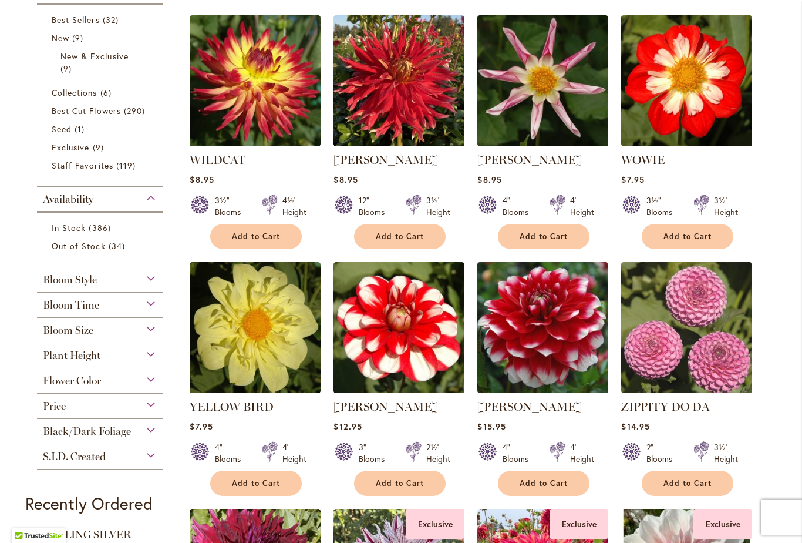
scroll to position [280, 0]
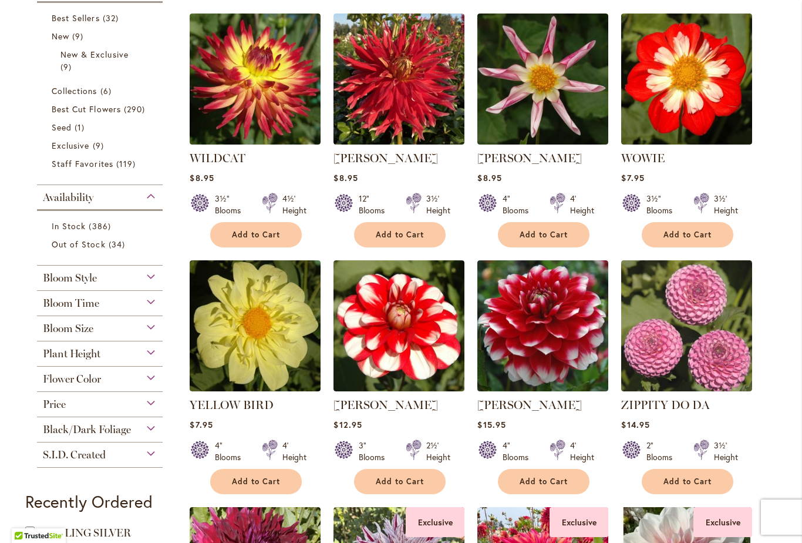
click at [235, 329] on img at bounding box center [255, 325] width 131 height 131
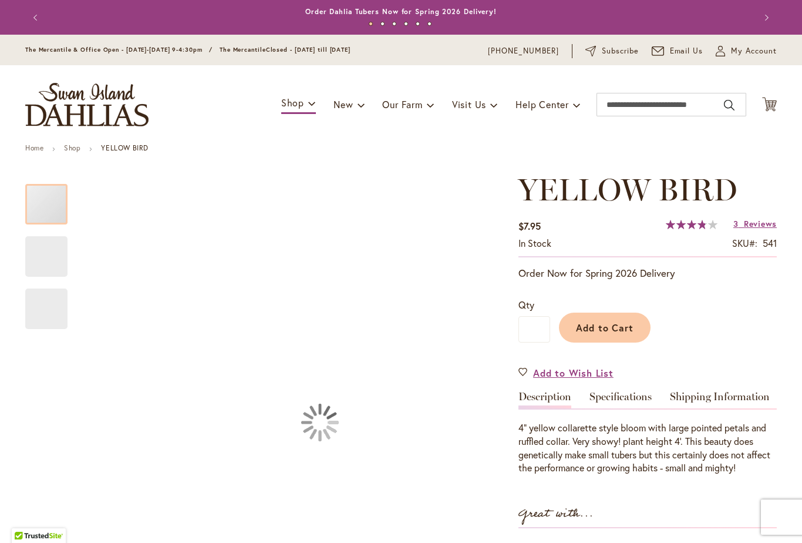
type input "*****"
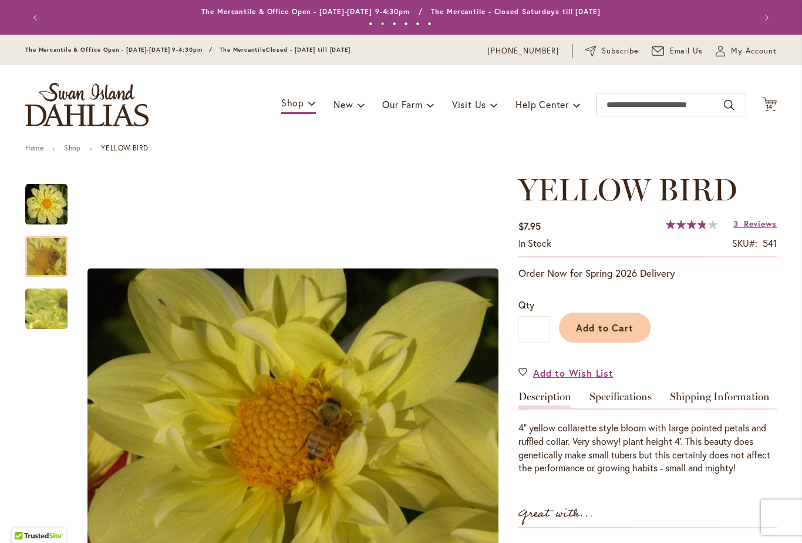
click at [35, 252] on img "YELLOW BIRD" at bounding box center [46, 256] width 85 height 63
click at [38, 305] on img "YELLOW BIRD" at bounding box center [46, 308] width 83 height 81
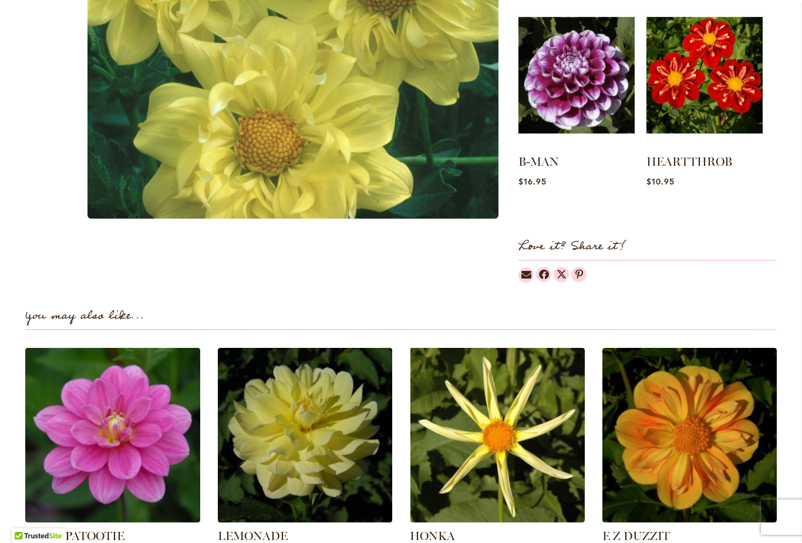
scroll to position [526, 0]
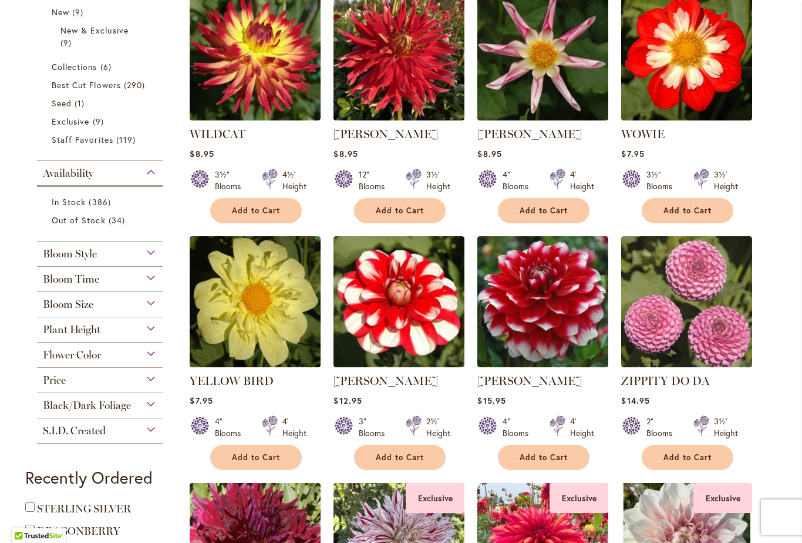
scroll to position [304, 0]
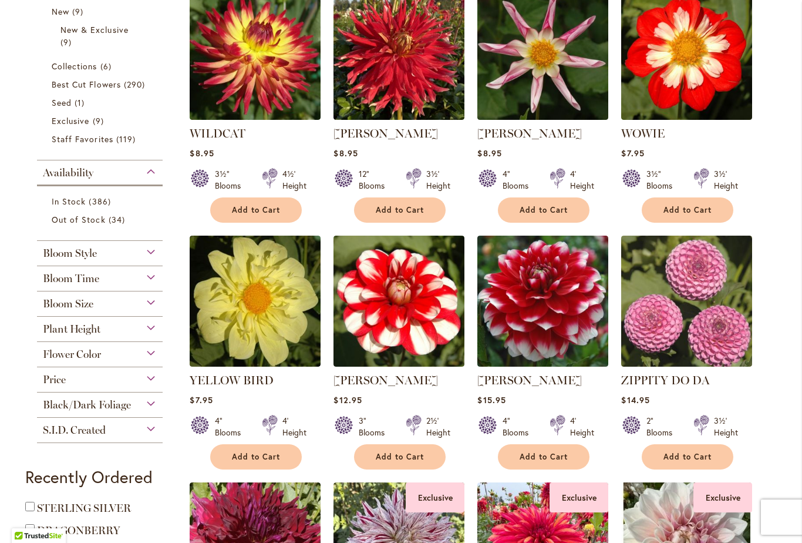
click at [380, 305] on img at bounding box center [399, 300] width 131 height 131
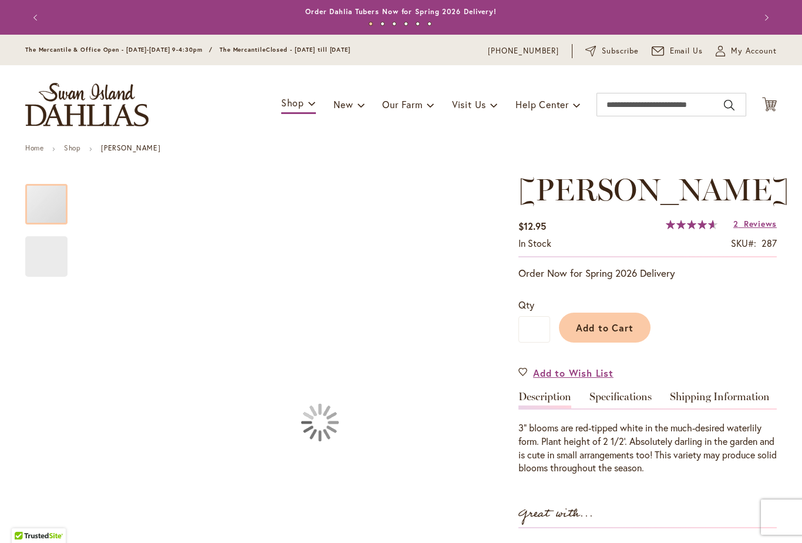
type input "*****"
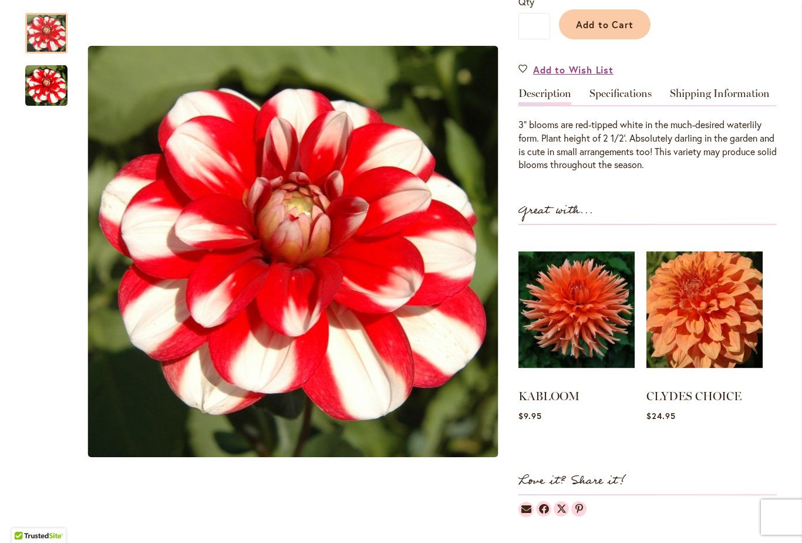
scroll to position [291, 0]
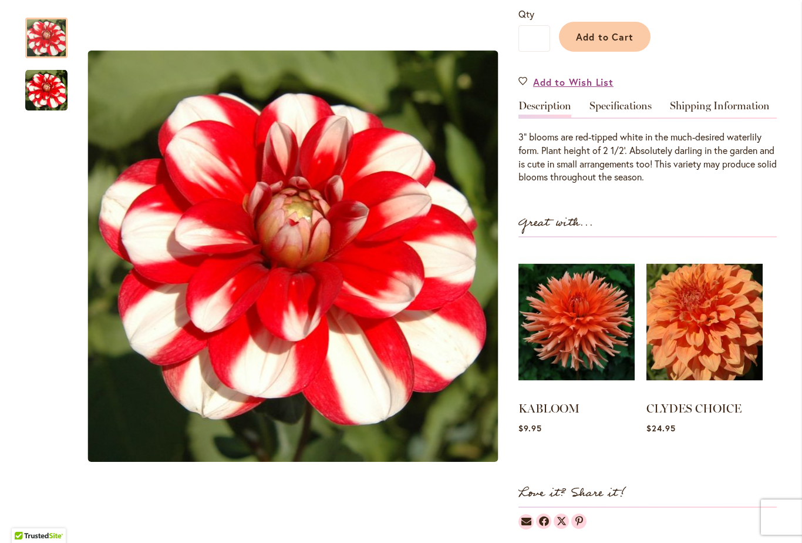
click at [594, 36] on span "Add to Cart" at bounding box center [605, 37] width 58 height 12
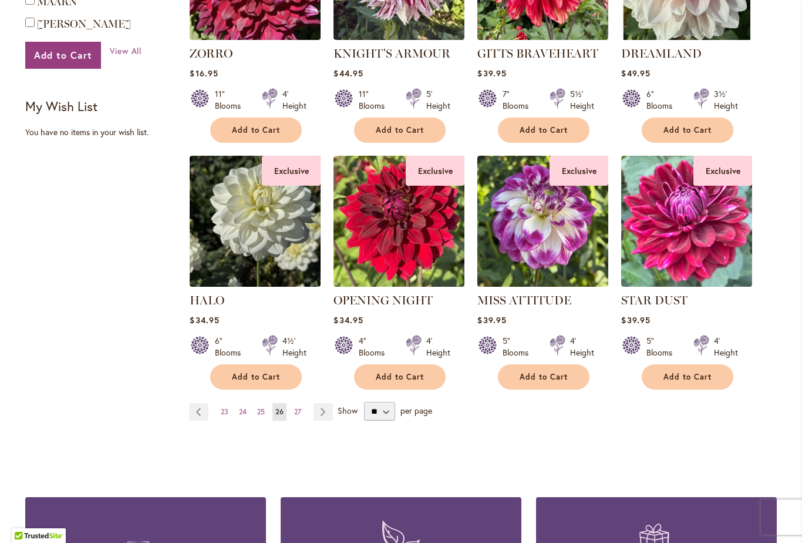
scroll to position [903, 0]
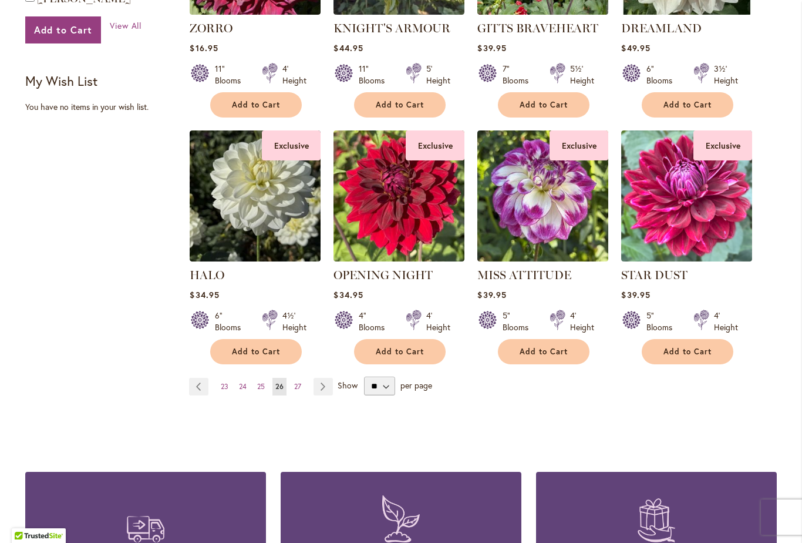
click at [319, 384] on link "Page Next" at bounding box center [323, 387] width 19 height 18
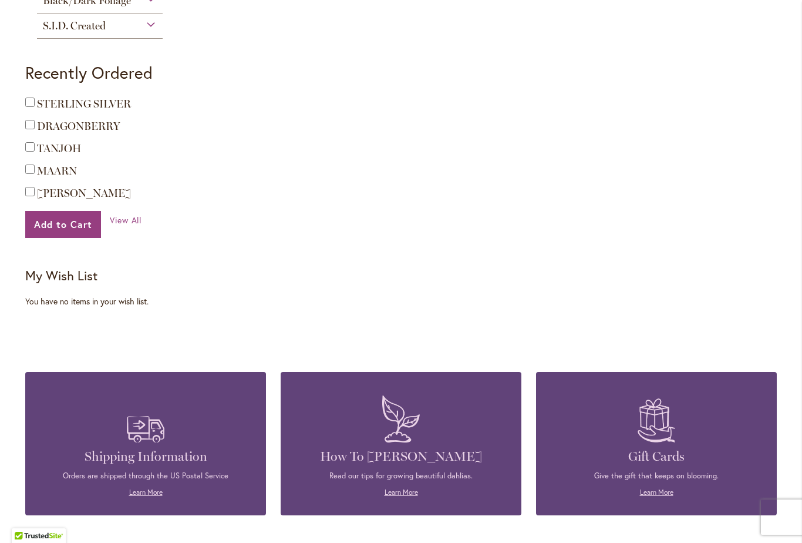
scroll to position [709, 0]
